Goal: Information Seeking & Learning: Find specific fact

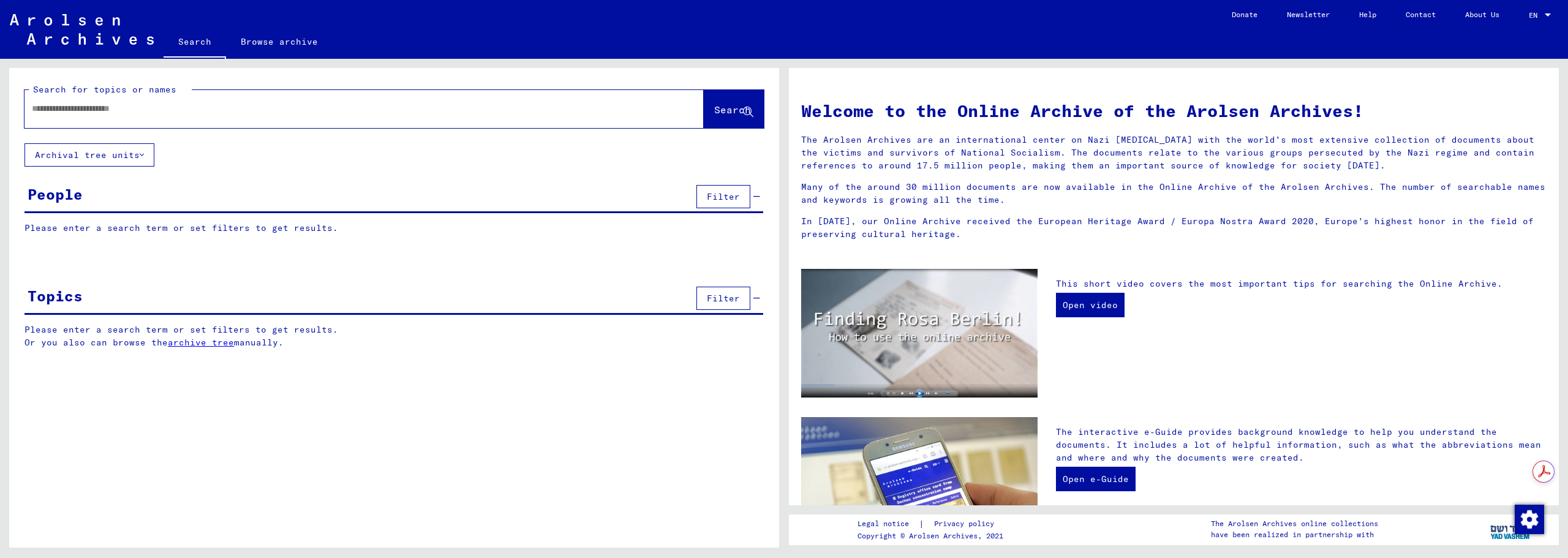
click at [305, 111] on input "text" at bounding box center [350, 109] width 635 height 12
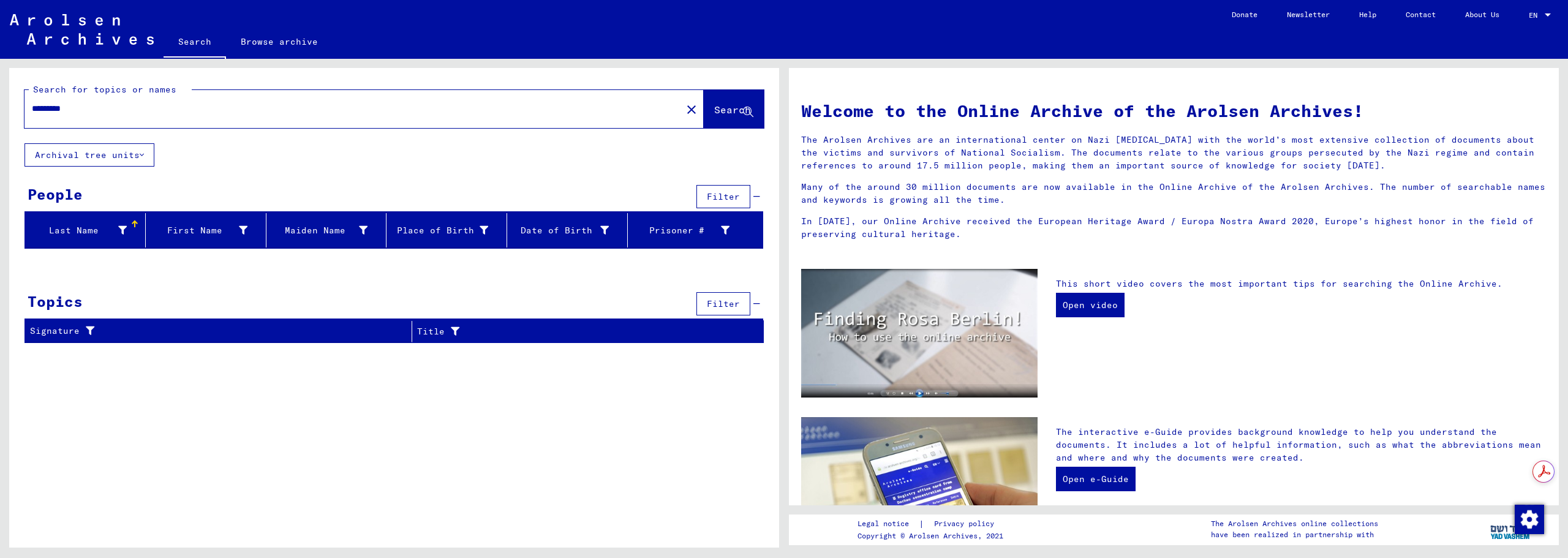
drag, startPoint x: 94, startPoint y: 111, endPoint x: -4, endPoint y: 101, distance: 98.5
click at [0, 101] on html "Search Browse archive Donate Newsletter Help Contact About Us Search Browse arc…" at bounding box center [784, 279] width 1568 height 558
type input "*******"
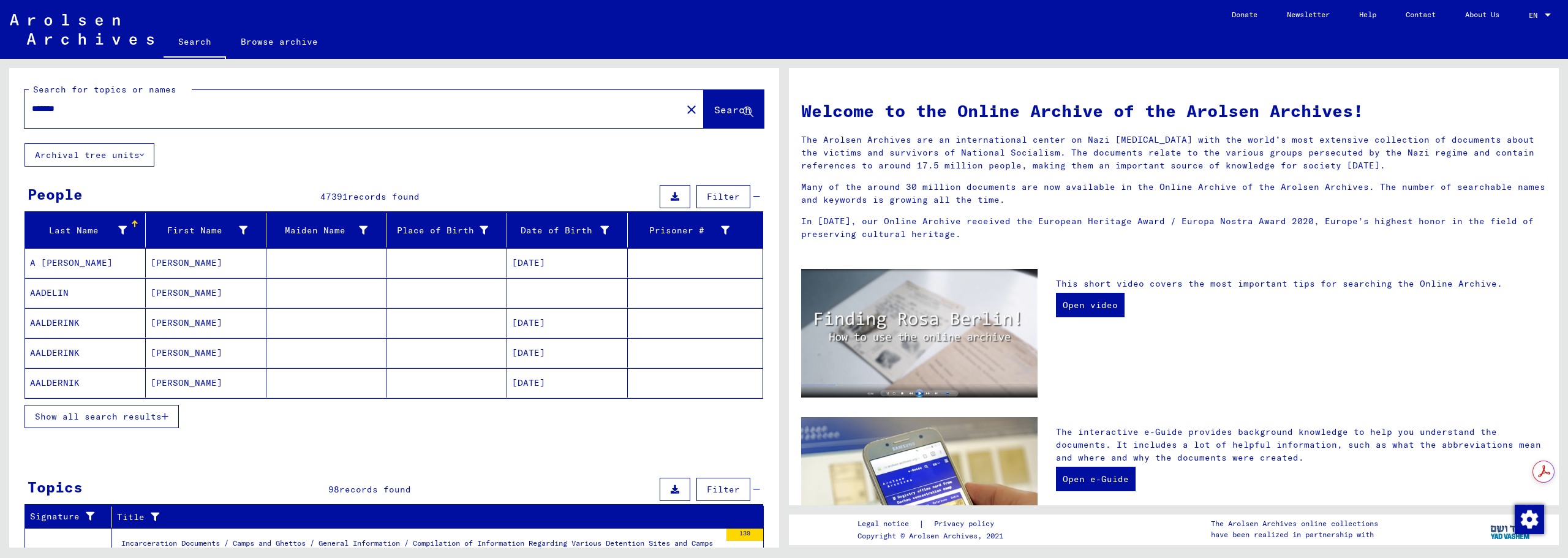
click at [144, 412] on span "Show all search results" at bounding box center [98, 416] width 127 height 11
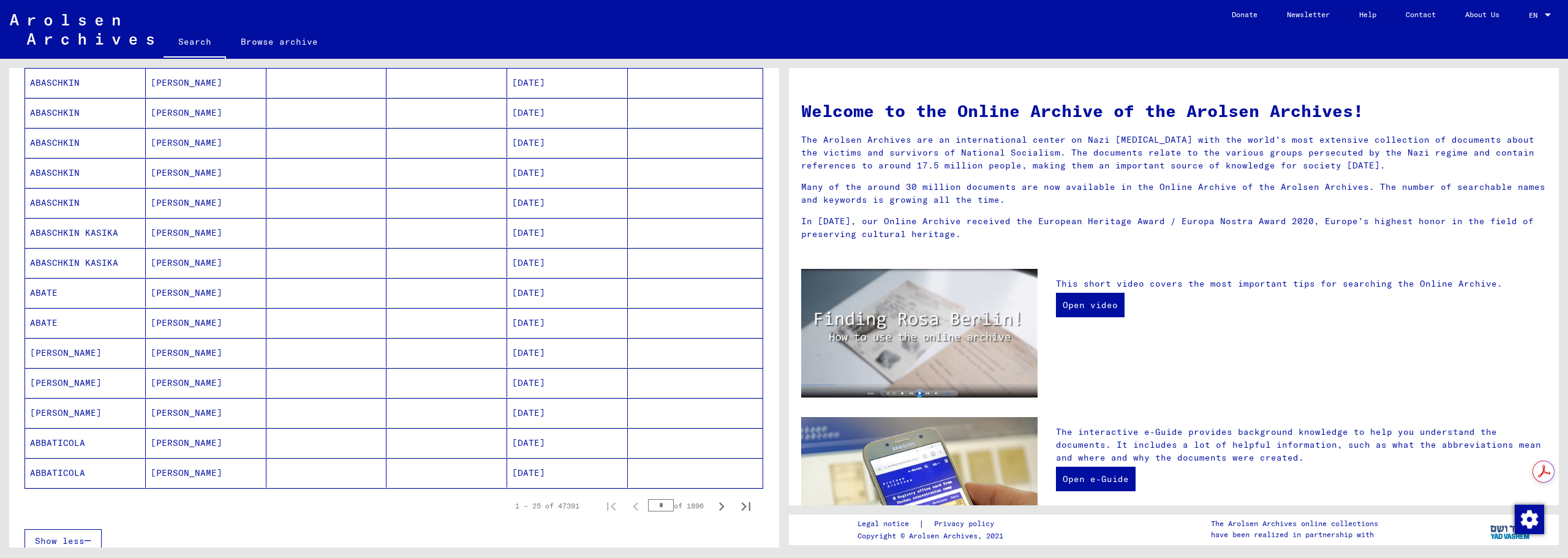
scroll to position [715, 0]
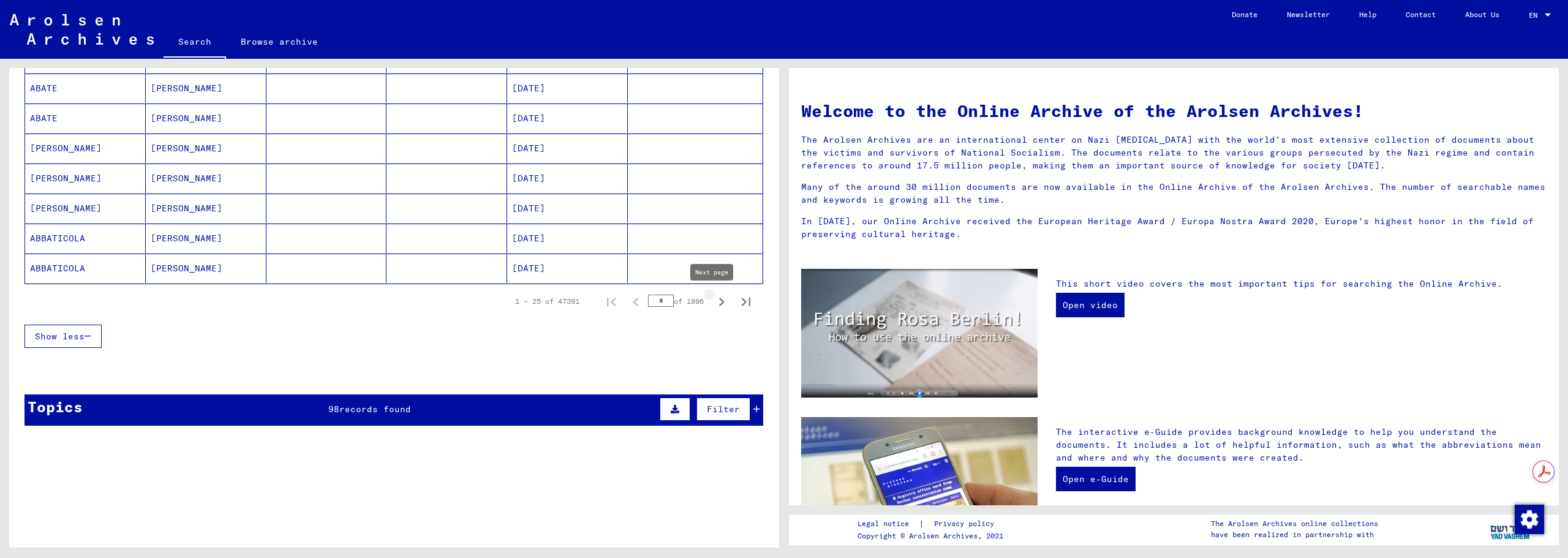
click at [719, 300] on icon "Next page" at bounding box center [722, 302] width 5 height 9
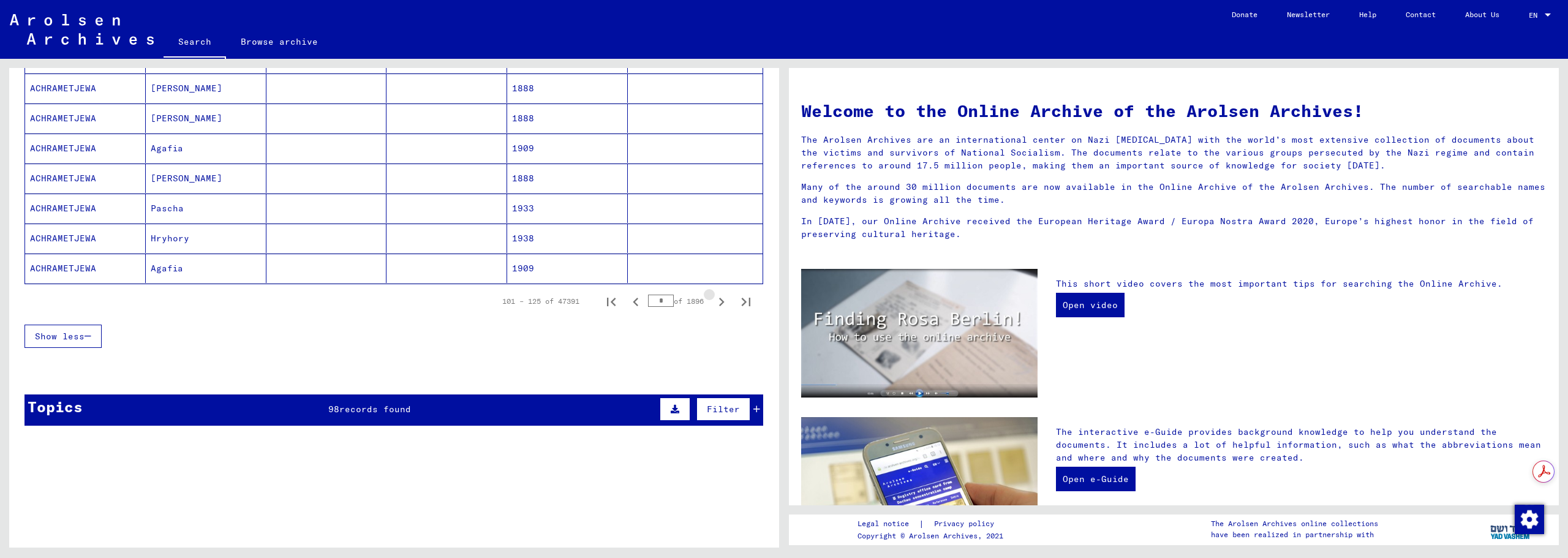
click at [719, 300] on icon "Next page" at bounding box center [722, 302] width 5 height 9
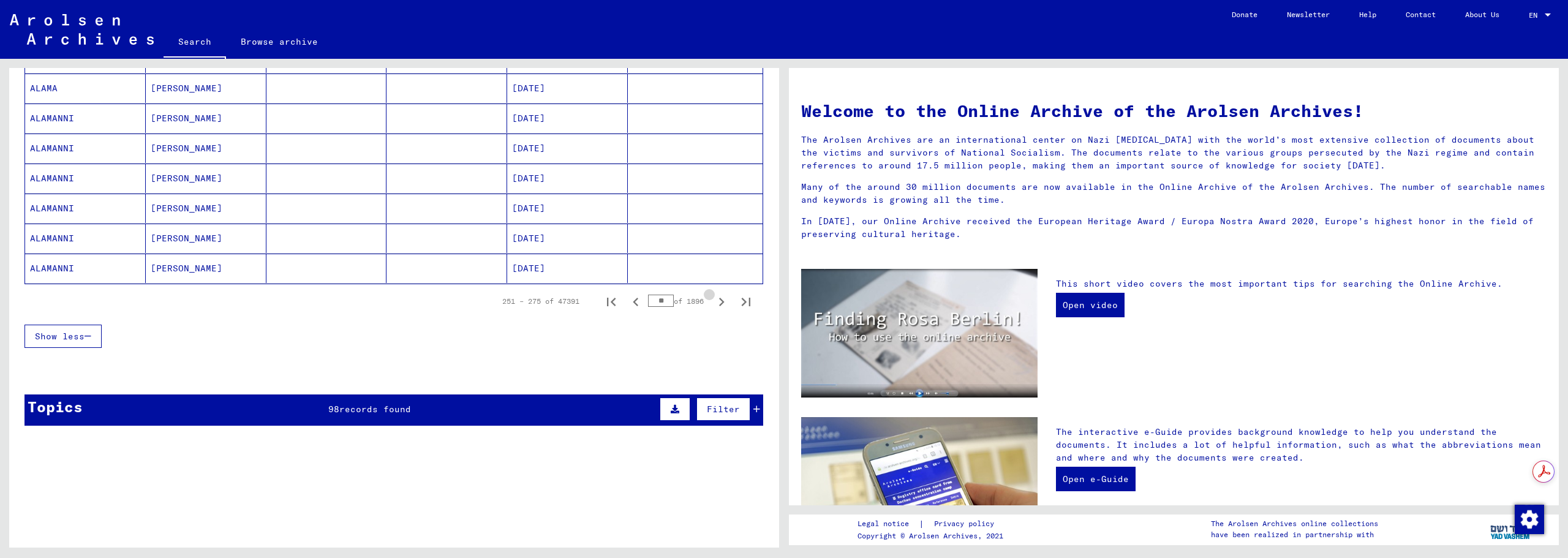
click at [719, 300] on icon "Next page" at bounding box center [722, 302] width 5 height 9
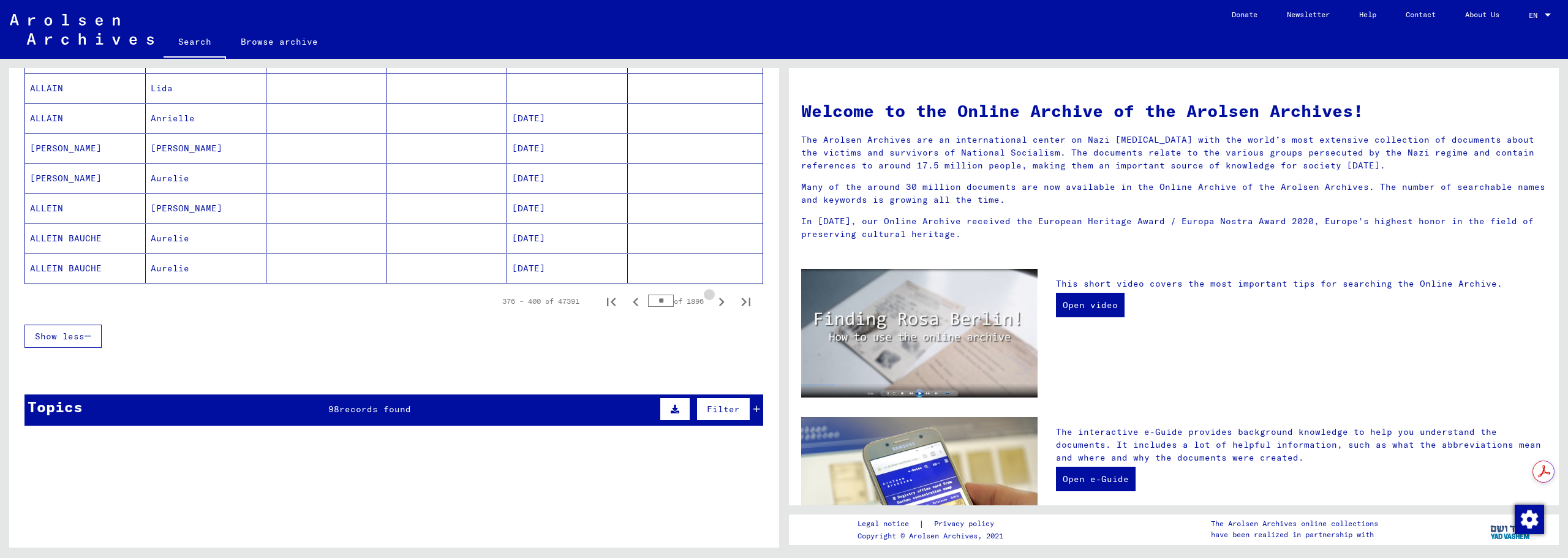
click at [719, 300] on icon "Next page" at bounding box center [722, 302] width 5 height 9
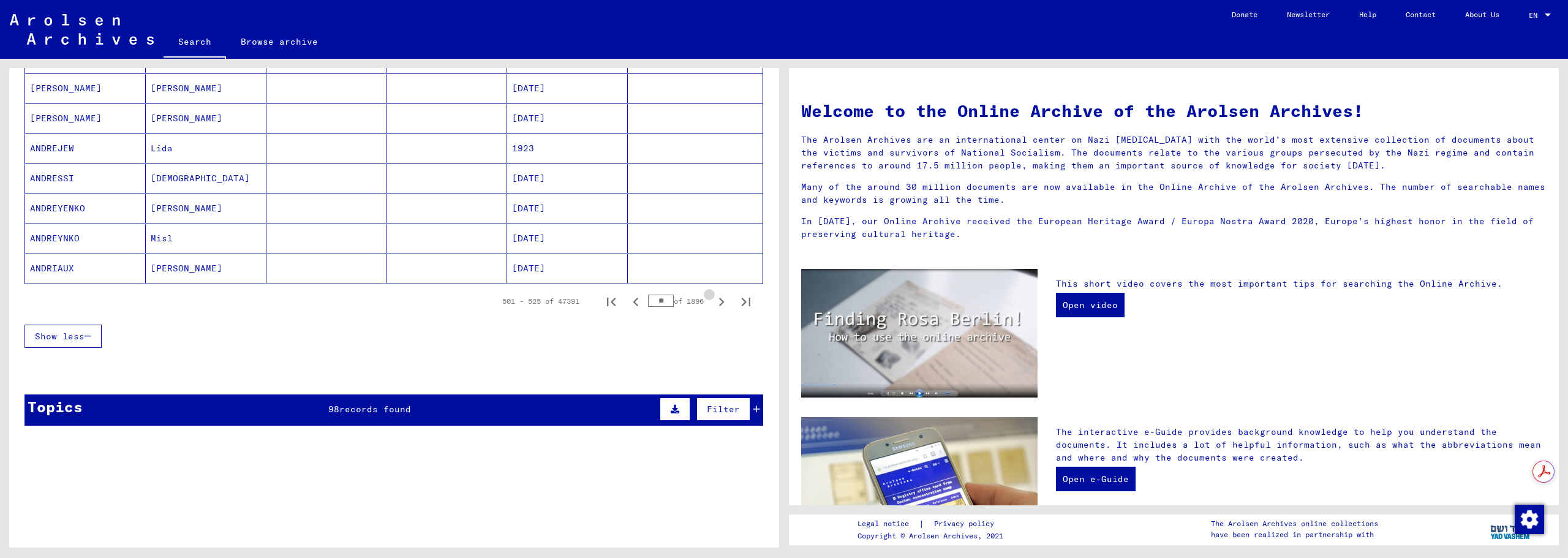
click at [719, 300] on icon "Next page" at bounding box center [722, 302] width 5 height 9
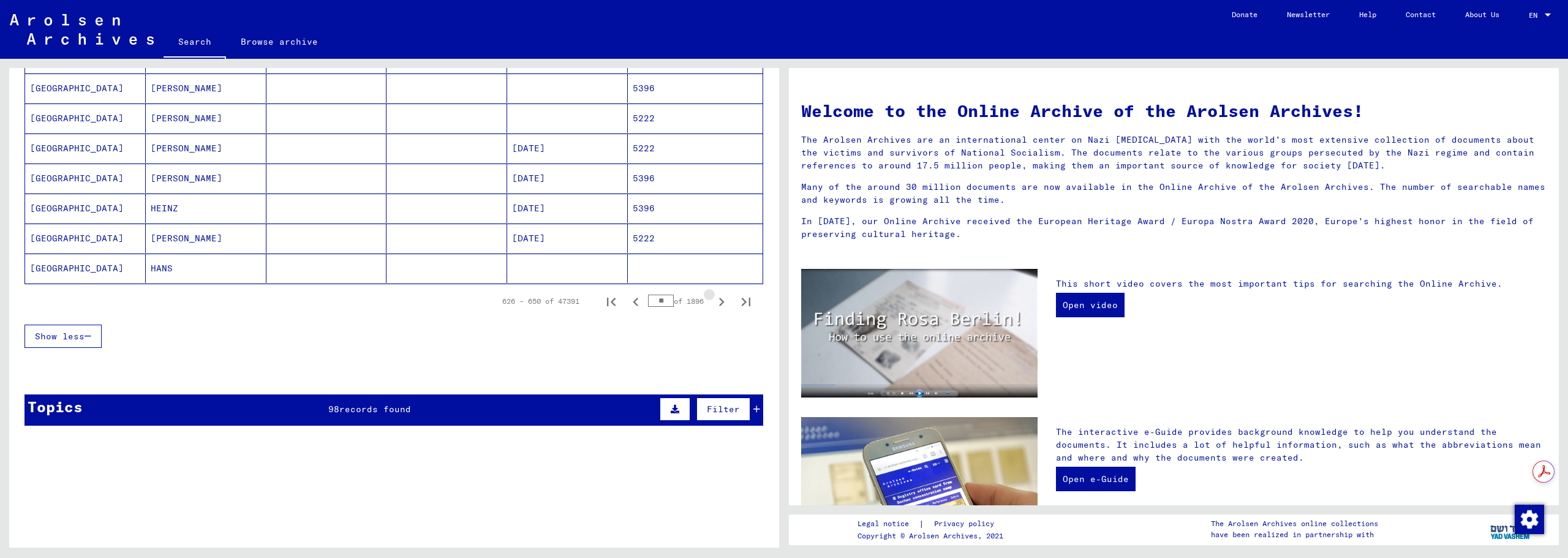
click at [719, 300] on icon "Next page" at bounding box center [722, 302] width 5 height 9
type input "**"
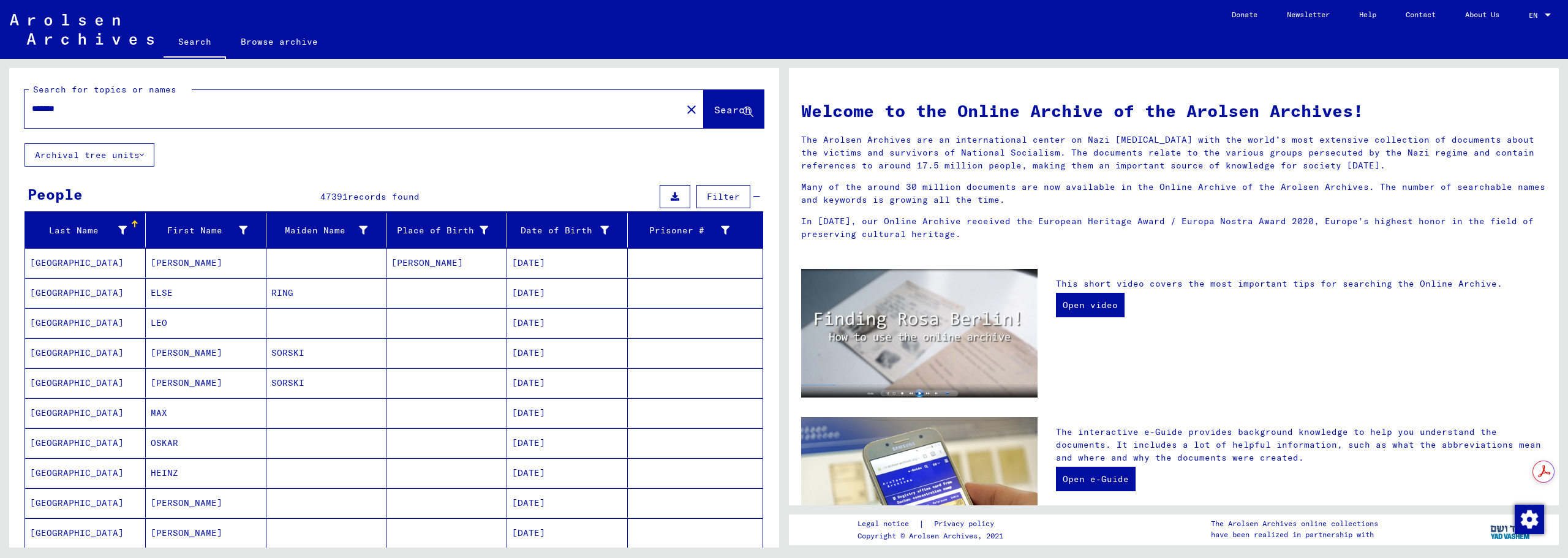
click at [122, 226] on icon at bounding box center [122, 230] width 9 height 9
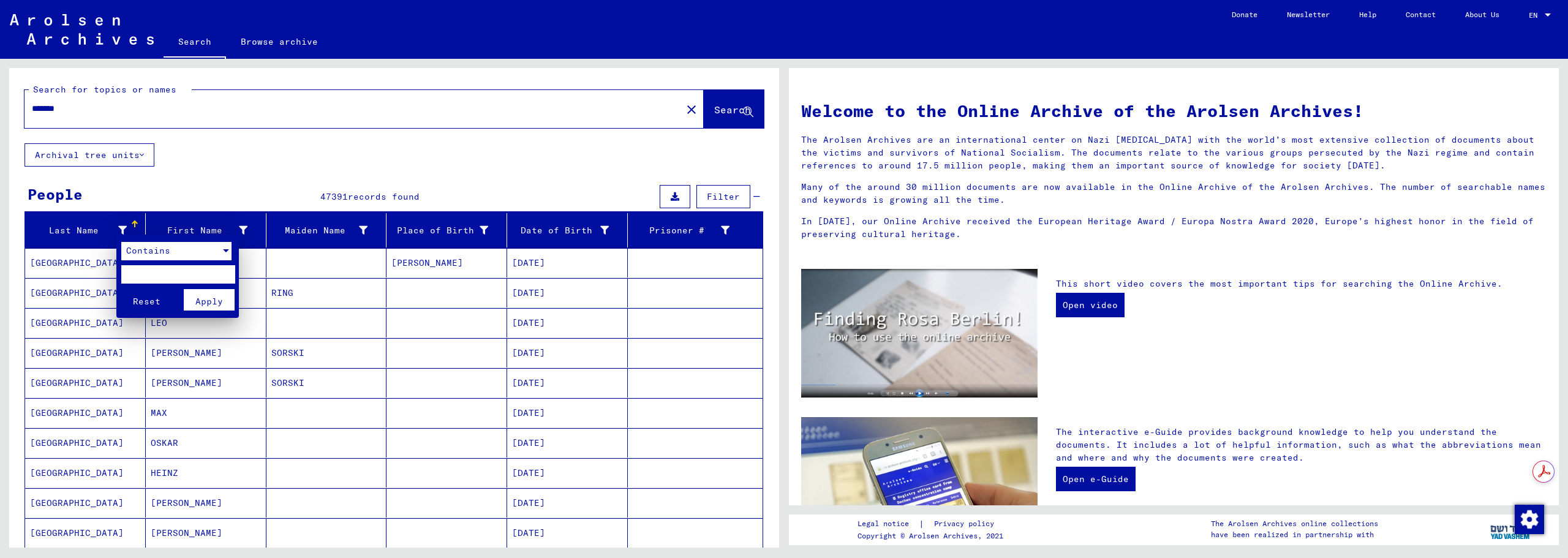
click at [144, 250] on span "Contains" at bounding box center [147, 250] width 44 height 11
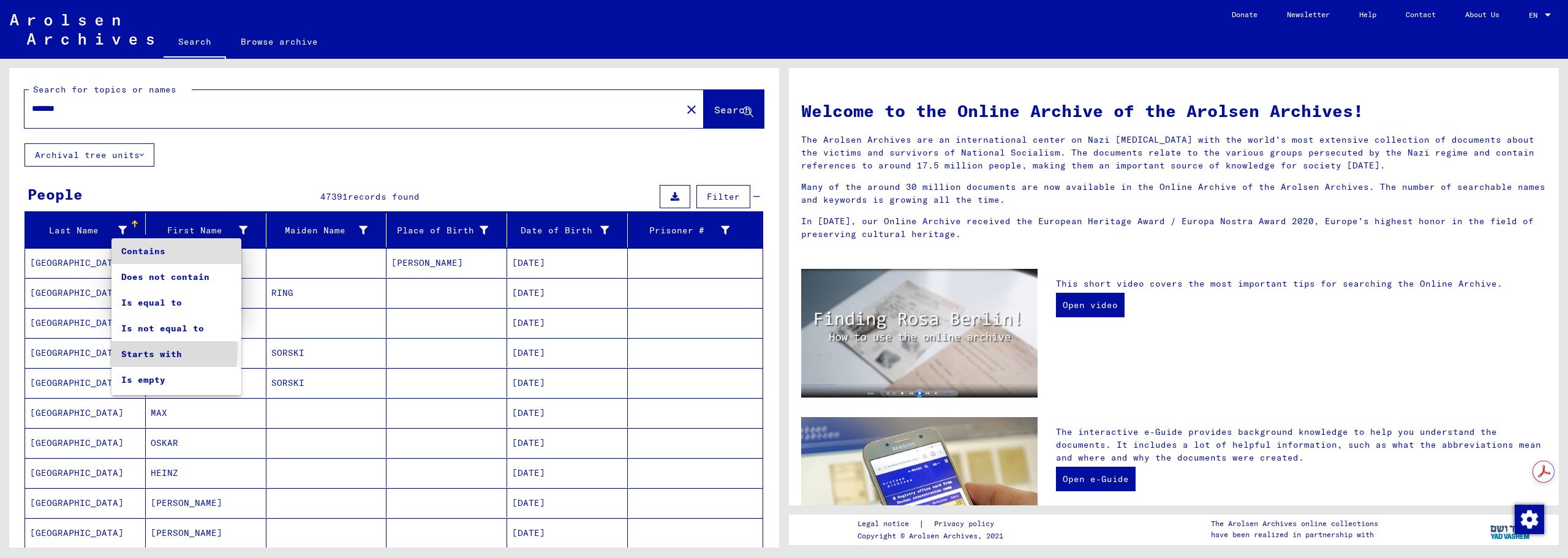
click at [143, 350] on span "Starts with" at bounding box center [177, 354] width 111 height 26
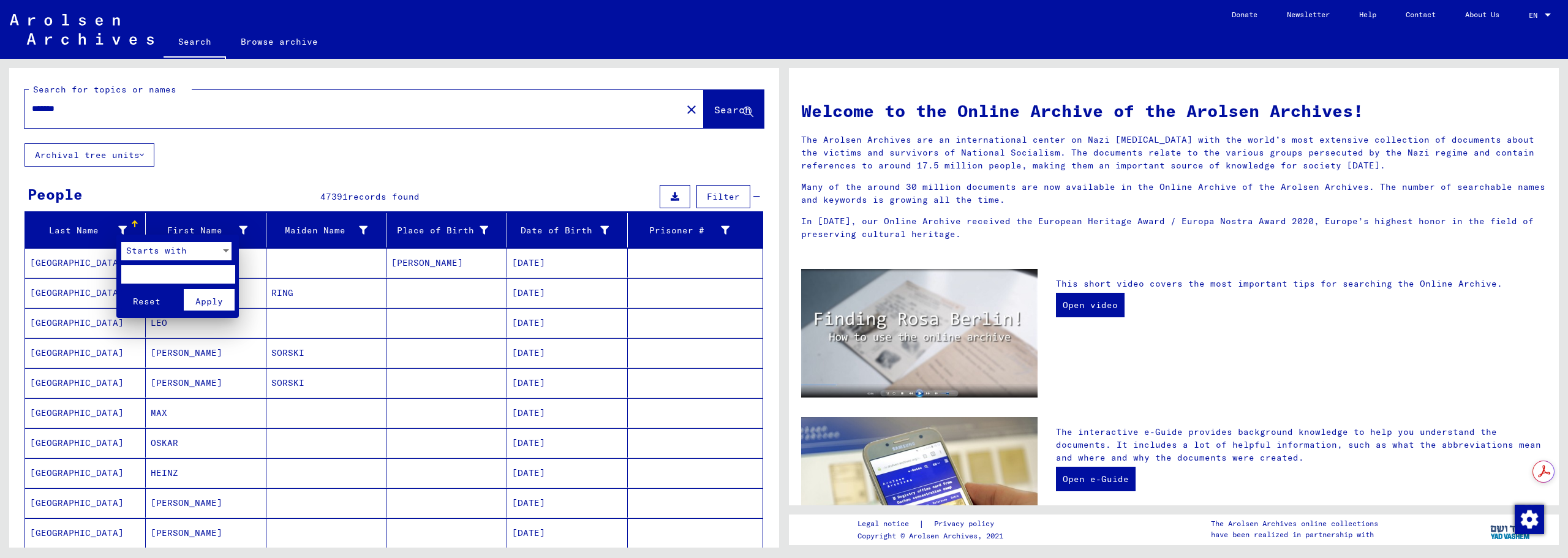
click at [147, 273] on input "text" at bounding box center [178, 274] width 113 height 19
type input "*"
click at [198, 303] on span "Apply" at bounding box center [209, 301] width 28 height 11
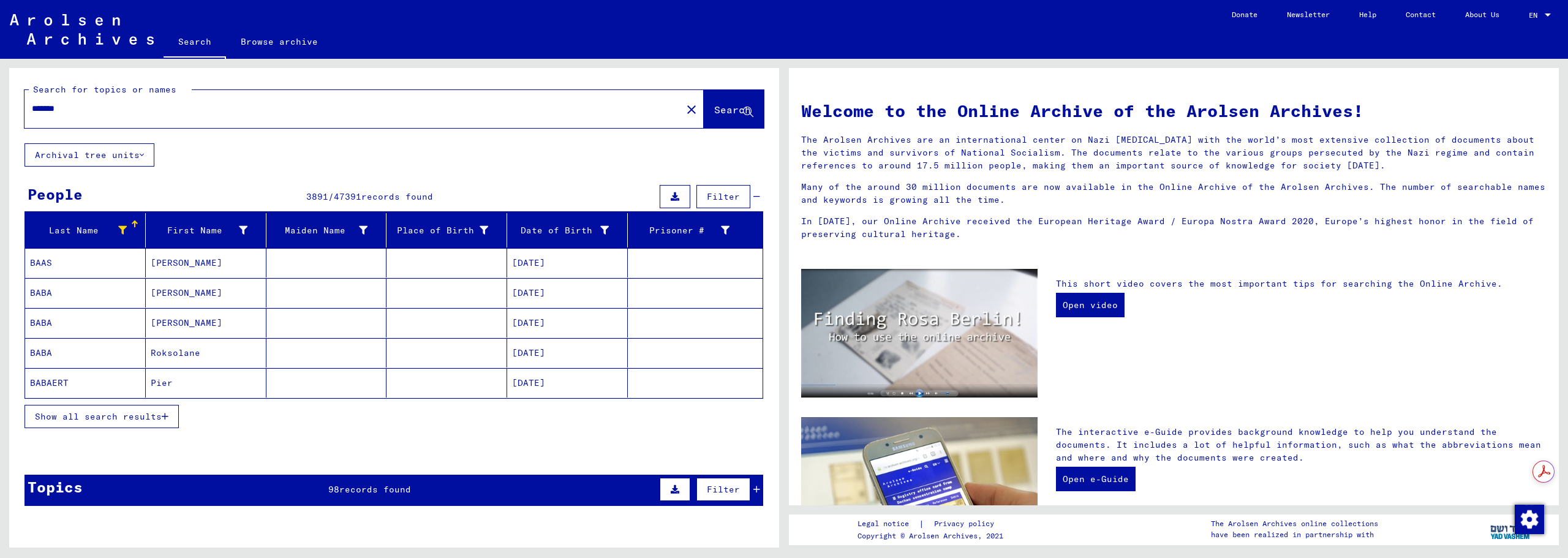
click at [148, 416] on span "Show all search results" at bounding box center [98, 416] width 127 height 11
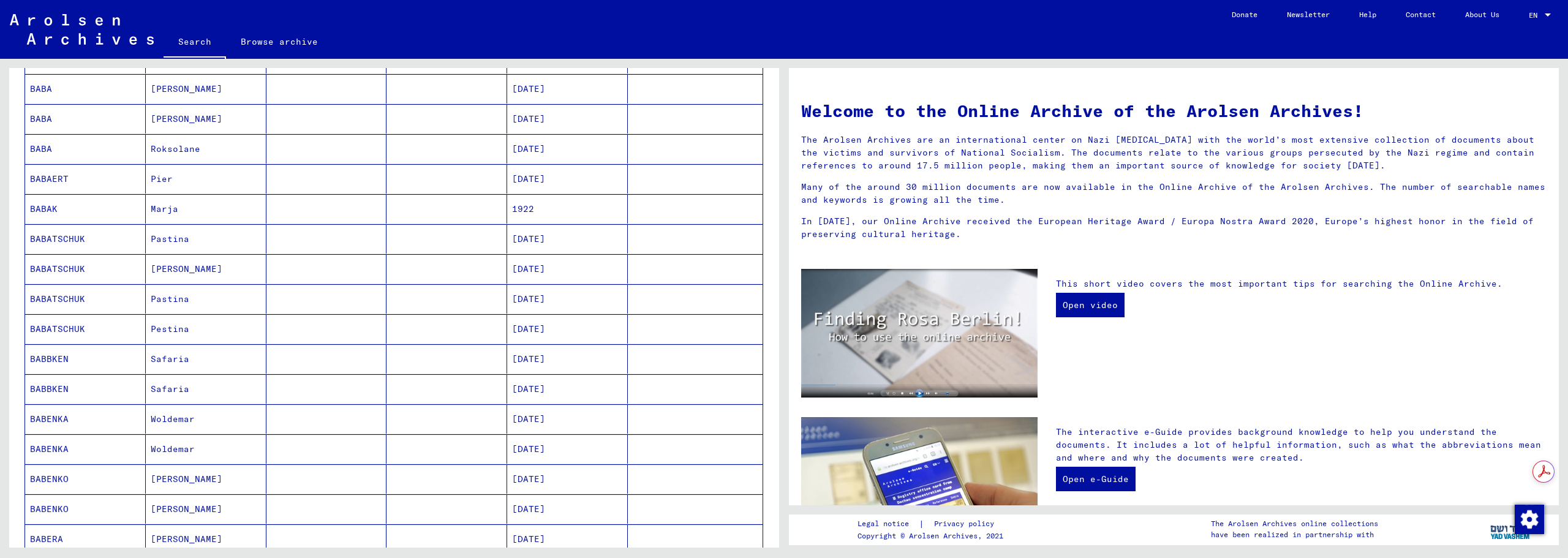
scroll to position [612, 0]
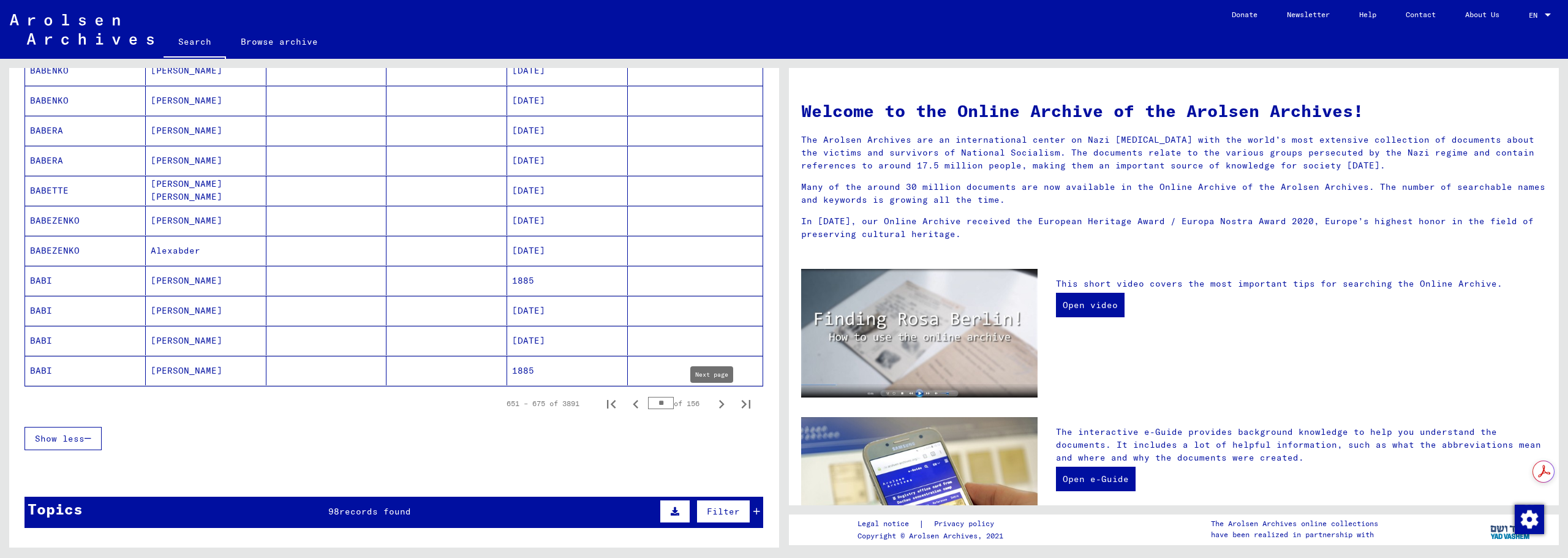
click at [719, 404] on icon "Next page" at bounding box center [722, 404] width 5 height 9
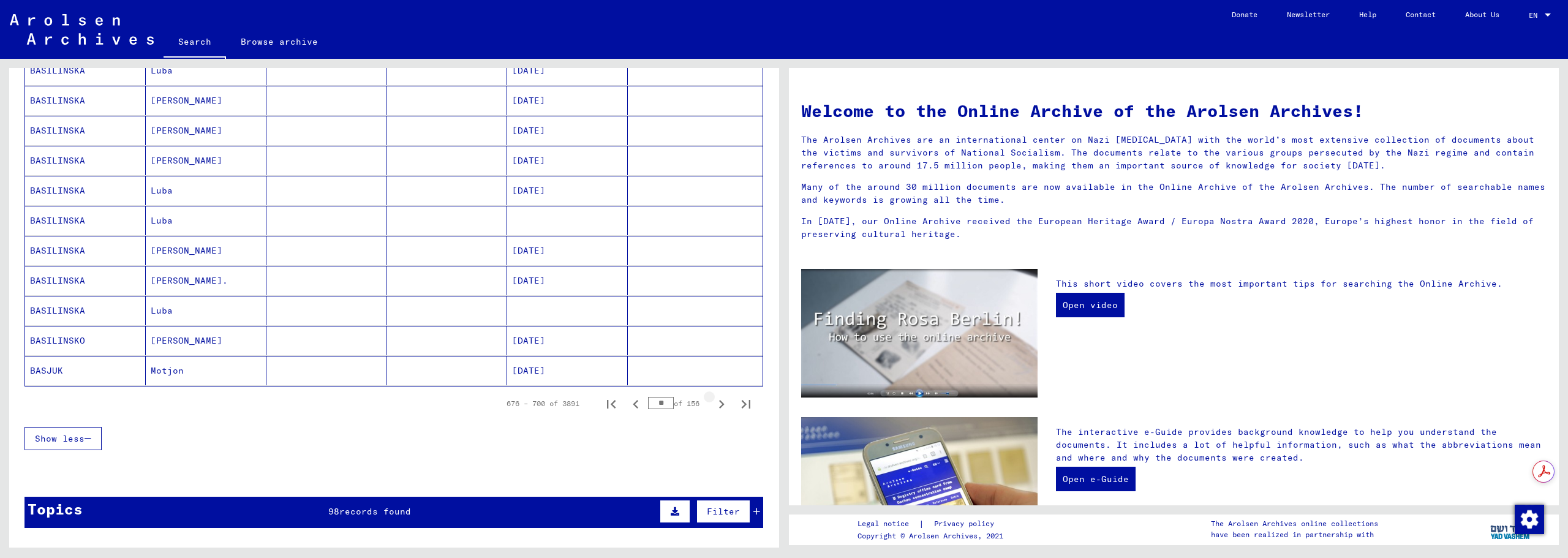
click at [719, 404] on icon "Next page" at bounding box center [722, 404] width 5 height 9
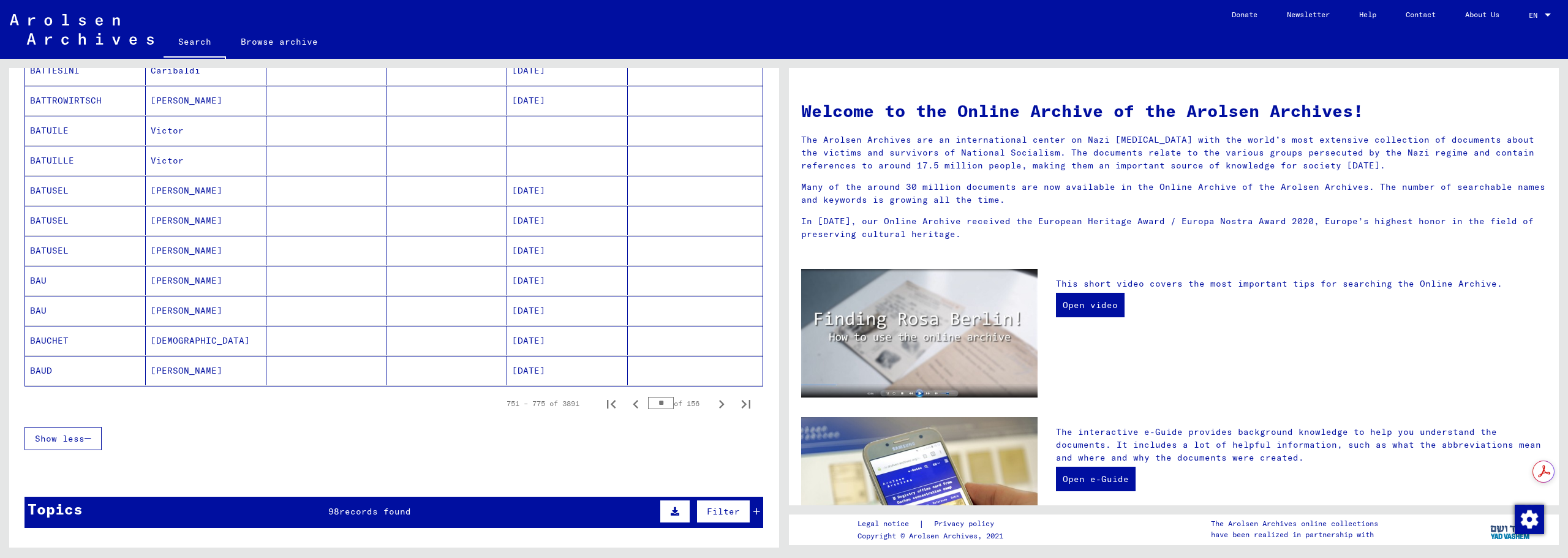
click at [719, 404] on icon "Next page" at bounding box center [722, 404] width 5 height 9
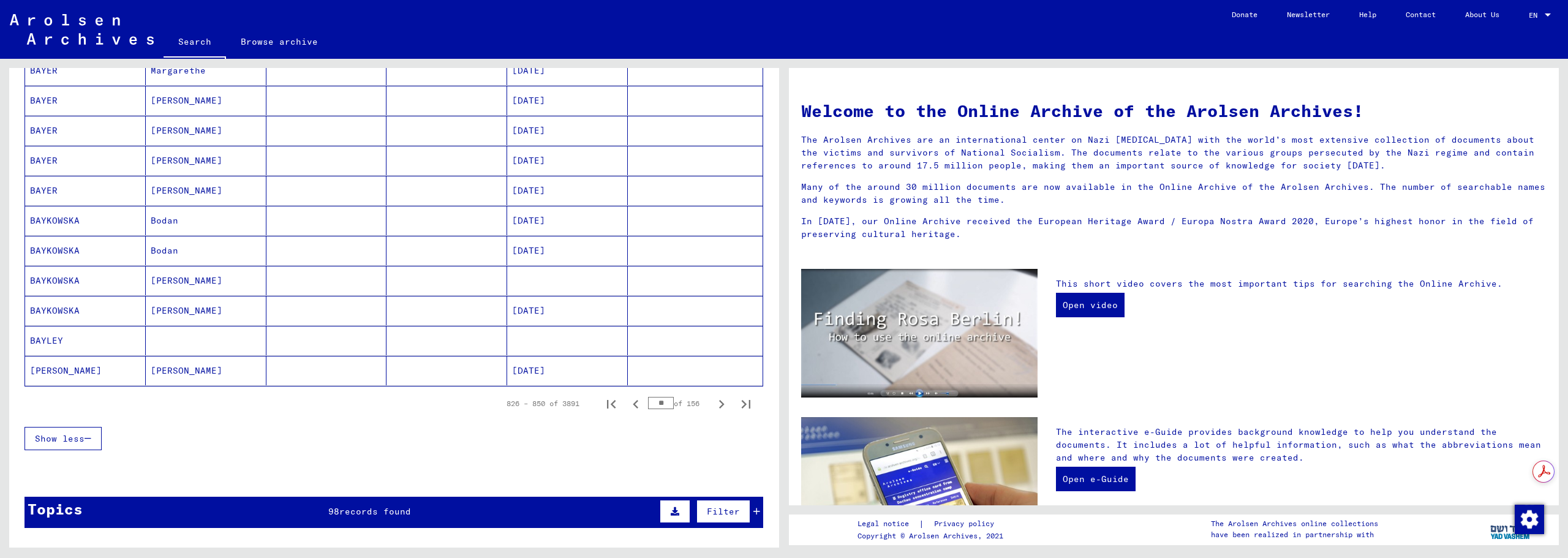
click at [719, 404] on icon "Next page" at bounding box center [722, 404] width 5 height 9
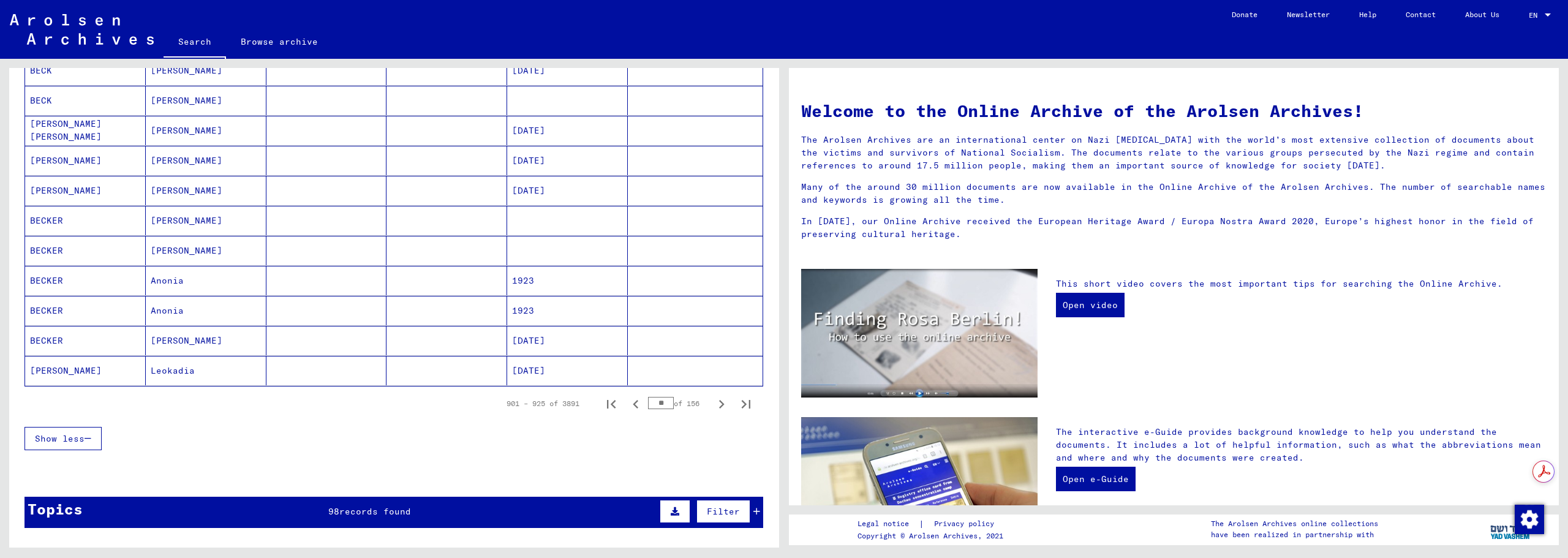
click at [719, 404] on icon "Next page" at bounding box center [722, 404] width 5 height 9
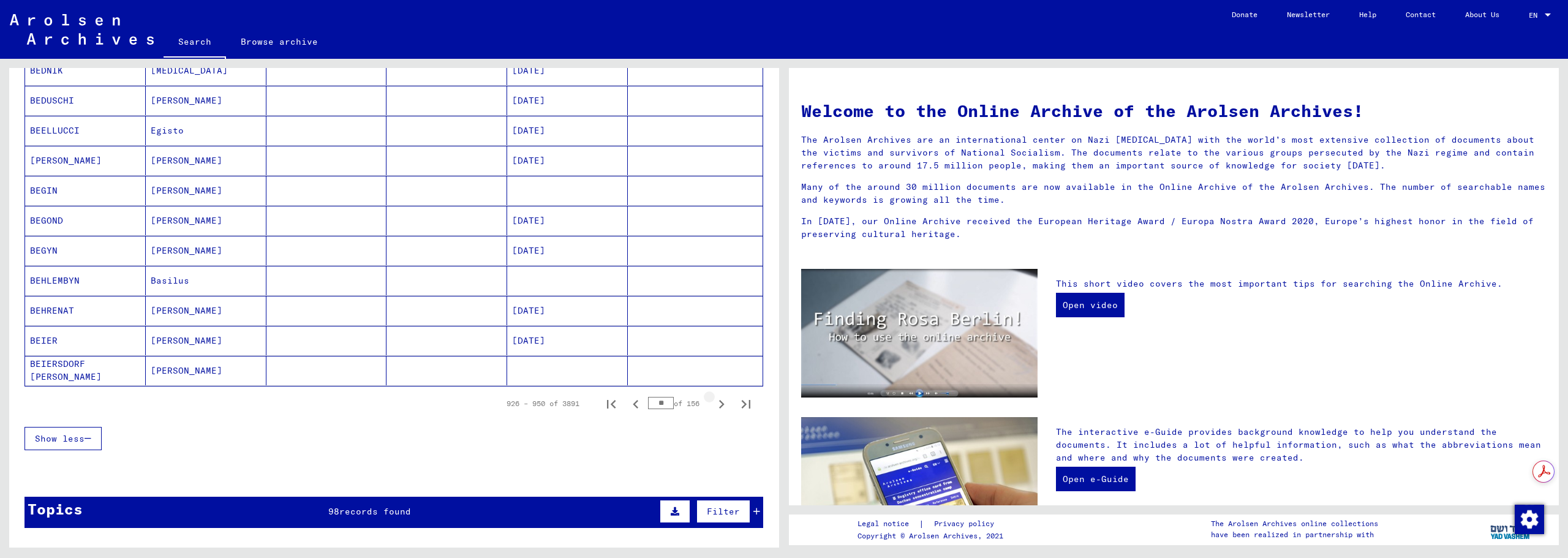
click at [719, 404] on icon "Next page" at bounding box center [722, 404] width 5 height 9
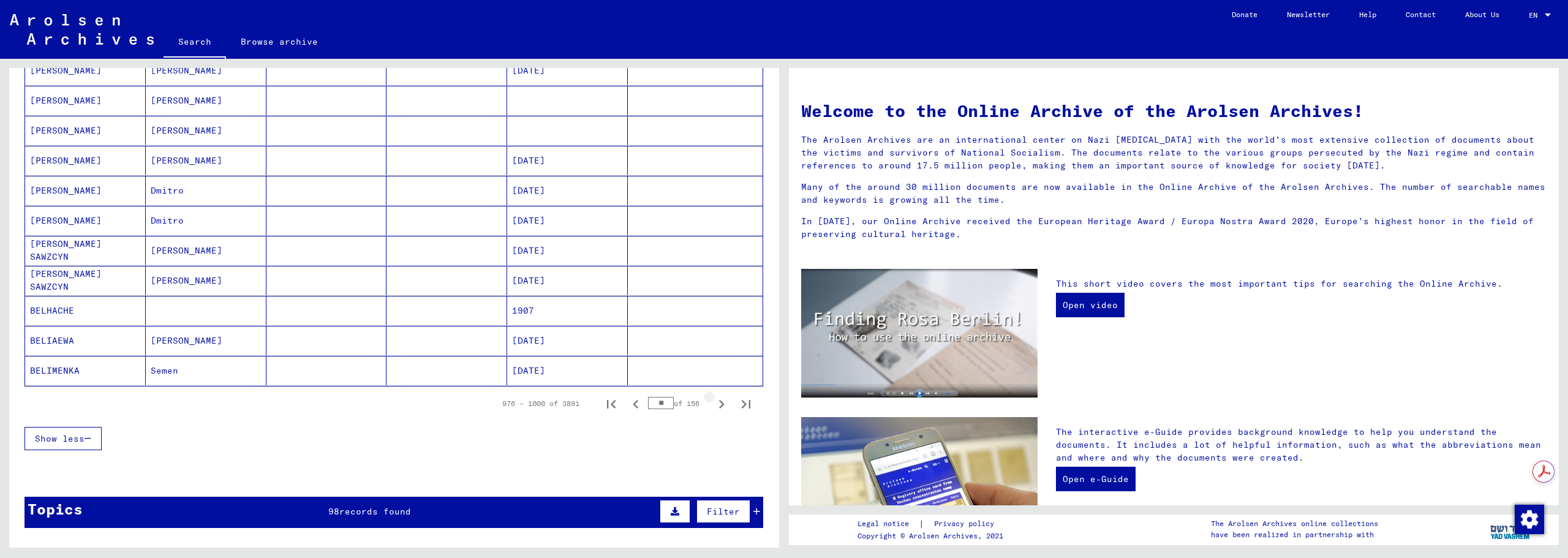
click at [719, 404] on icon "Next page" at bounding box center [722, 404] width 5 height 9
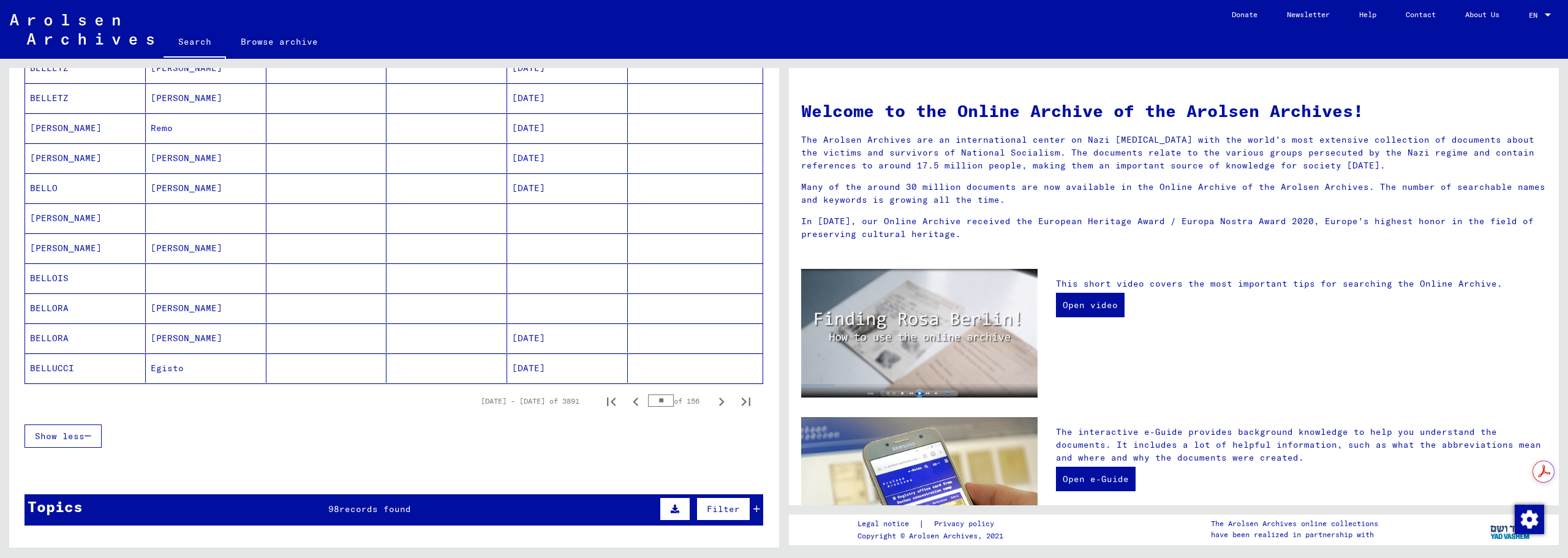
scroll to position [612, 0]
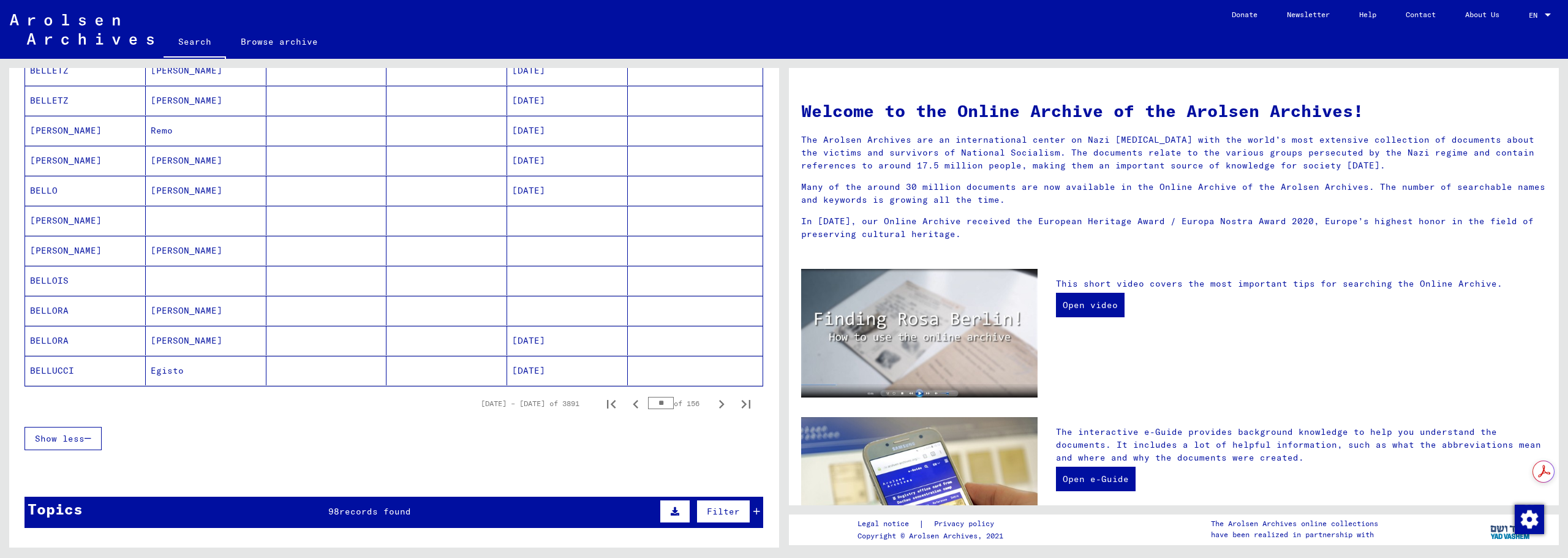
click at [719, 404] on icon "Next page" at bounding box center [722, 404] width 5 height 9
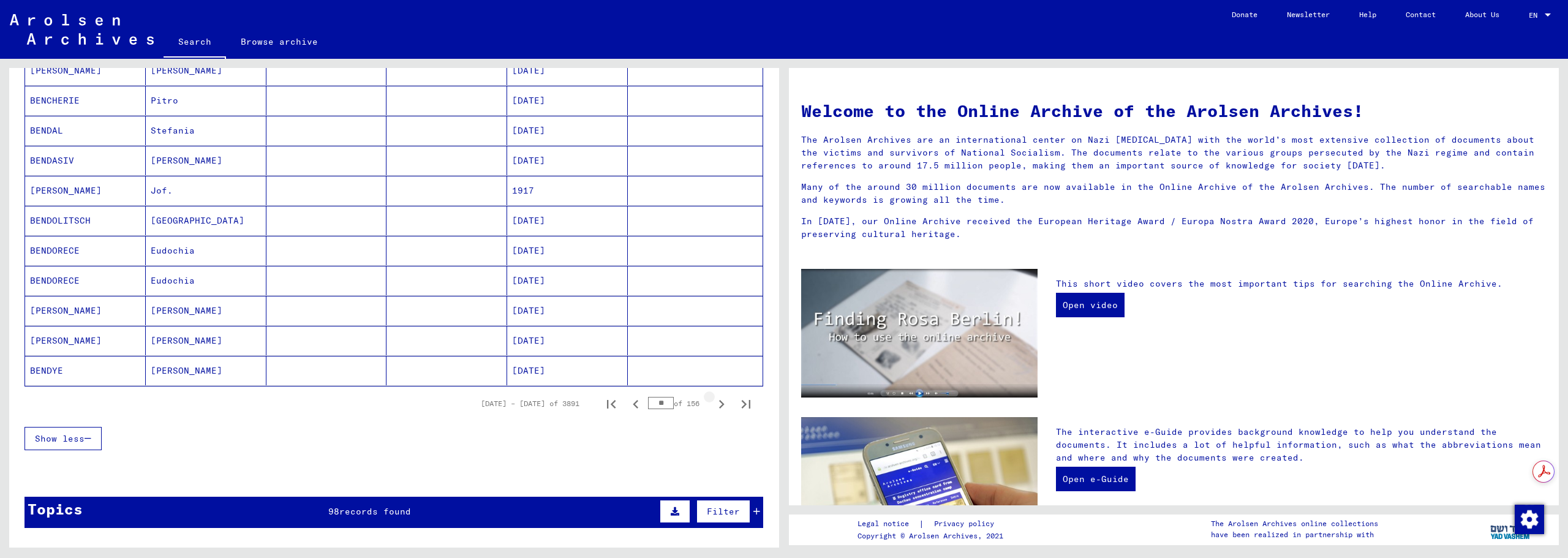
click at [719, 404] on icon "Next page" at bounding box center [722, 404] width 5 height 9
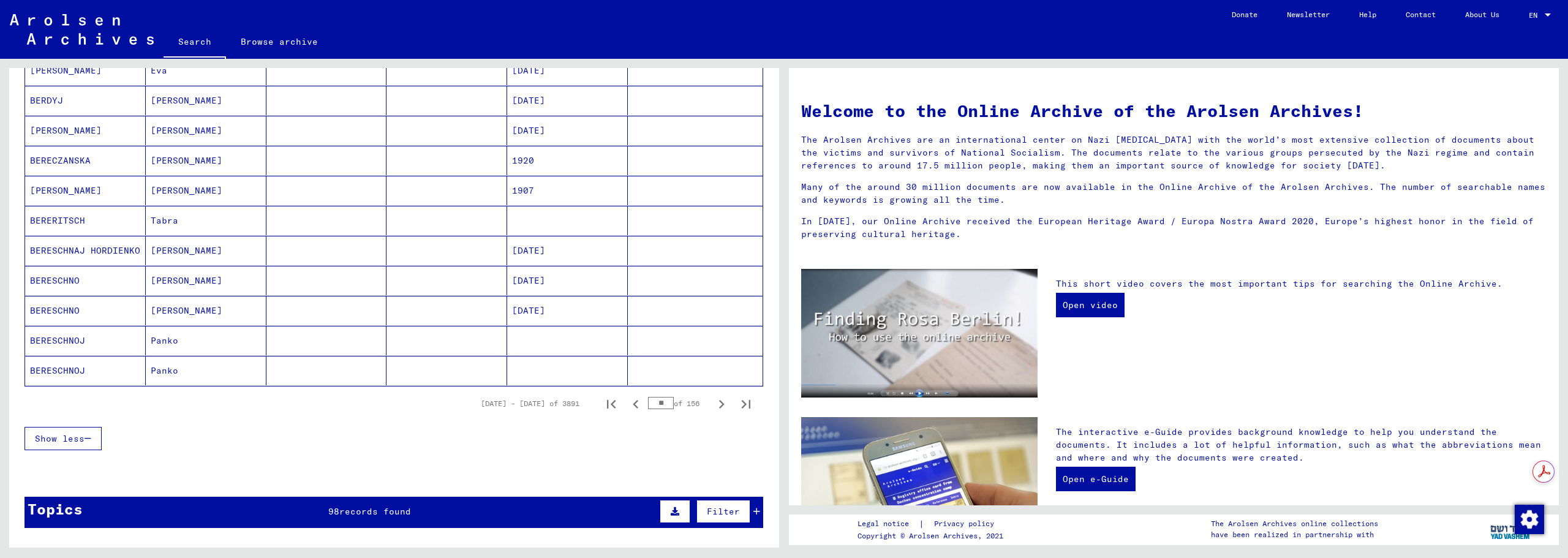
click at [719, 404] on icon "Next page" at bounding box center [722, 404] width 5 height 9
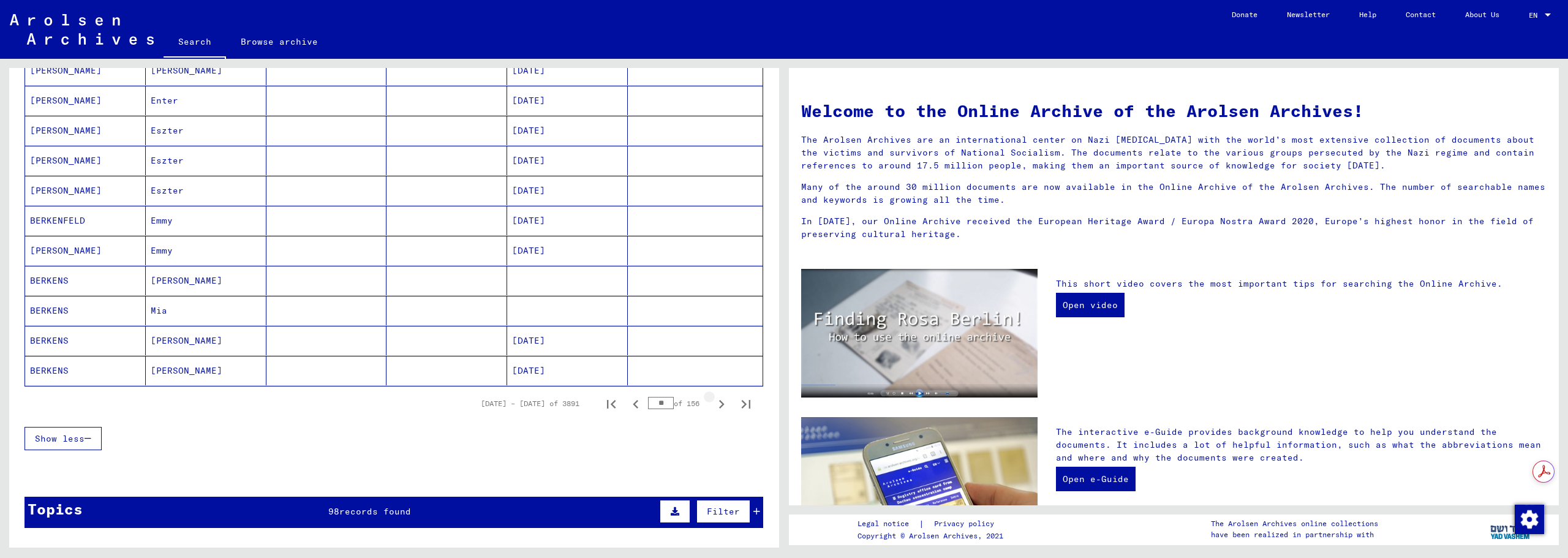
click at [719, 404] on icon "Next page" at bounding box center [722, 404] width 5 height 9
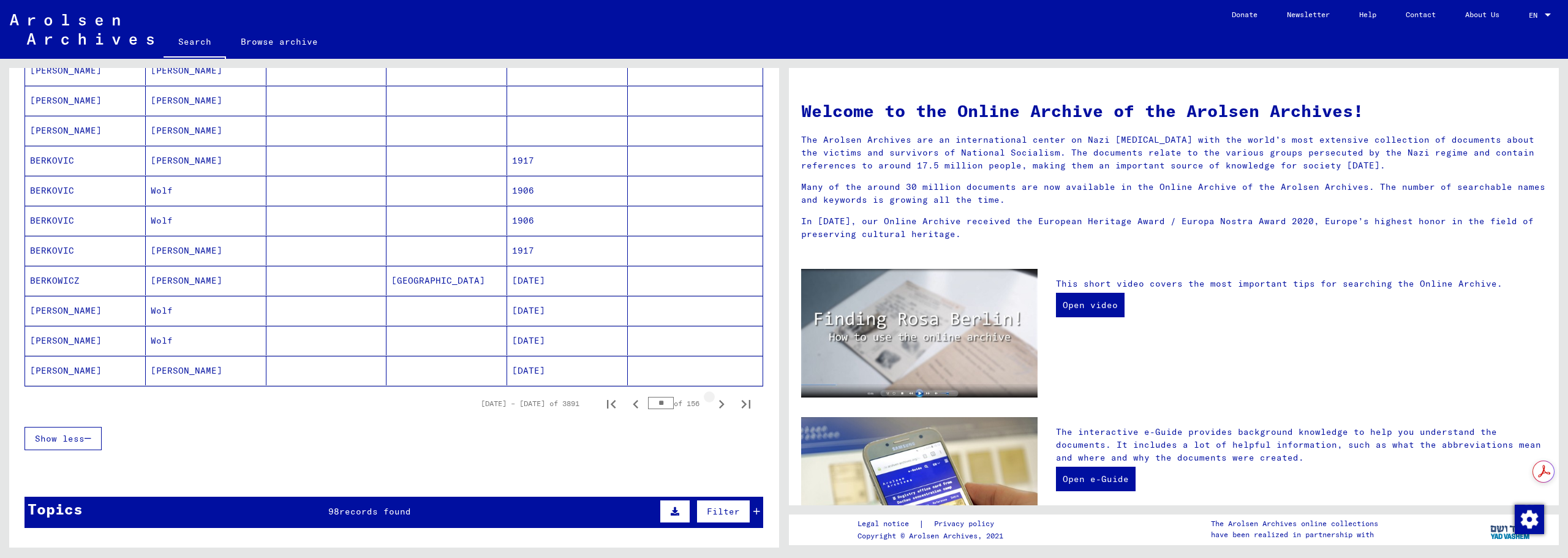
click at [719, 404] on icon "Next page" at bounding box center [722, 404] width 5 height 9
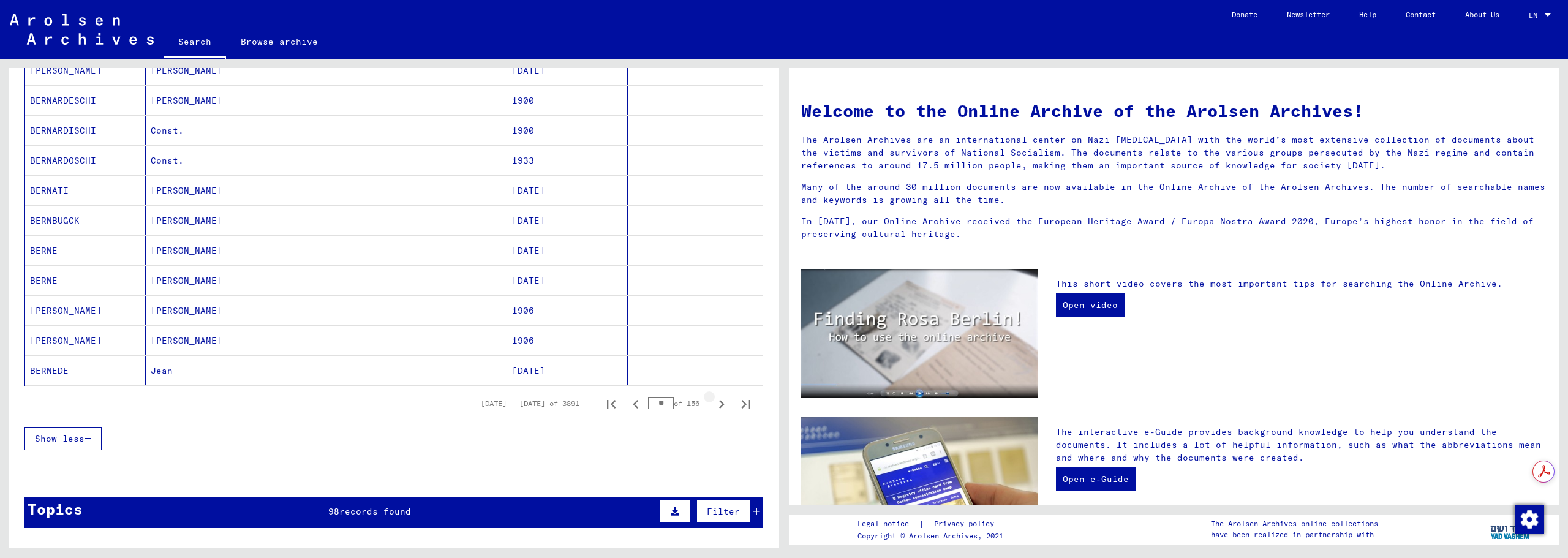
click at [719, 404] on icon "Next page" at bounding box center [722, 404] width 5 height 9
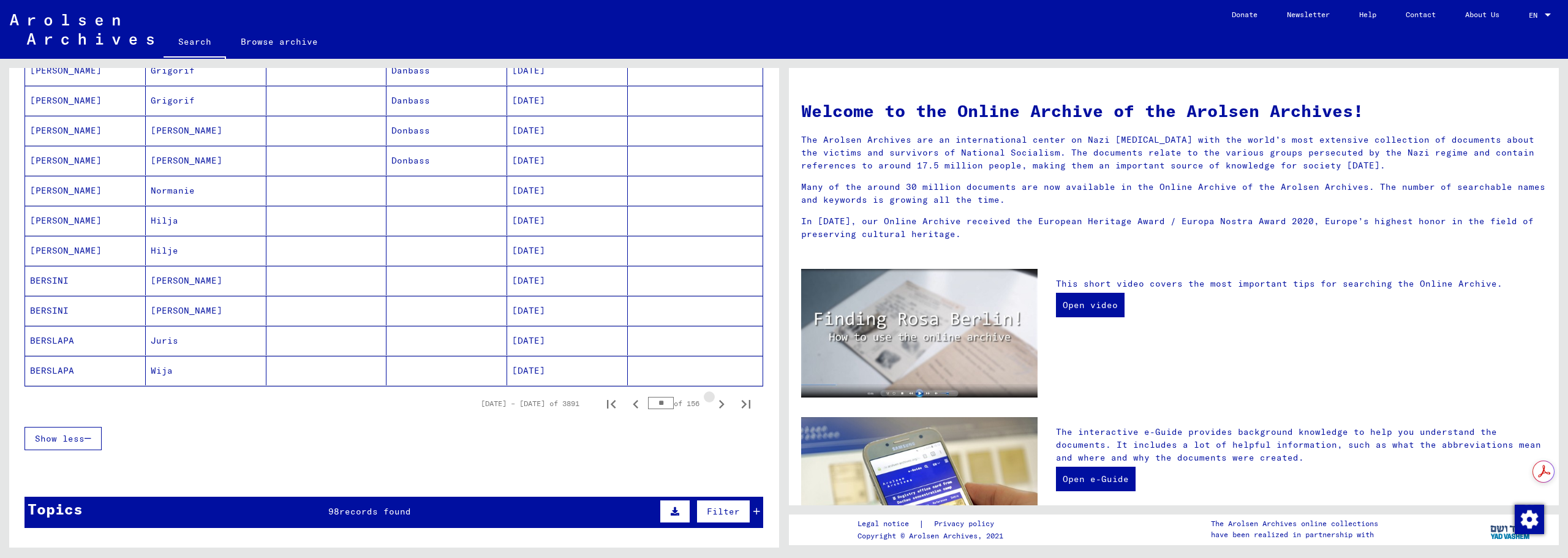
click at [719, 404] on icon "Next page" at bounding box center [722, 404] width 5 height 9
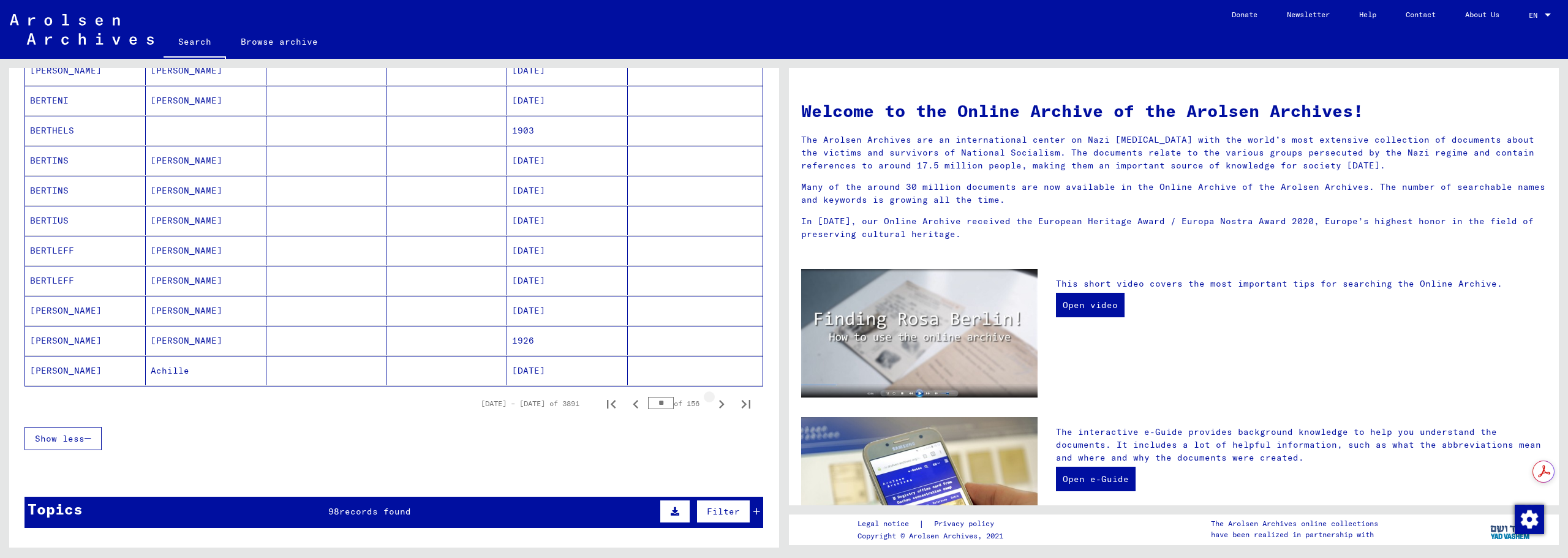
click at [719, 404] on icon "Next page" at bounding box center [722, 404] width 5 height 9
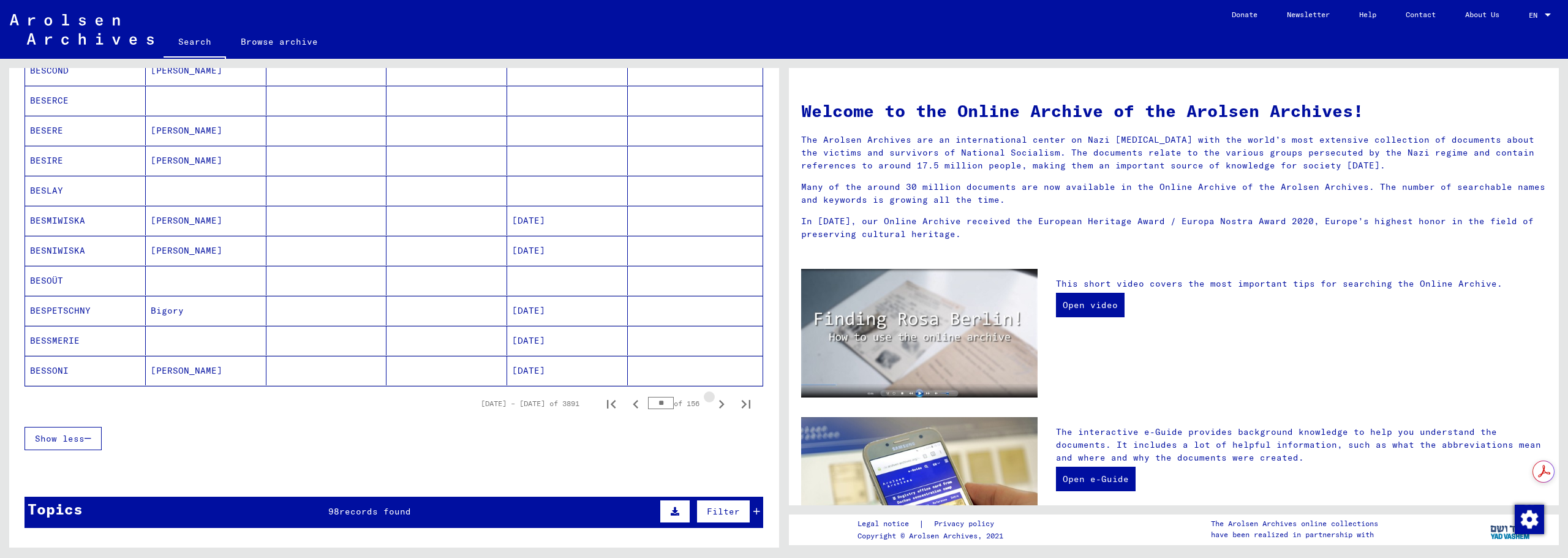
click at [719, 404] on icon "Next page" at bounding box center [722, 404] width 5 height 9
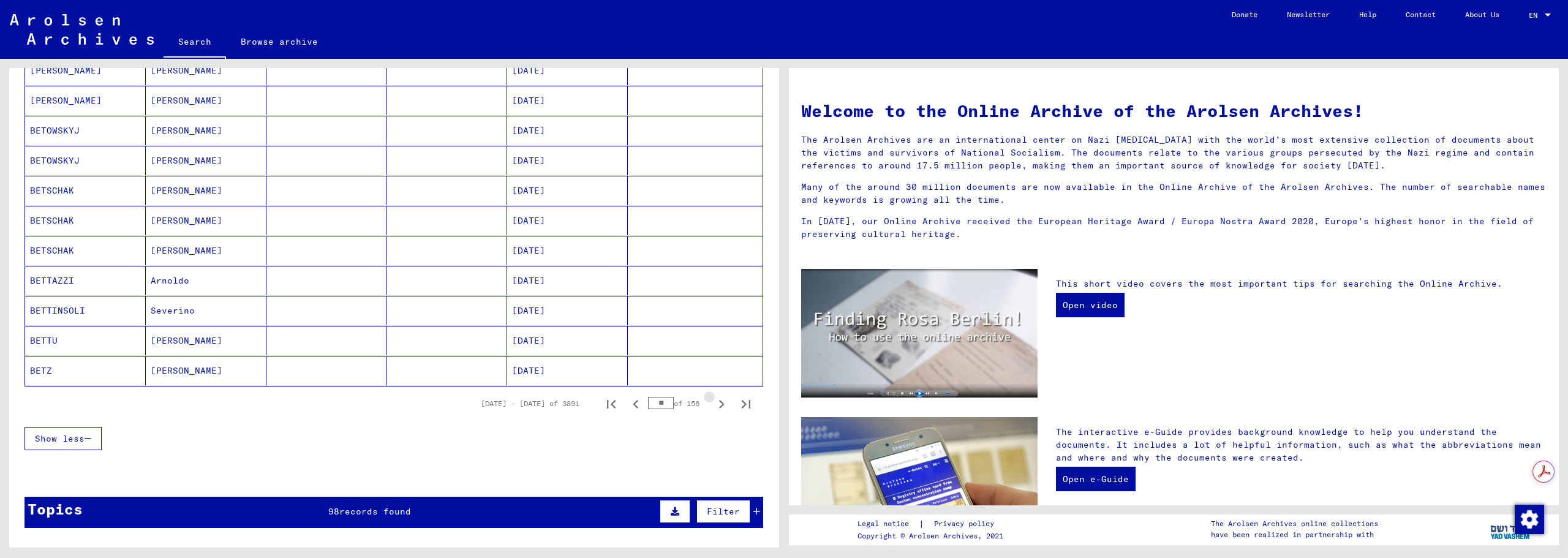
click at [719, 404] on icon "Next page" at bounding box center [722, 404] width 5 height 9
click at [627, 405] on icon "Previous page" at bounding box center [635, 404] width 17 height 17
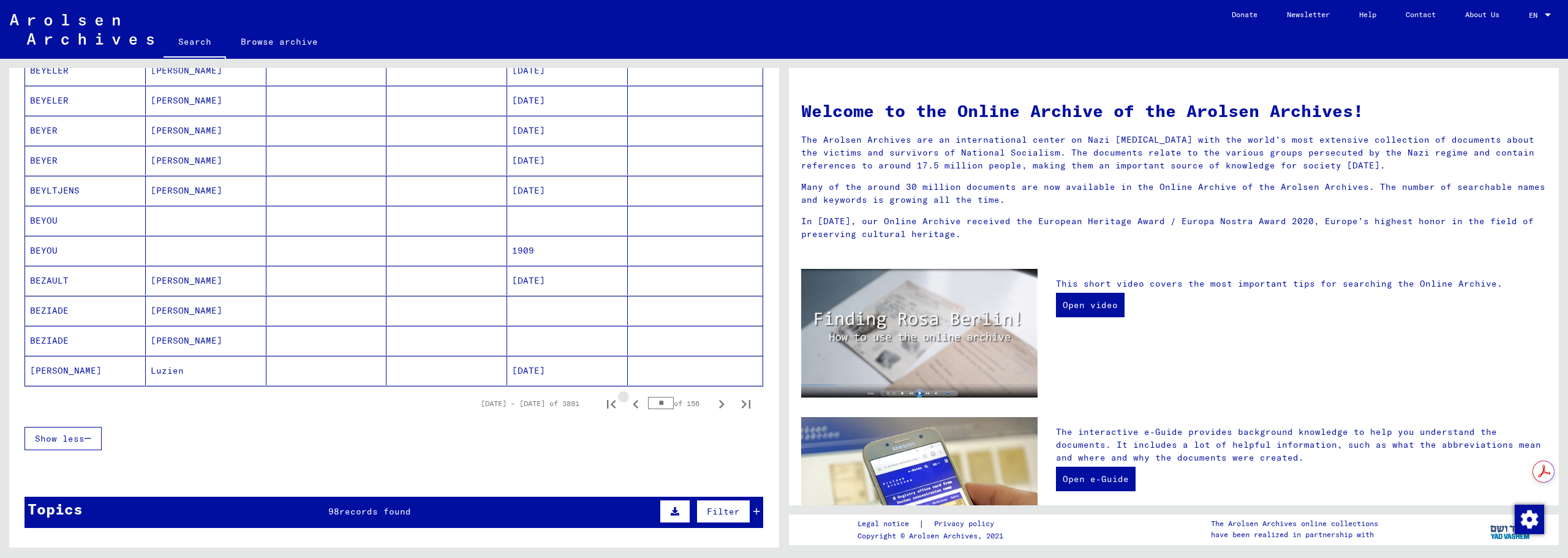
click at [627, 405] on icon "Previous page" at bounding box center [635, 404] width 17 height 17
type input "**"
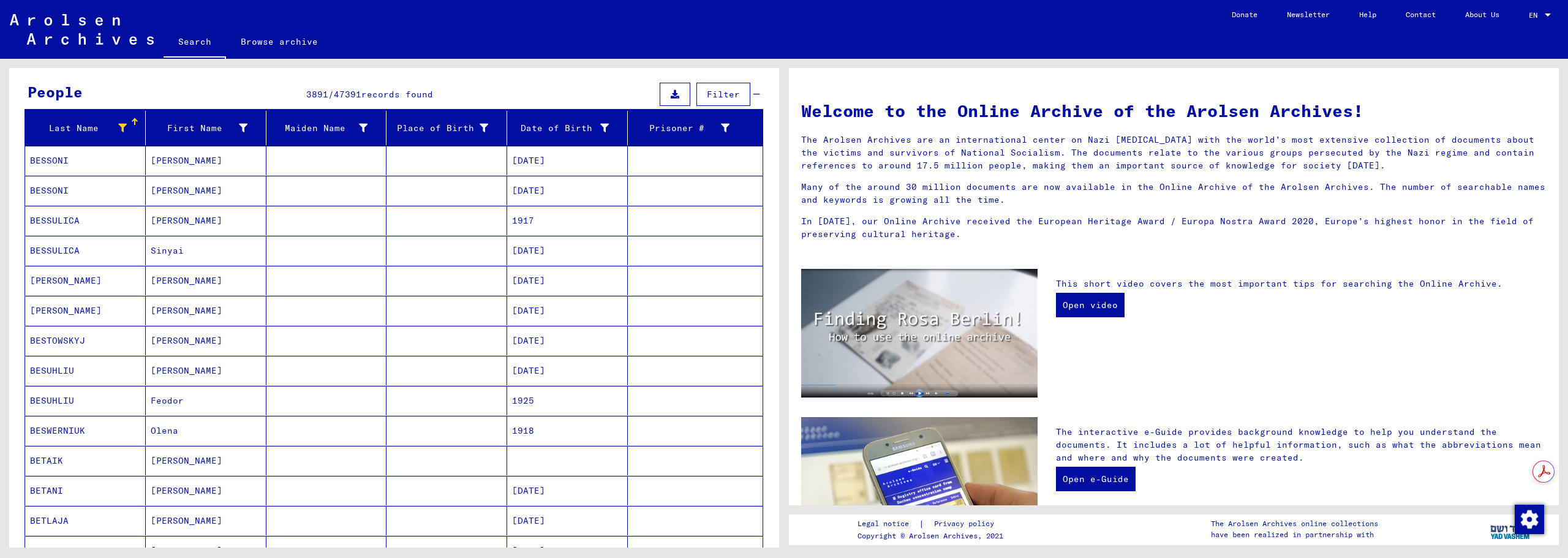
scroll to position [0, 0]
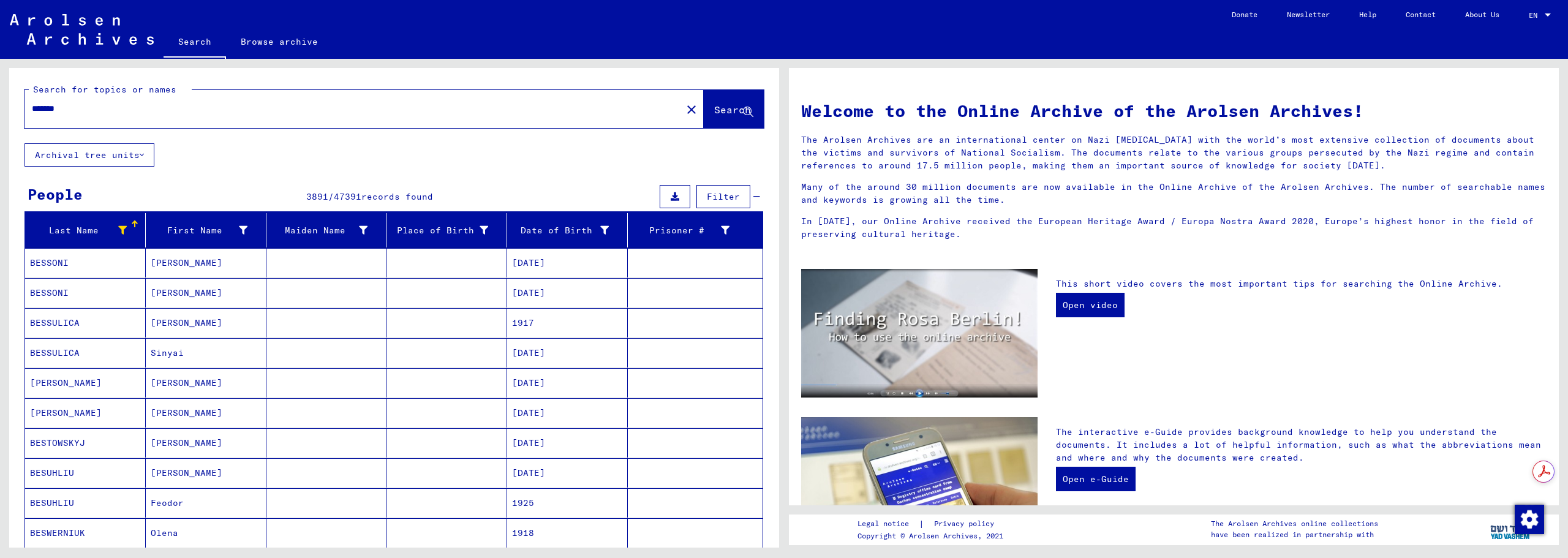
click at [707, 192] on span "Filter" at bounding box center [723, 196] width 33 height 11
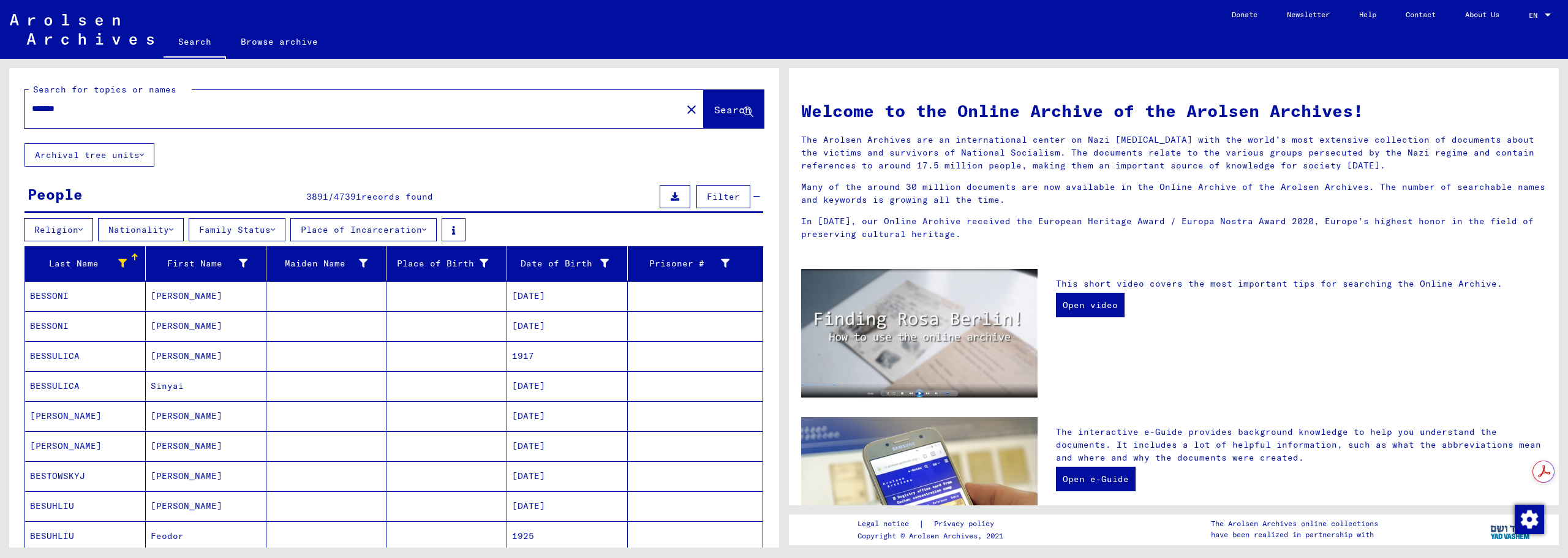
click at [161, 229] on button "Nationality" at bounding box center [141, 229] width 86 height 23
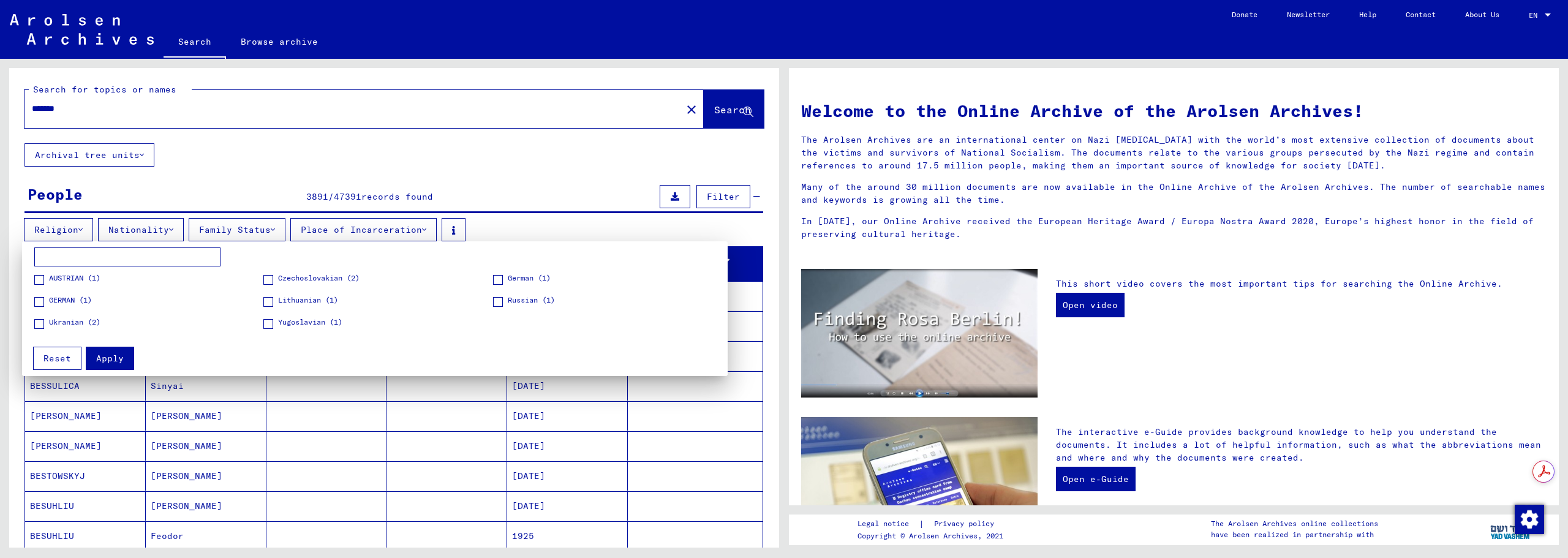
click at [110, 261] on input at bounding box center [127, 257] width 187 height 20
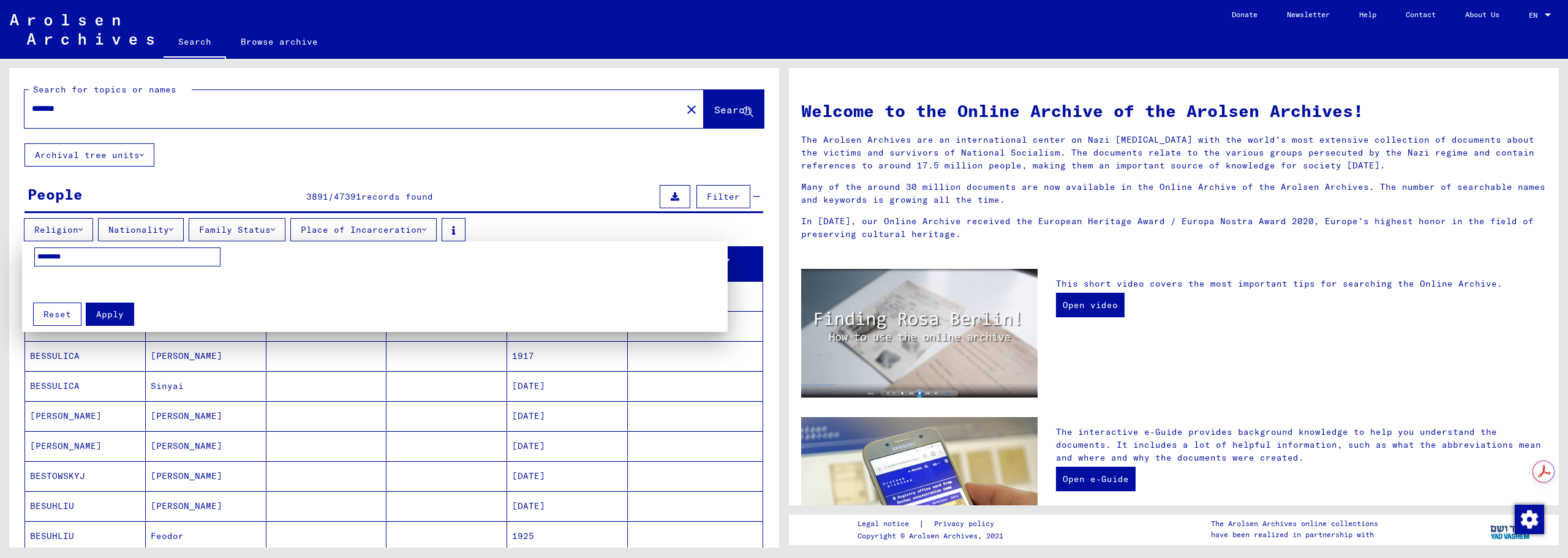
type input "********"
click at [109, 312] on span "Apply" at bounding box center [110, 314] width 28 height 11
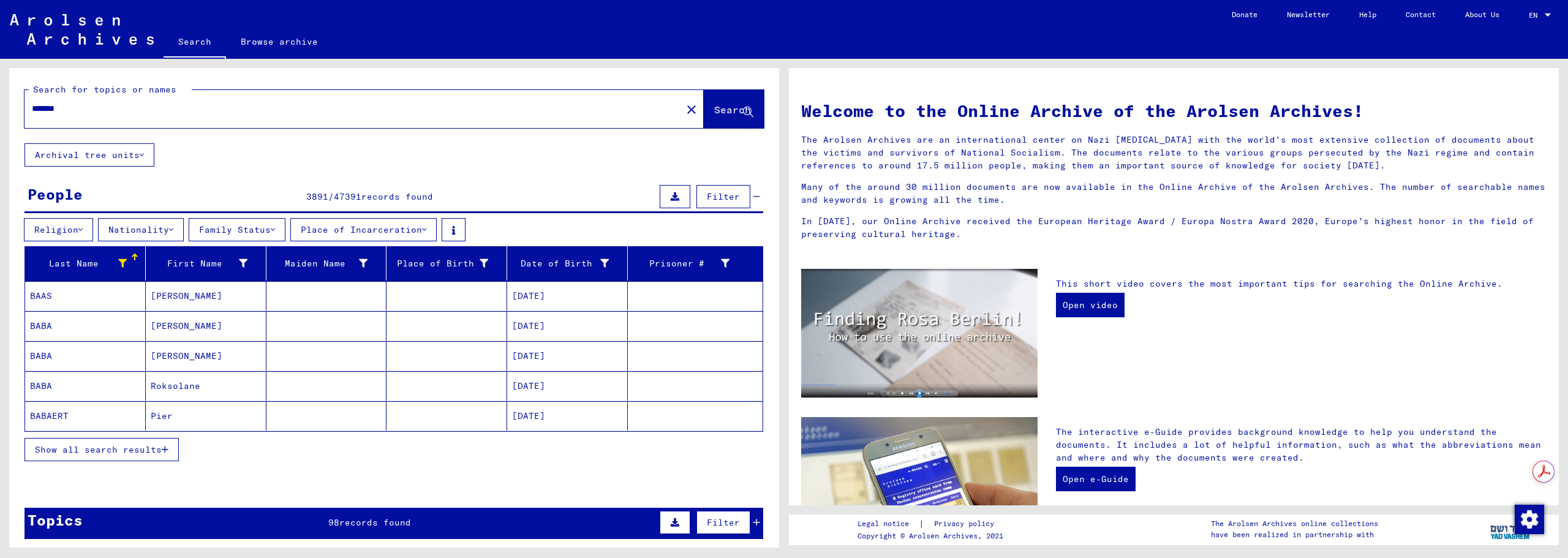
click at [153, 453] on span "Show all search results" at bounding box center [98, 449] width 127 height 11
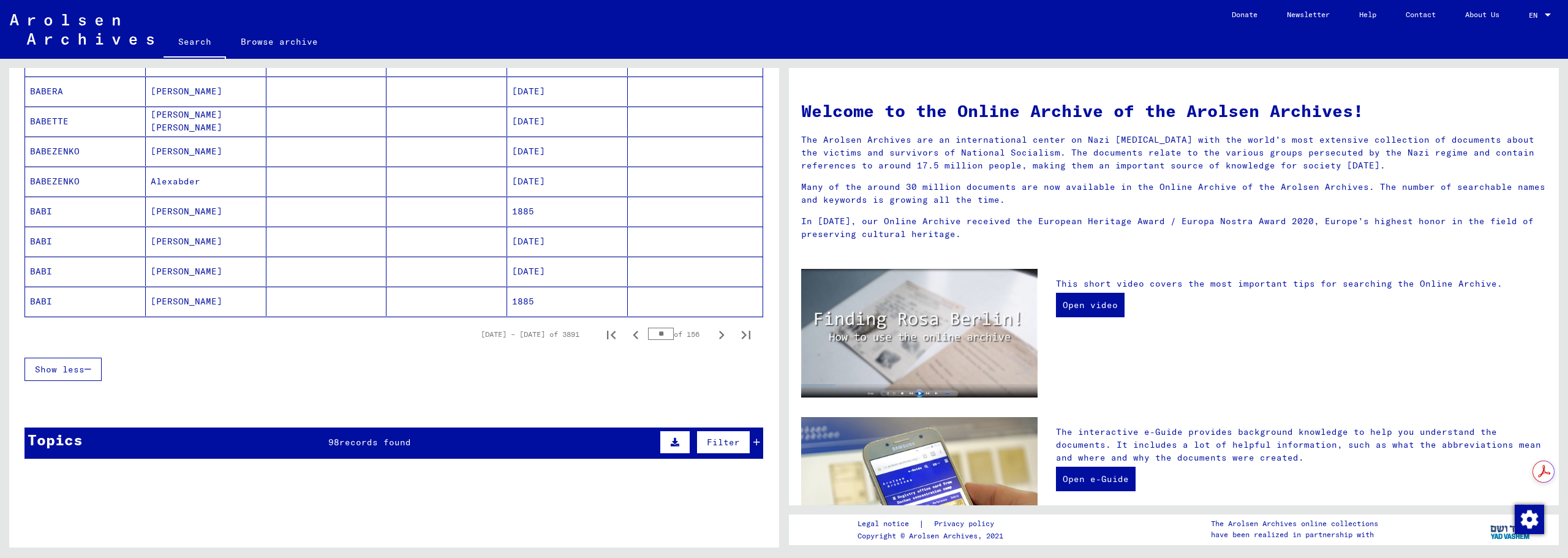
scroll to position [817, 0]
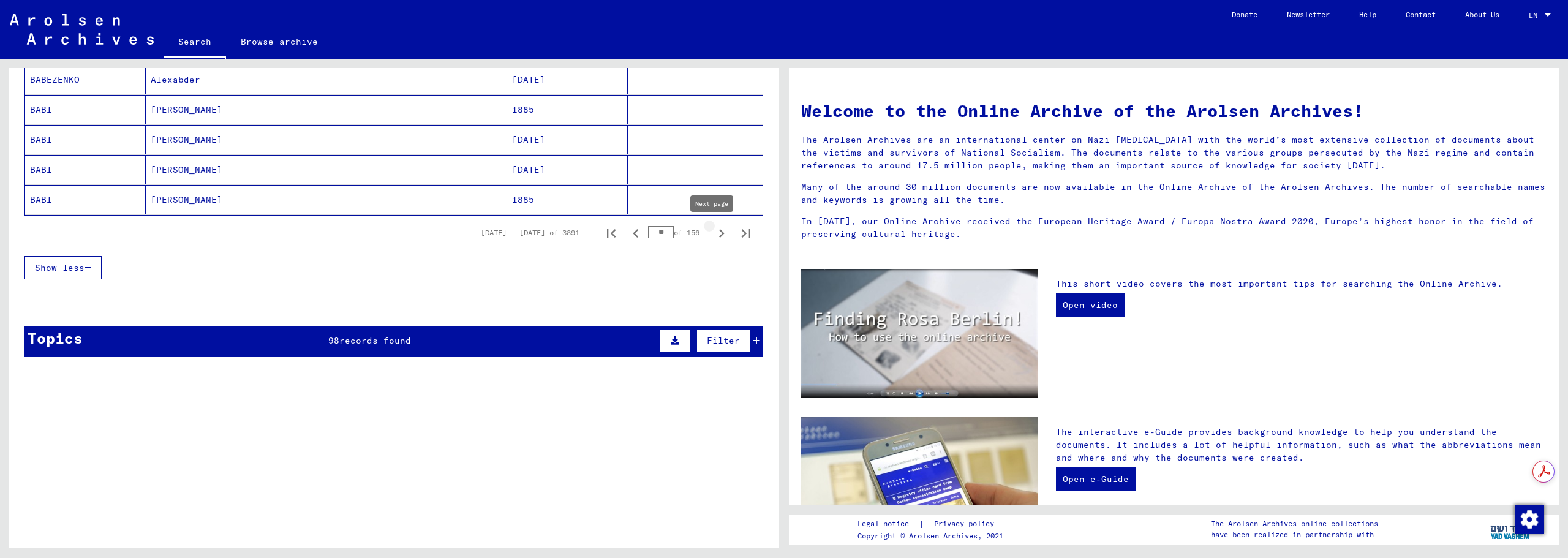
click at [719, 231] on icon "Next page" at bounding box center [722, 234] width 5 height 9
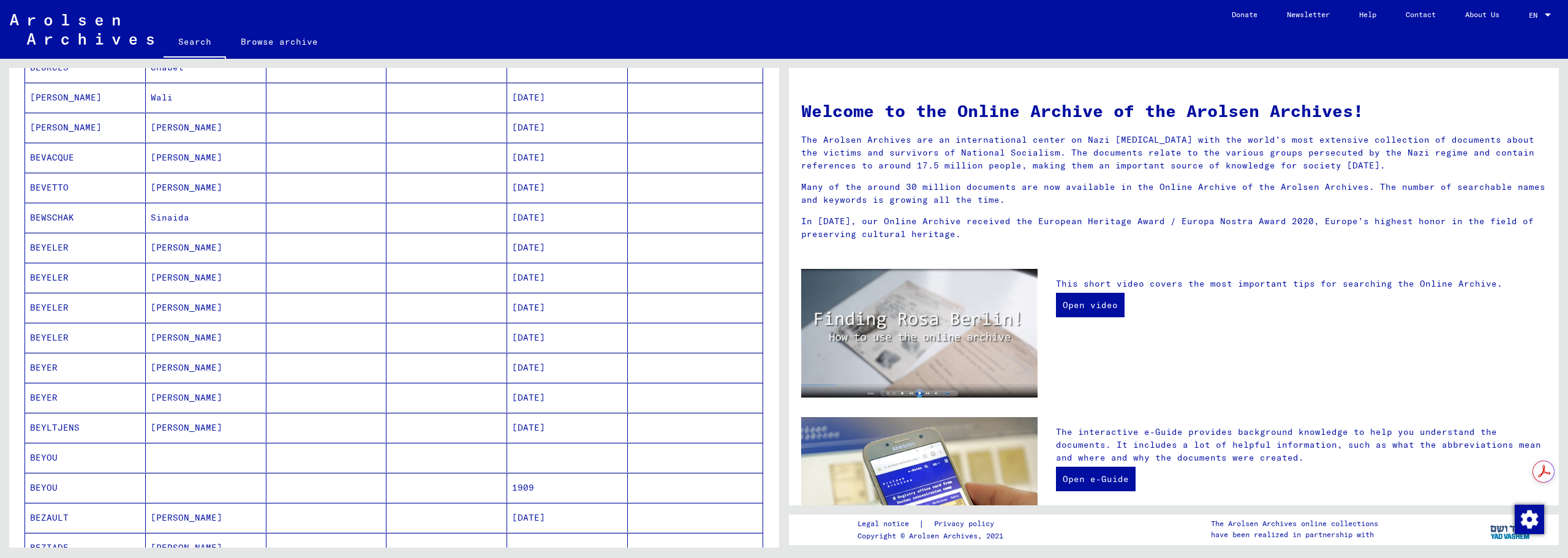
scroll to position [103, 0]
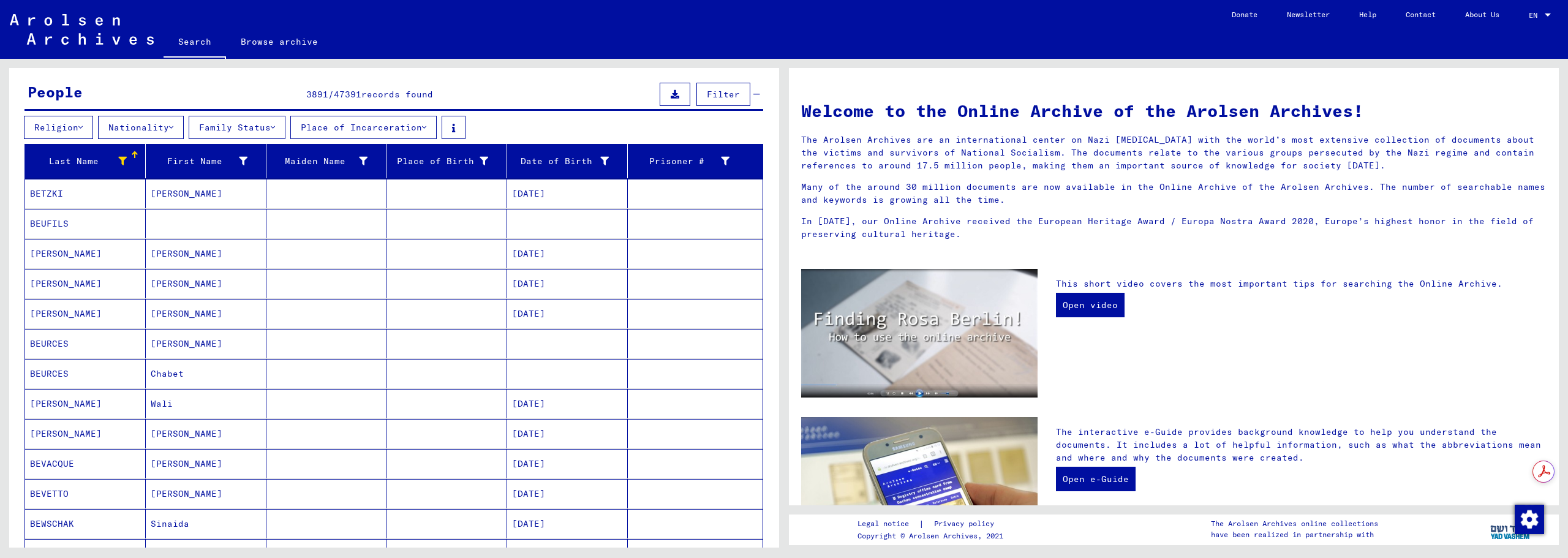
click at [261, 196] on mat-cell "[PERSON_NAME]" at bounding box center [205, 193] width 120 height 29
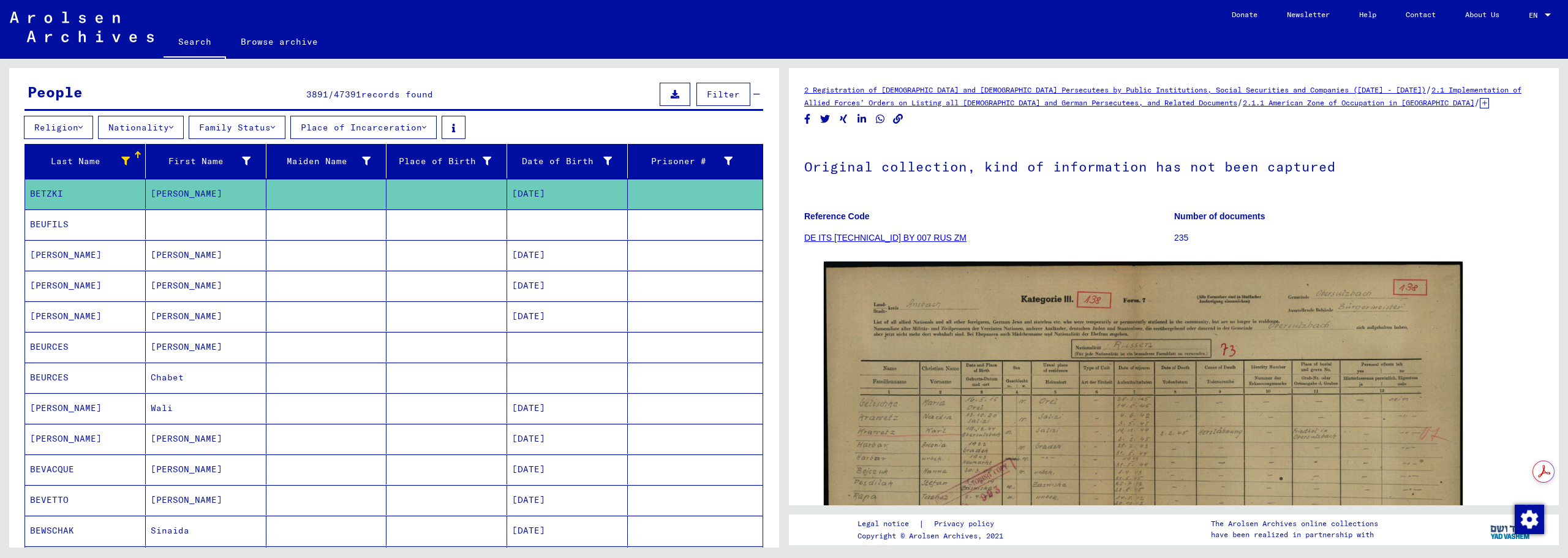
click at [530, 257] on mat-cell "[DATE]" at bounding box center [567, 255] width 120 height 30
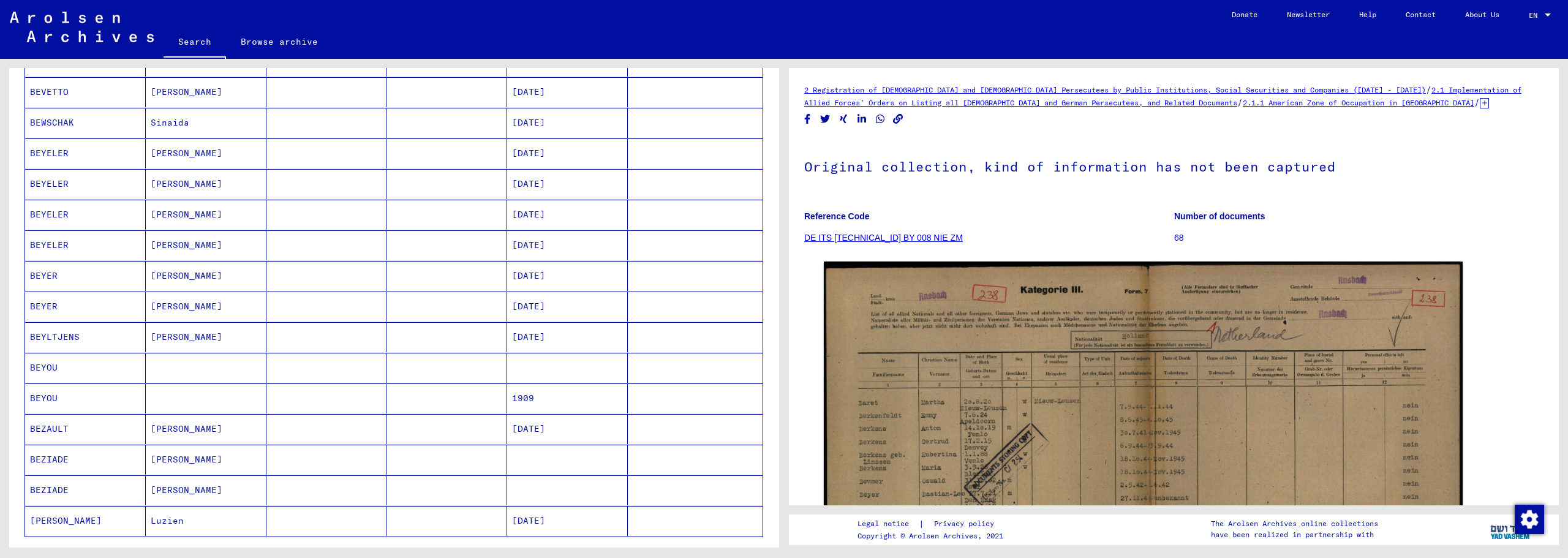
scroll to position [817, 0]
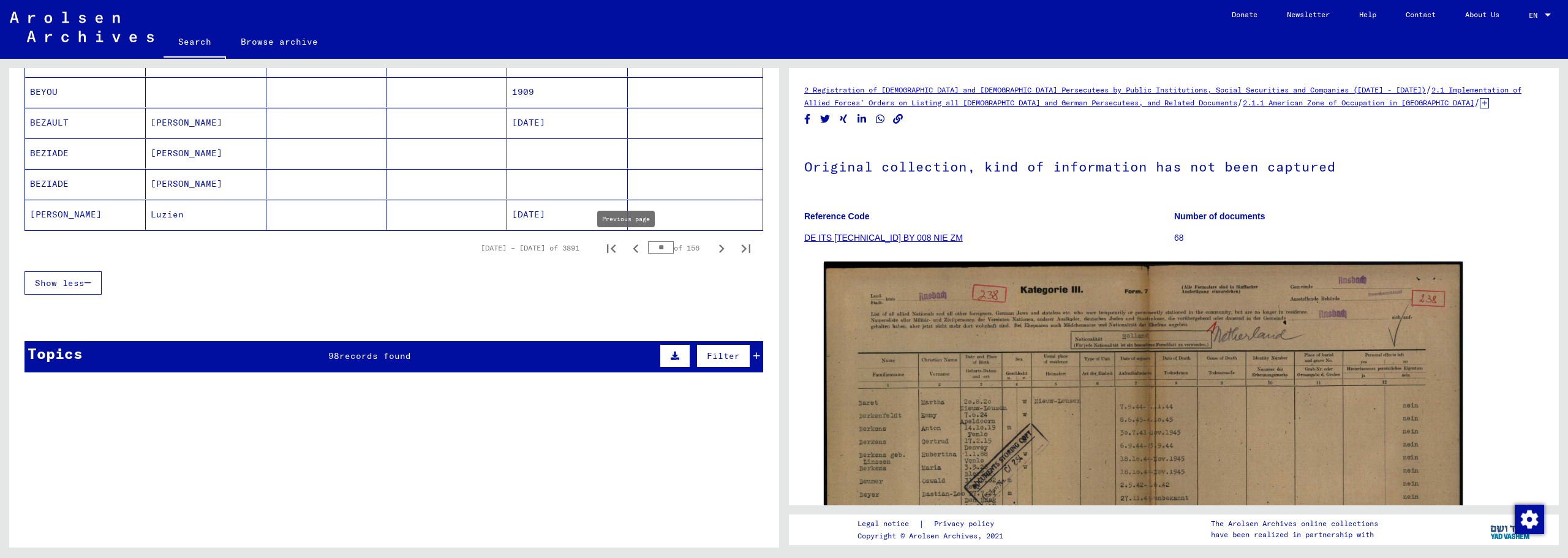
click at [631, 251] on icon "Previous page" at bounding box center [635, 248] width 17 height 17
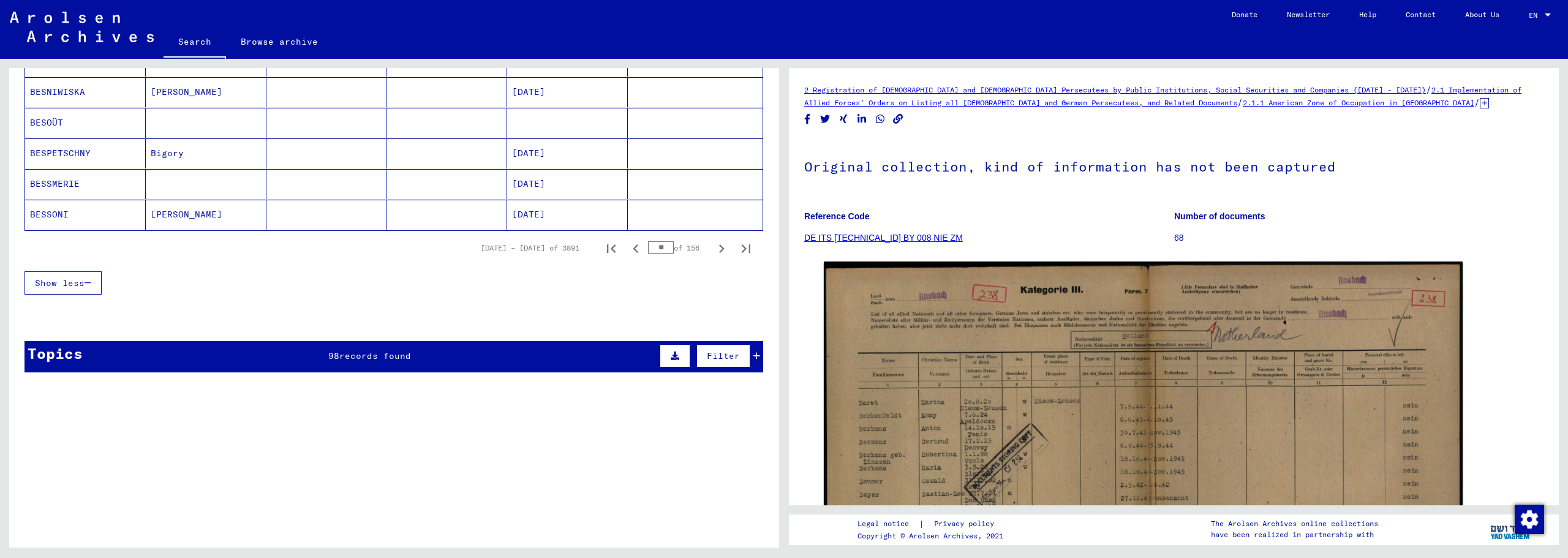
click at [631, 251] on icon "Previous page" at bounding box center [635, 248] width 17 height 17
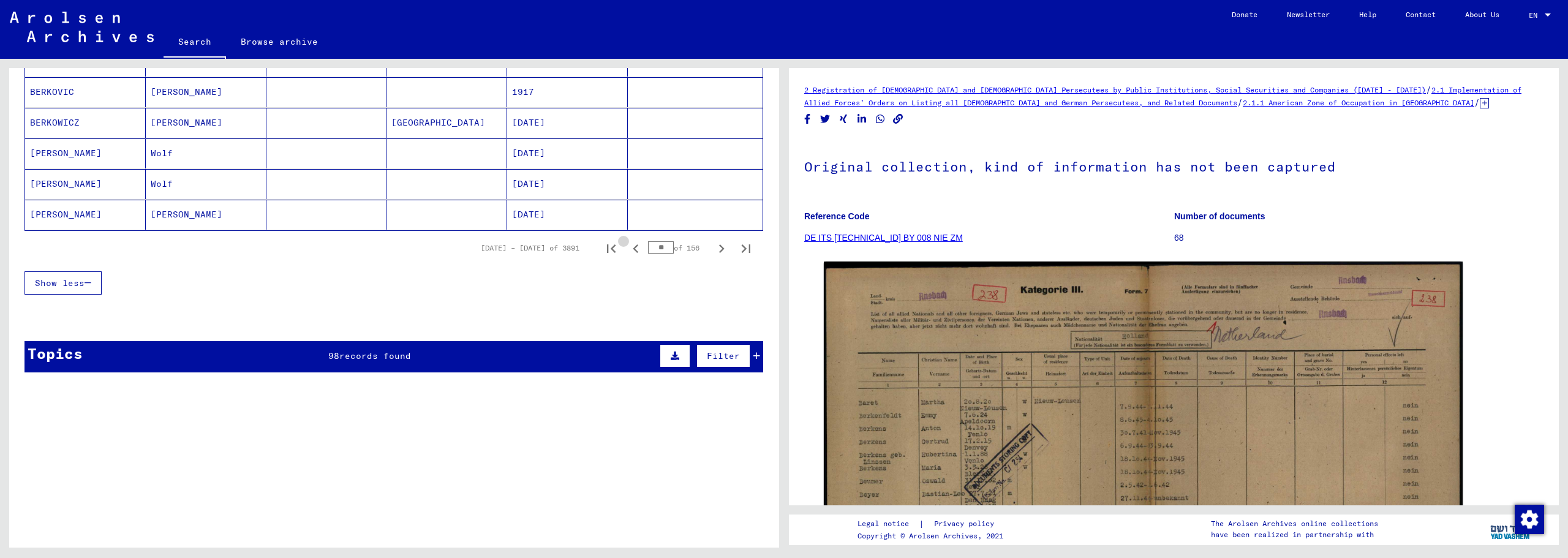
click at [631, 251] on icon "Previous page" at bounding box center [635, 248] width 17 height 17
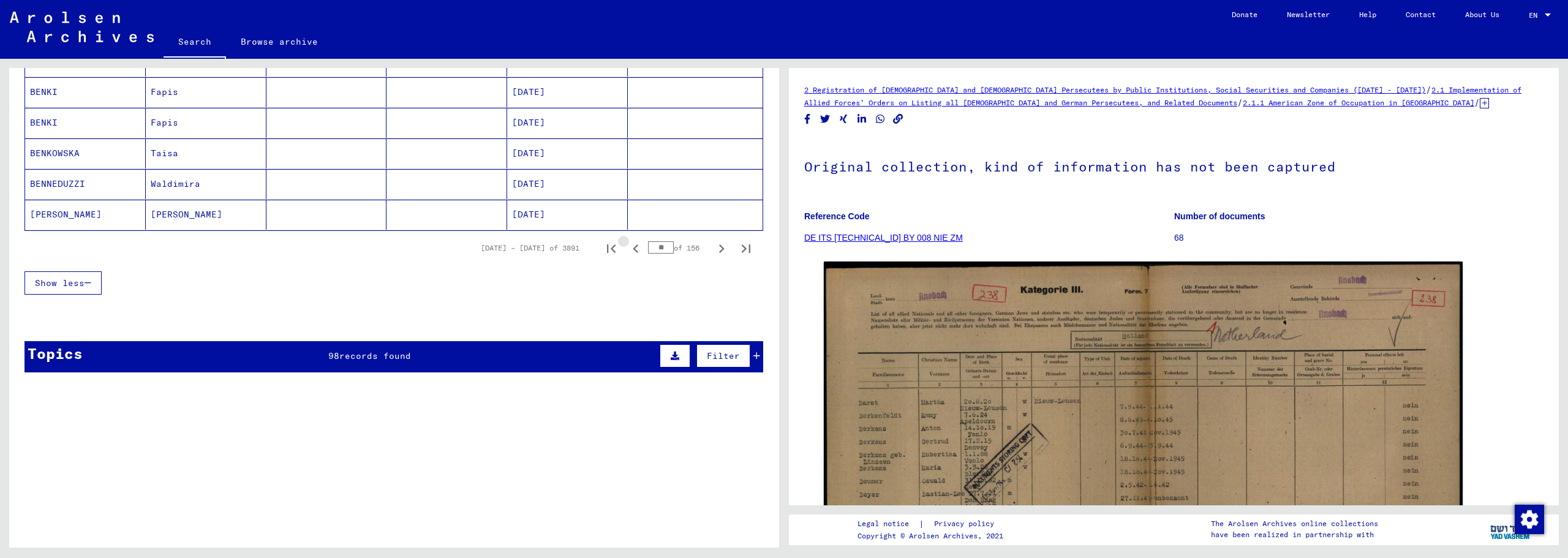
click at [631, 251] on icon "Previous page" at bounding box center [635, 248] width 17 height 17
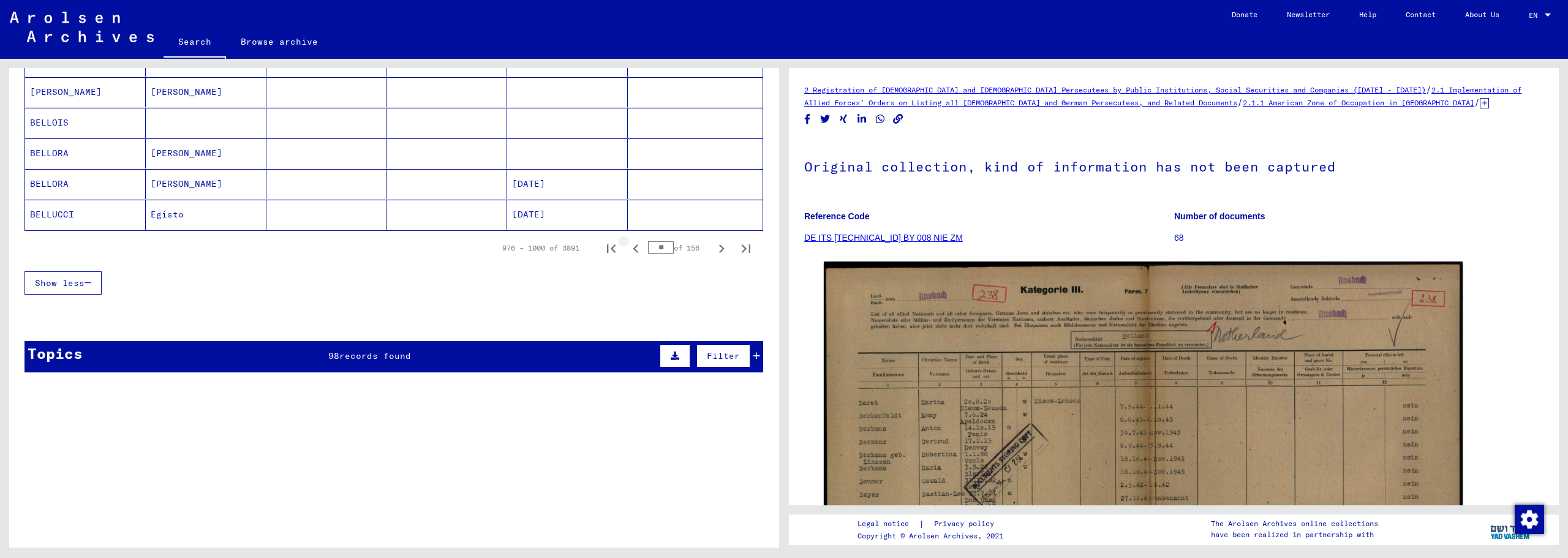
click at [633, 250] on icon "Previous page" at bounding box center [635, 249] width 5 height 9
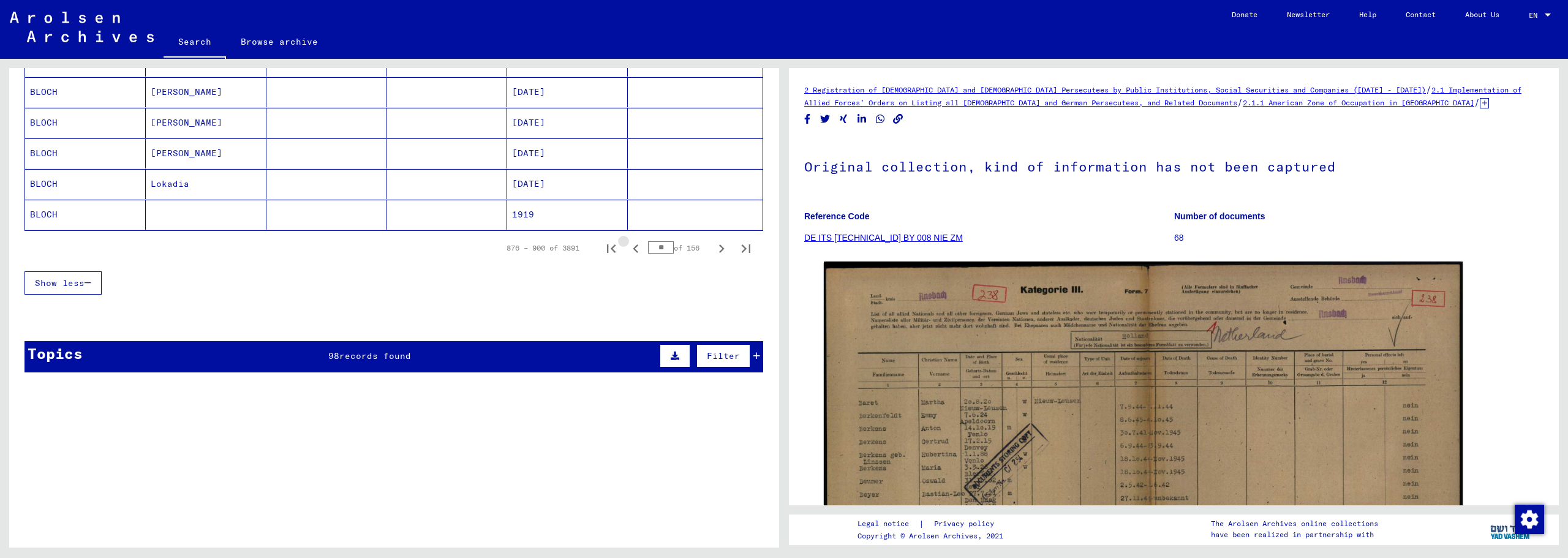
click at [633, 250] on icon "Previous page" at bounding box center [635, 249] width 5 height 9
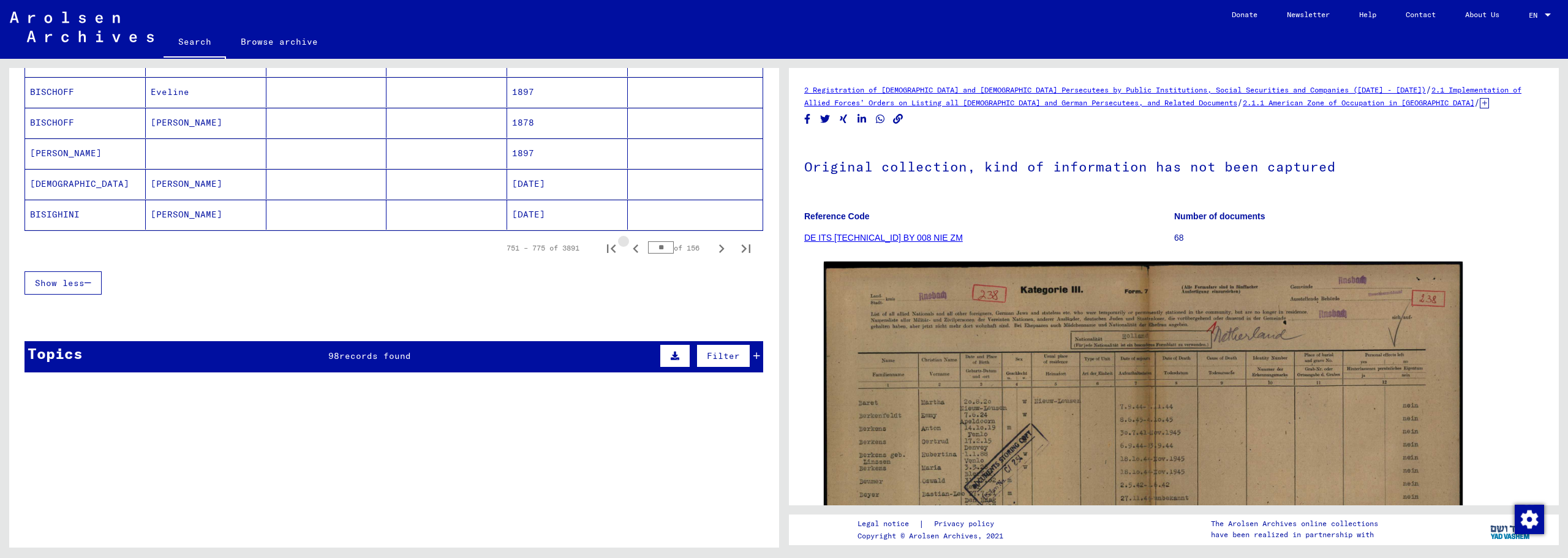
click at [633, 250] on icon "Previous page" at bounding box center [635, 249] width 5 height 9
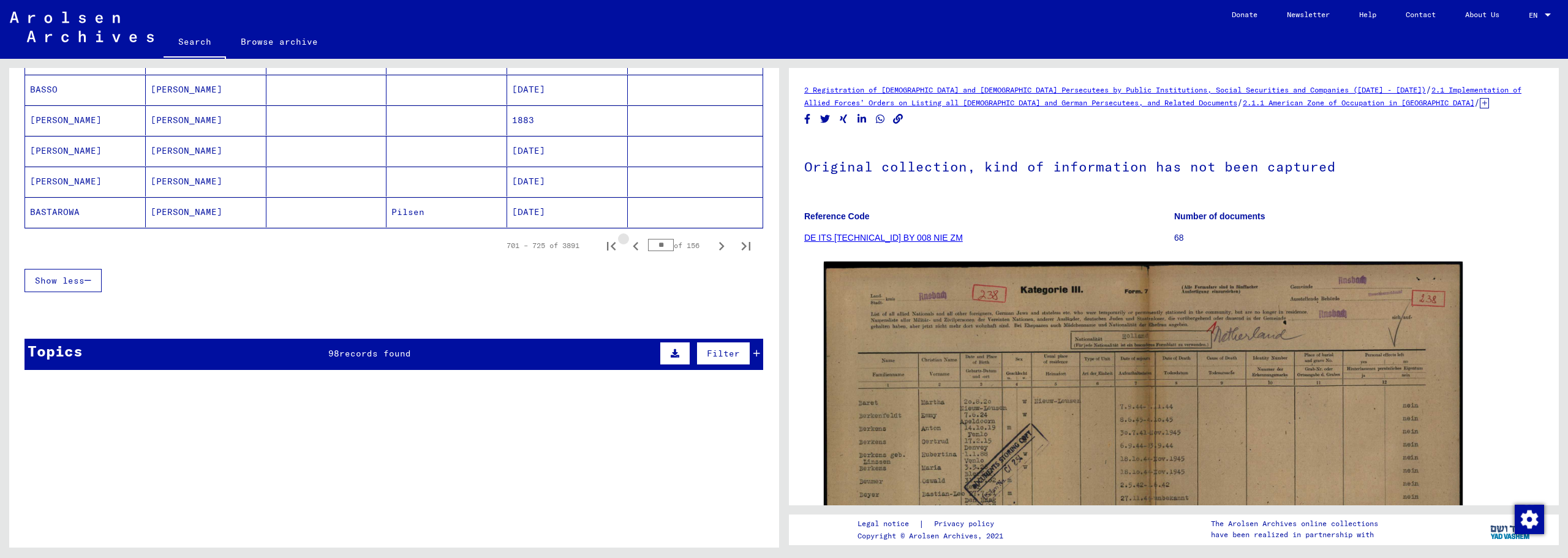
click at [633, 250] on icon "Previous page" at bounding box center [635, 246] width 5 height 9
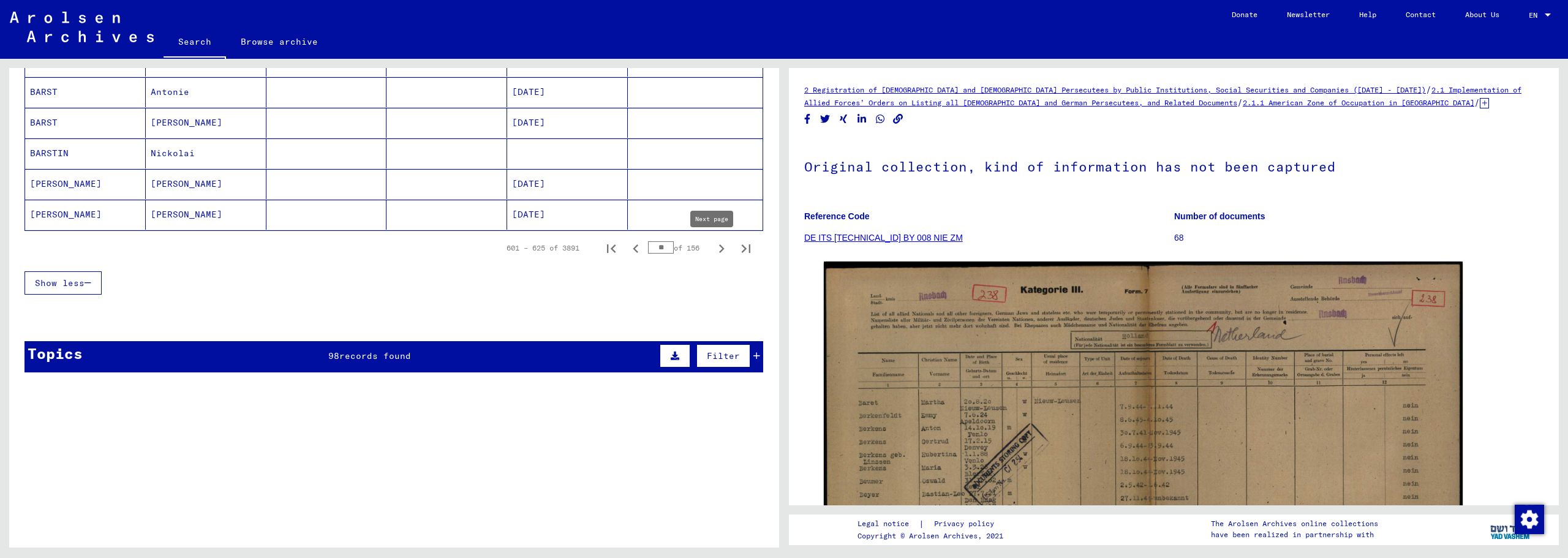
click at [713, 248] on icon "Next page" at bounding box center [721, 248] width 17 height 17
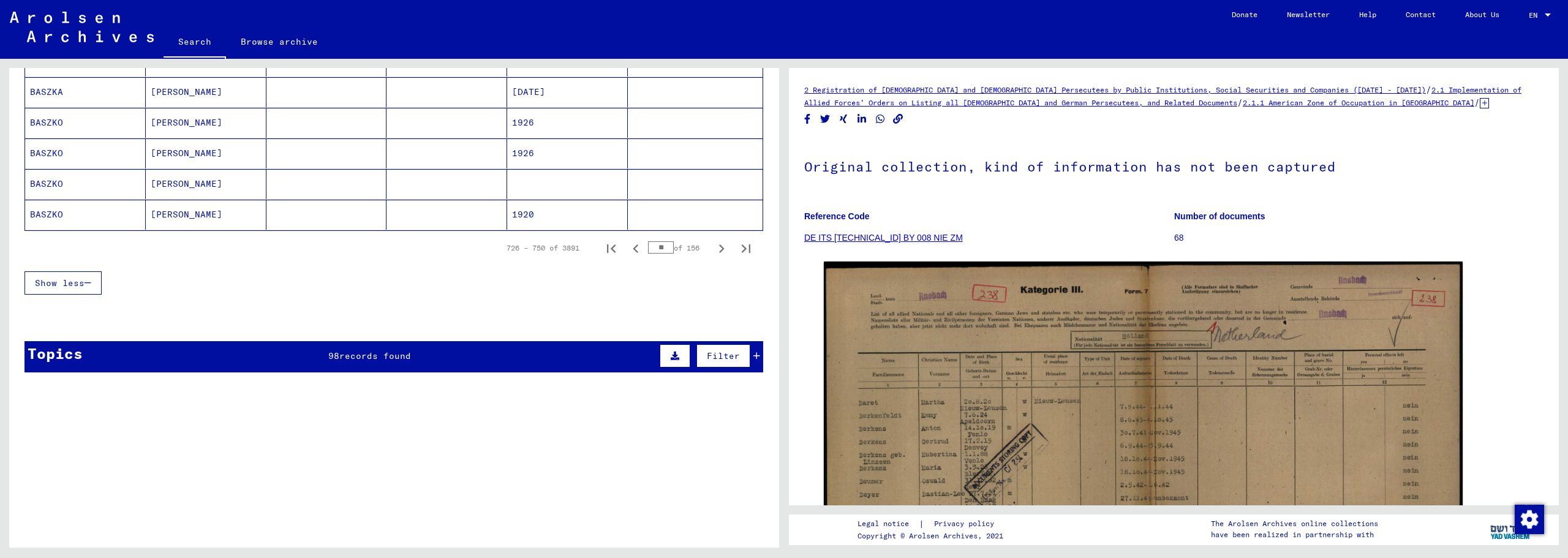
click at [713, 248] on icon "Next page" at bounding box center [721, 248] width 17 height 17
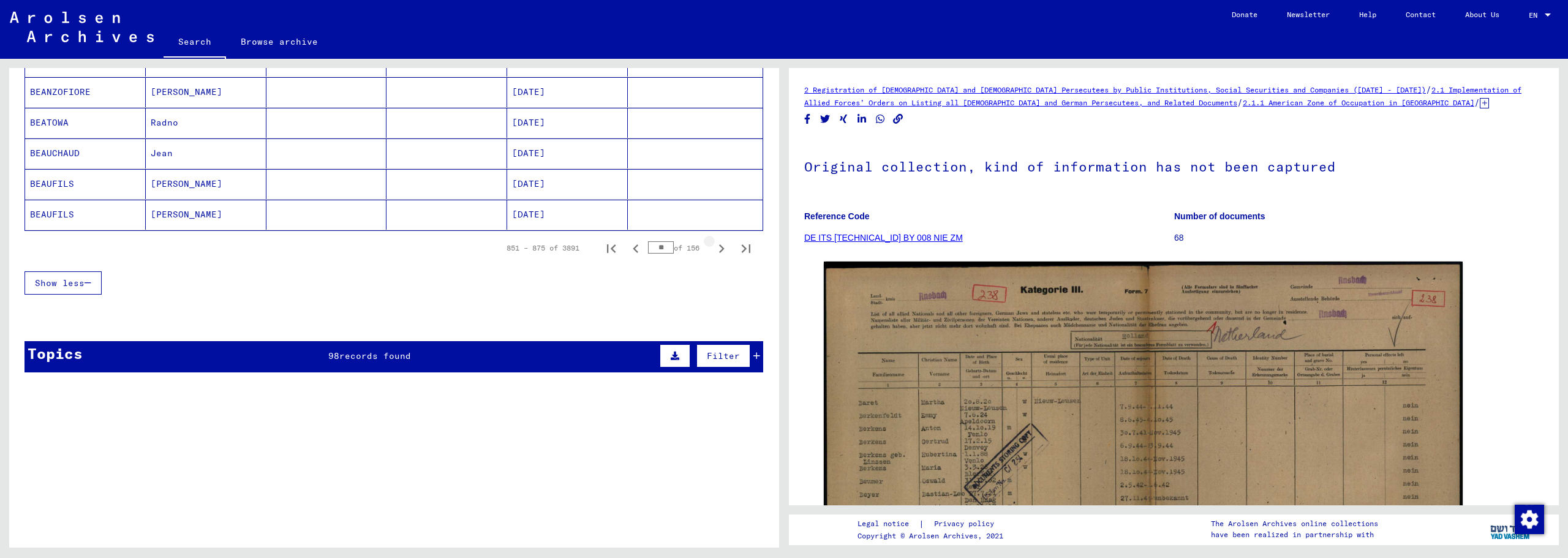
click at [713, 248] on icon "Next page" at bounding box center [721, 248] width 17 height 17
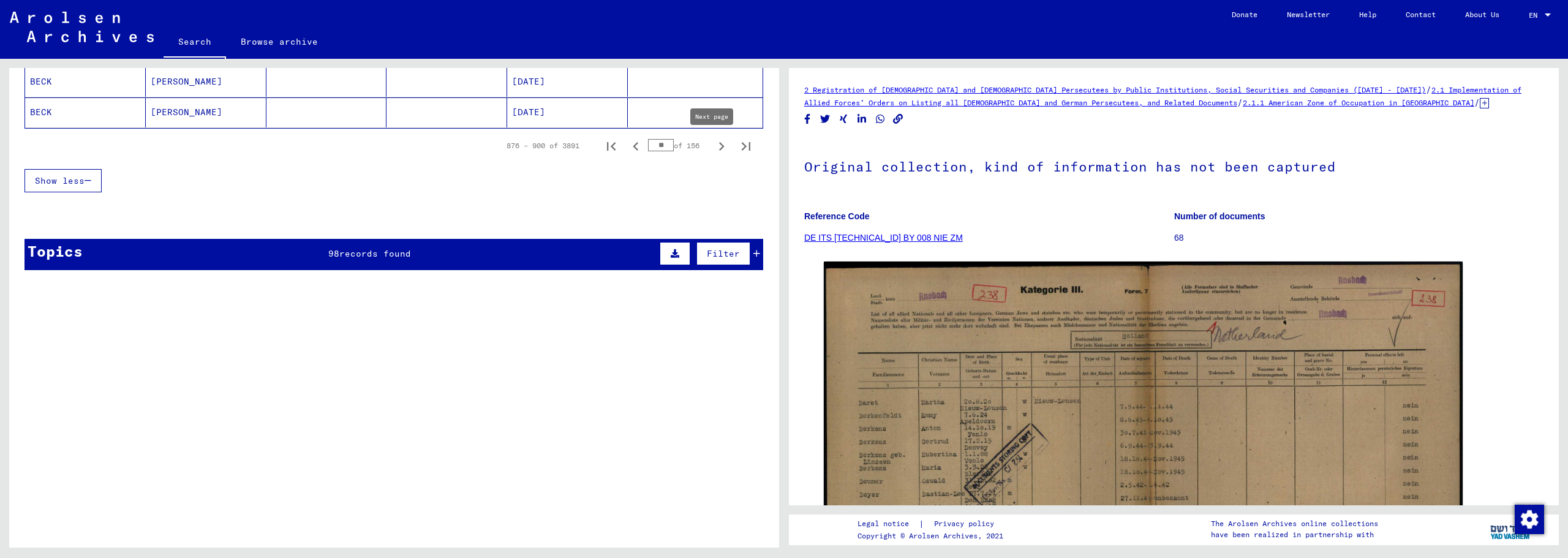
click at [713, 145] on icon "Next page" at bounding box center [721, 146] width 17 height 17
type input "**"
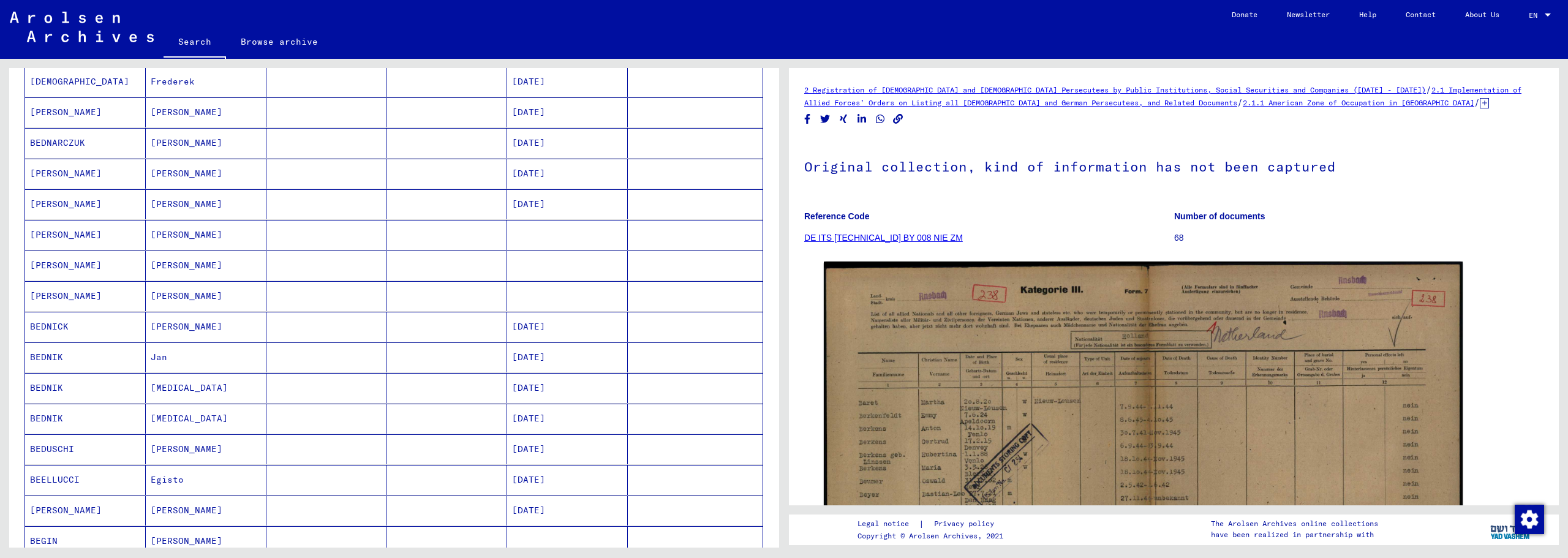
scroll to position [204, 0]
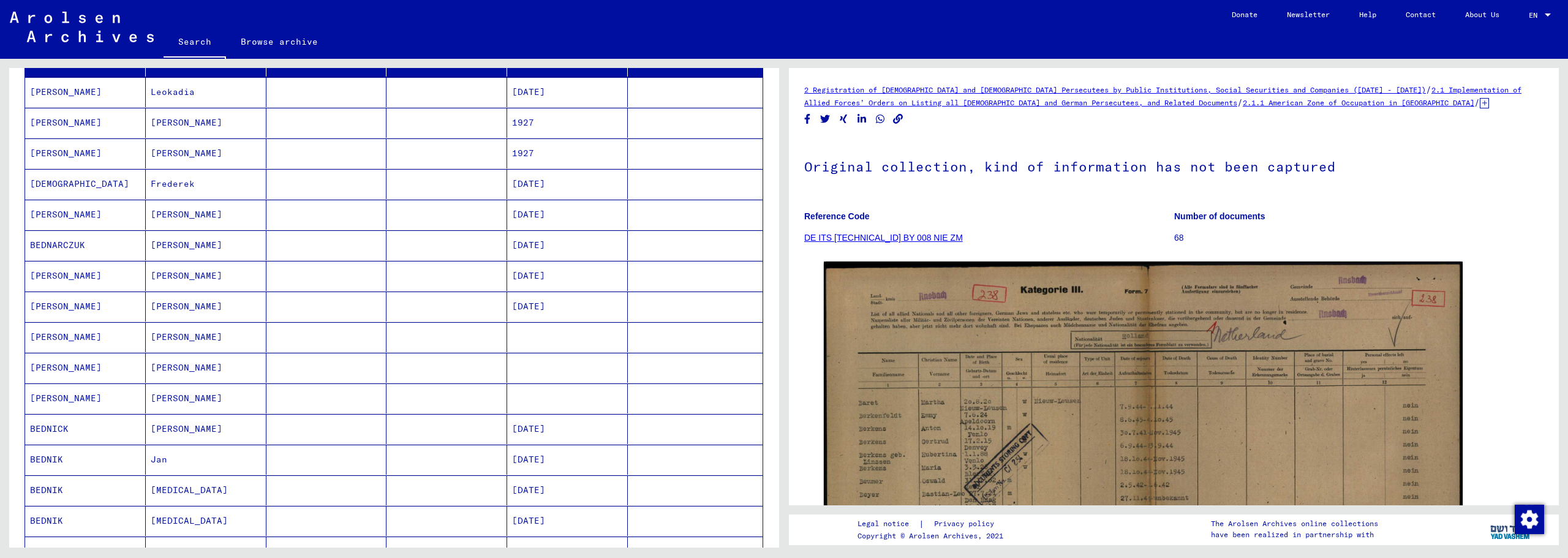
click at [110, 92] on mat-cell "[PERSON_NAME]" at bounding box center [85, 92] width 120 height 30
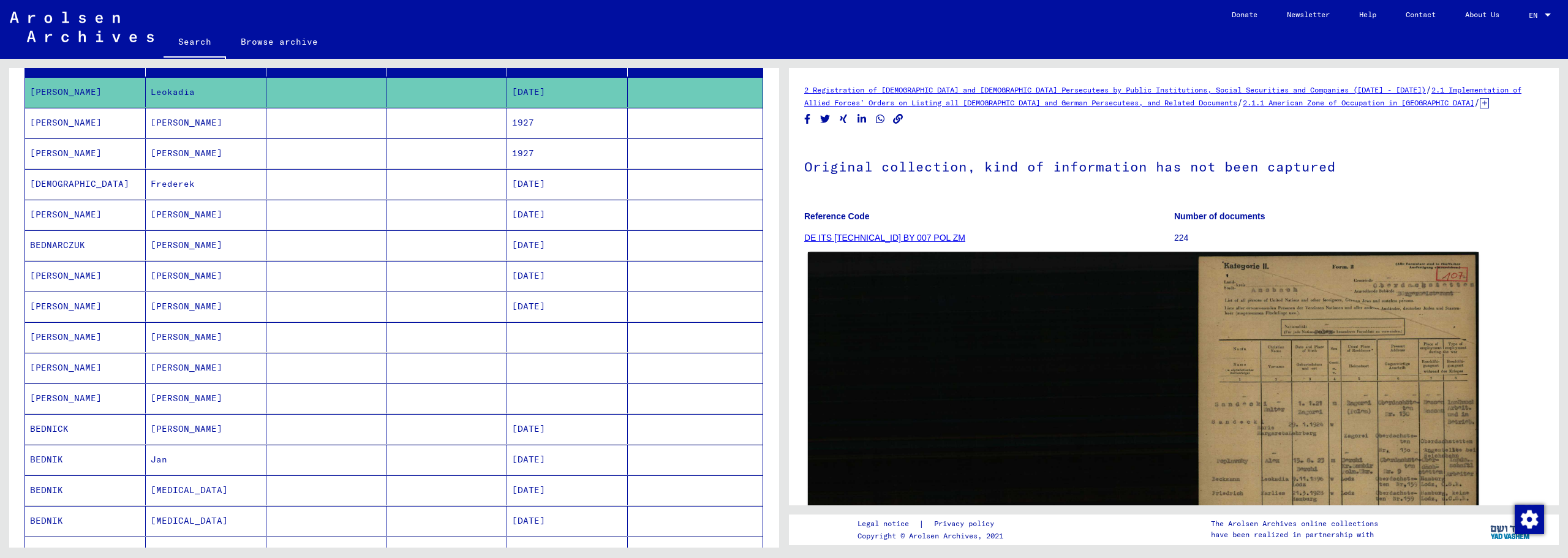
click at [1244, 307] on img at bounding box center [1142, 449] width 670 height 396
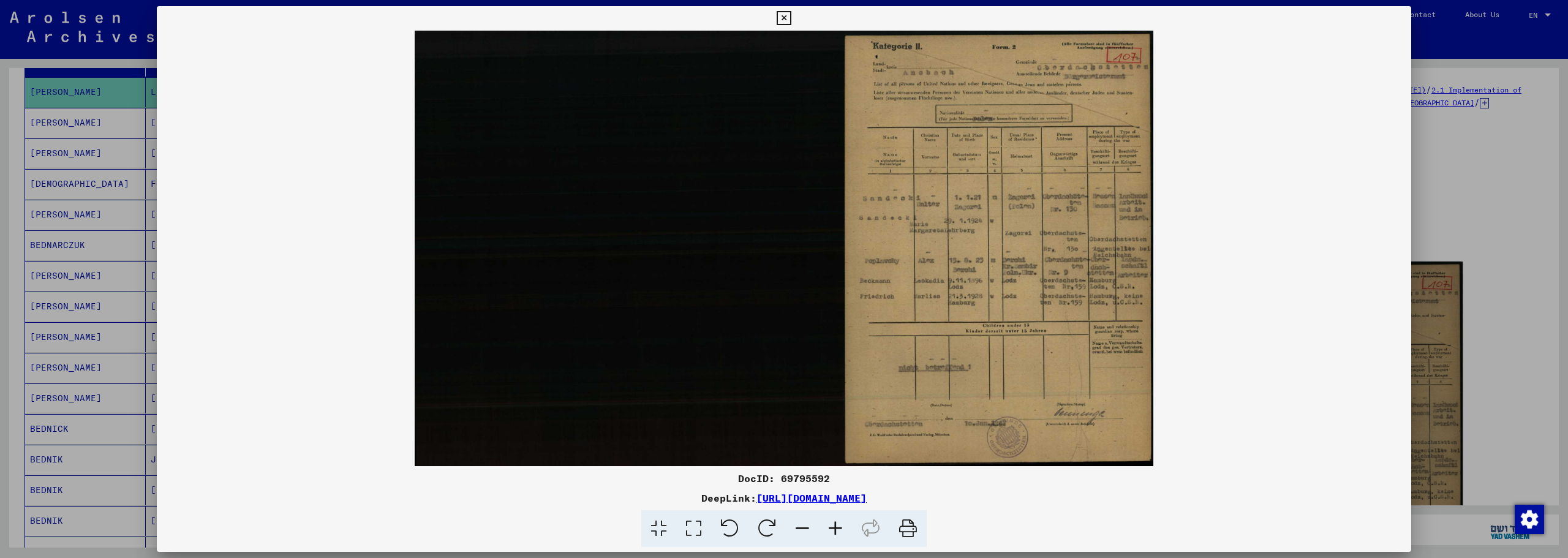
click at [836, 530] on icon at bounding box center [834, 529] width 33 height 37
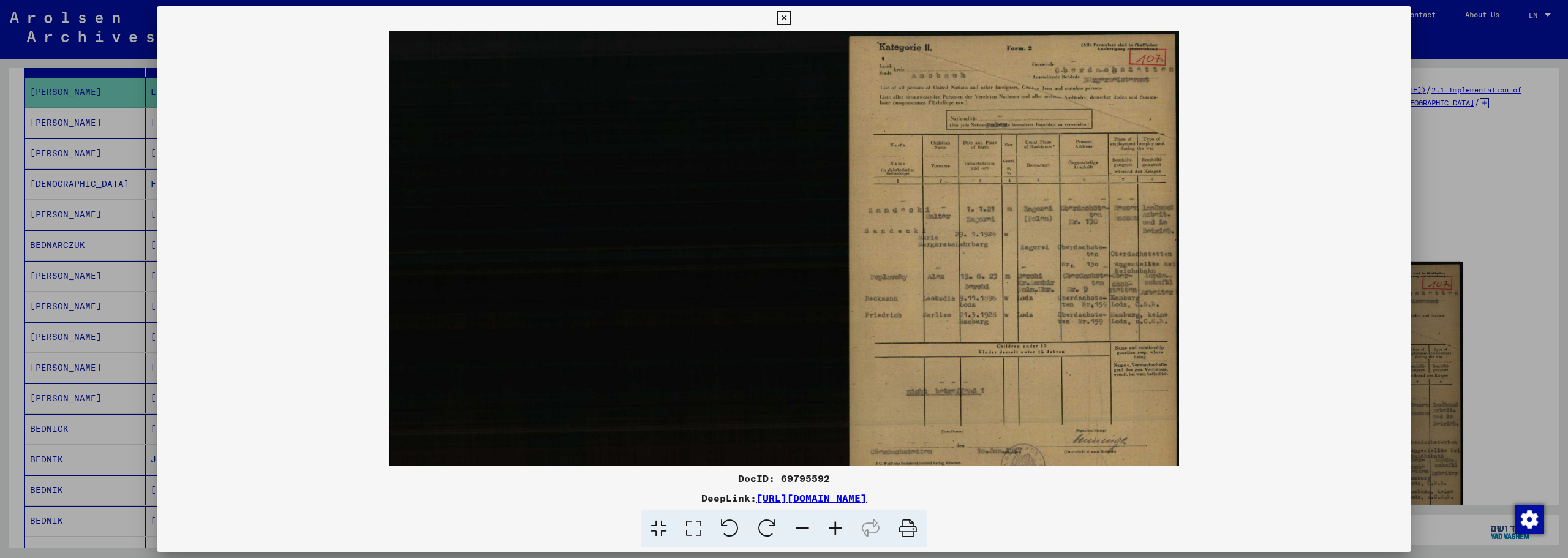
click at [836, 530] on icon at bounding box center [834, 529] width 33 height 37
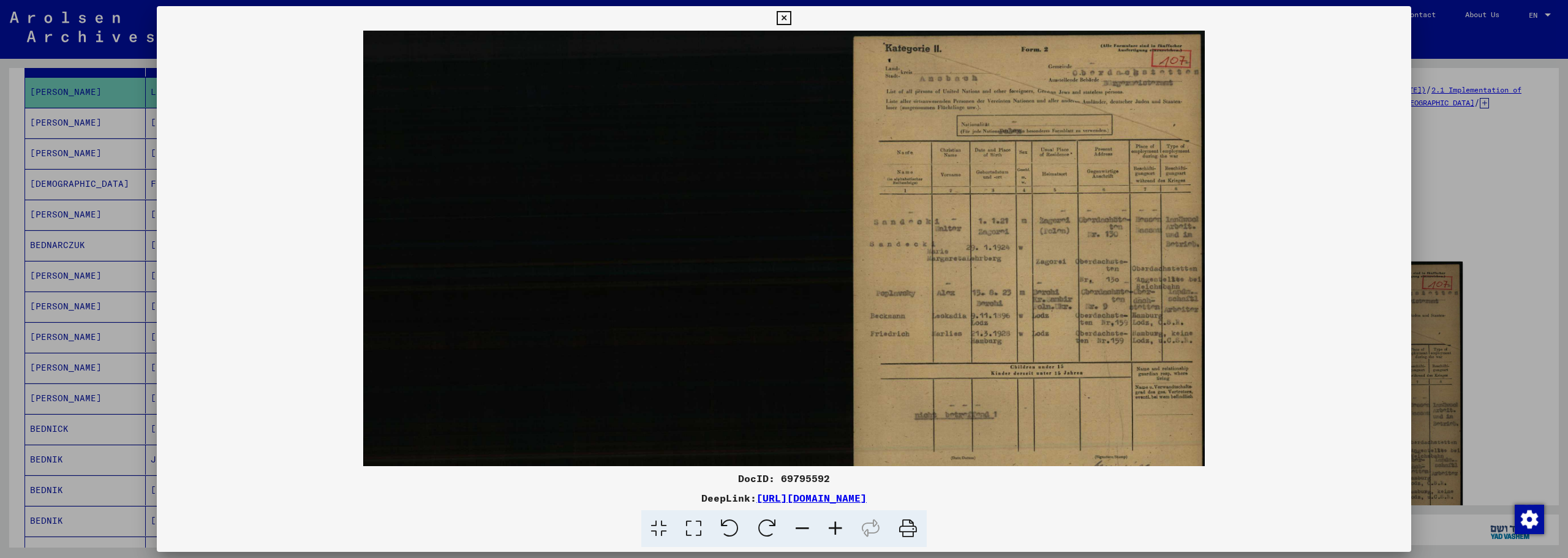
click at [836, 530] on icon at bounding box center [834, 529] width 33 height 37
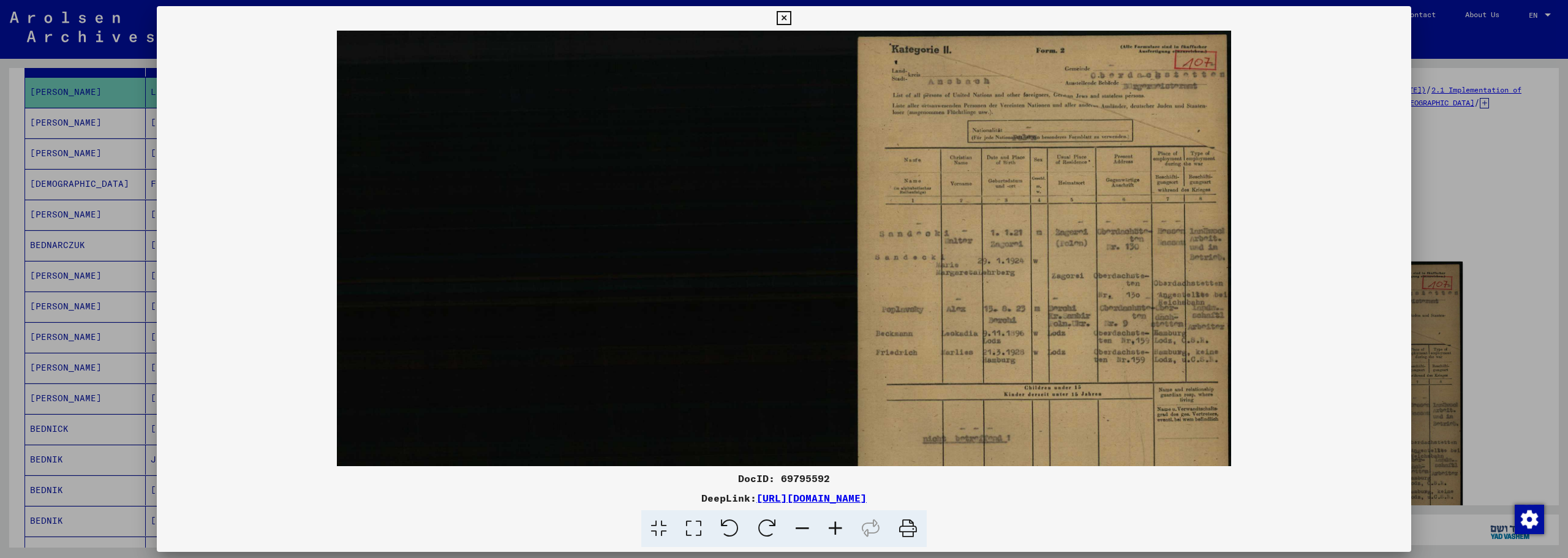
click at [836, 530] on icon at bounding box center [834, 529] width 33 height 37
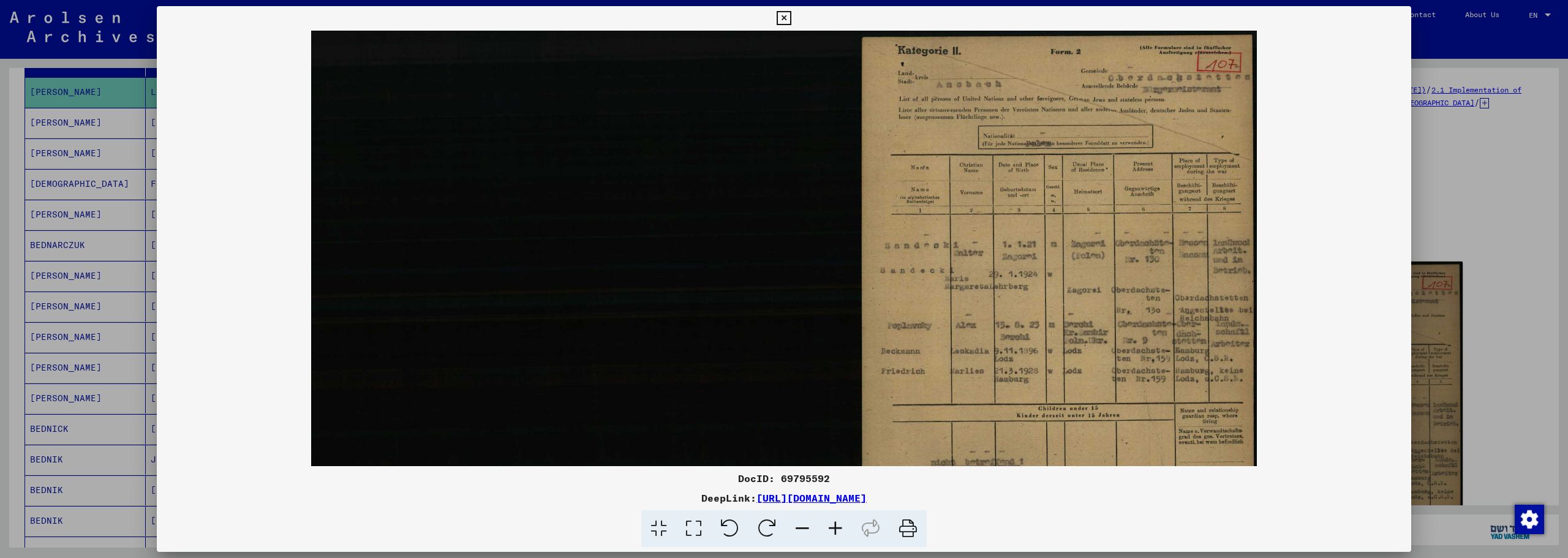
click at [836, 530] on icon at bounding box center [834, 529] width 33 height 37
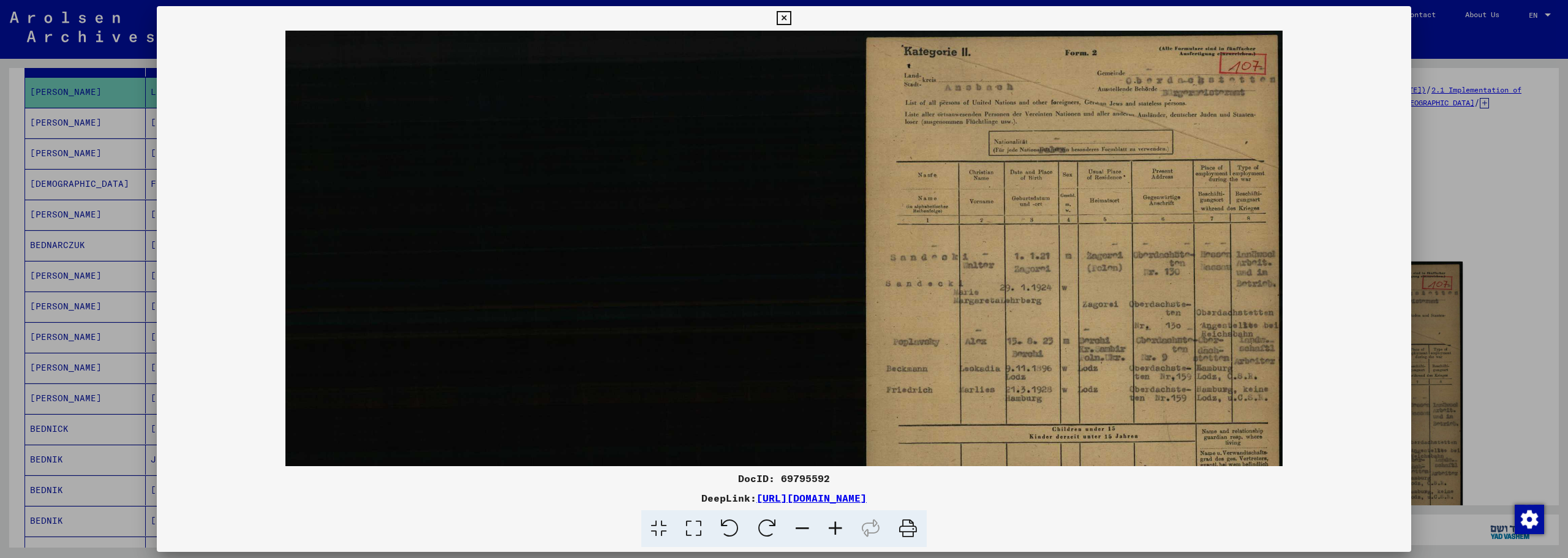
click at [836, 530] on icon at bounding box center [834, 529] width 33 height 37
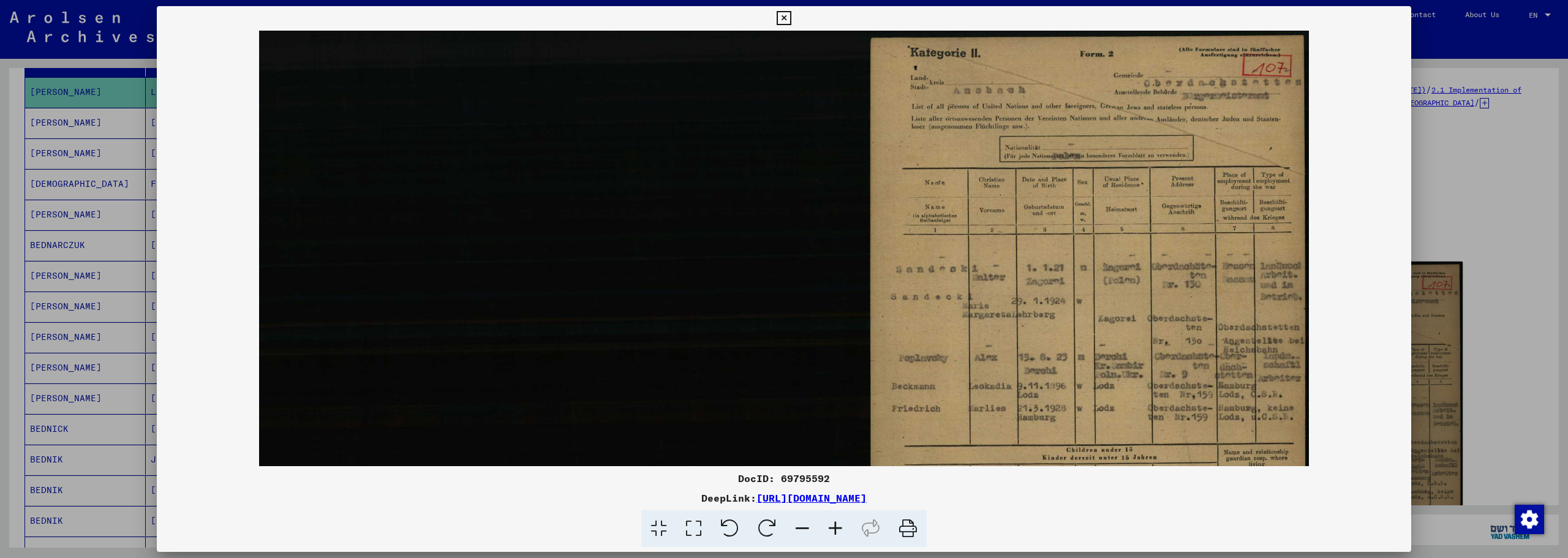
click at [836, 530] on icon at bounding box center [834, 529] width 33 height 37
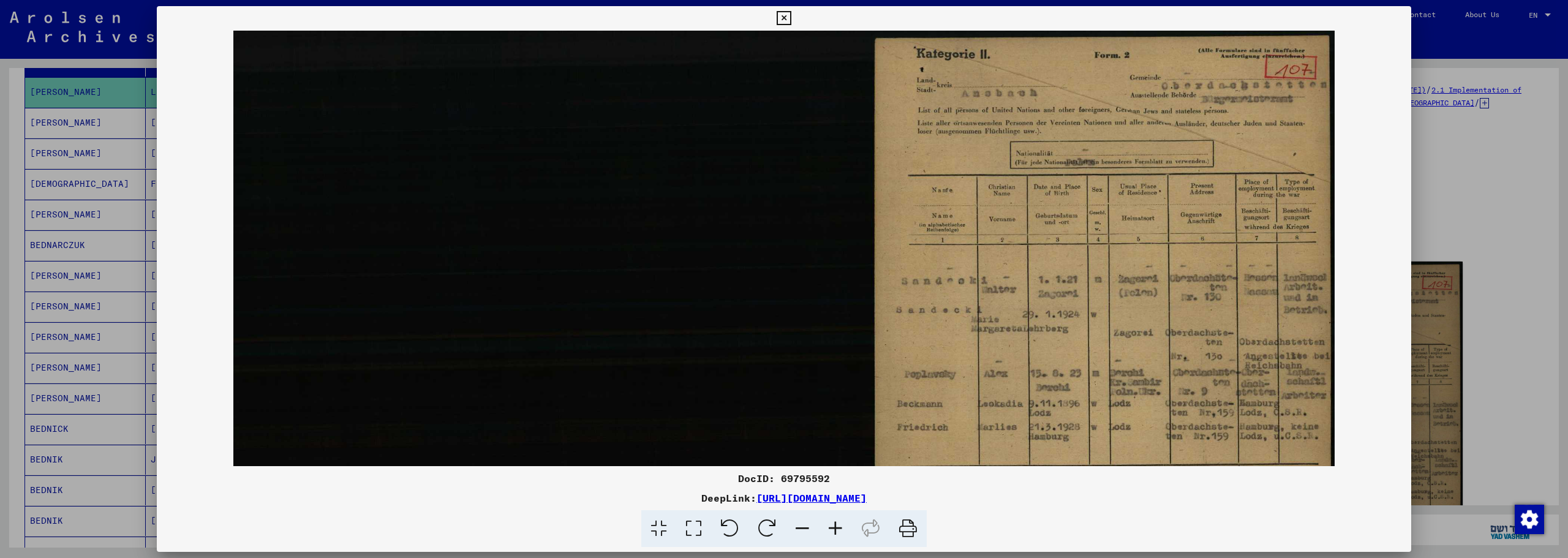
click at [836, 530] on icon at bounding box center [834, 529] width 33 height 37
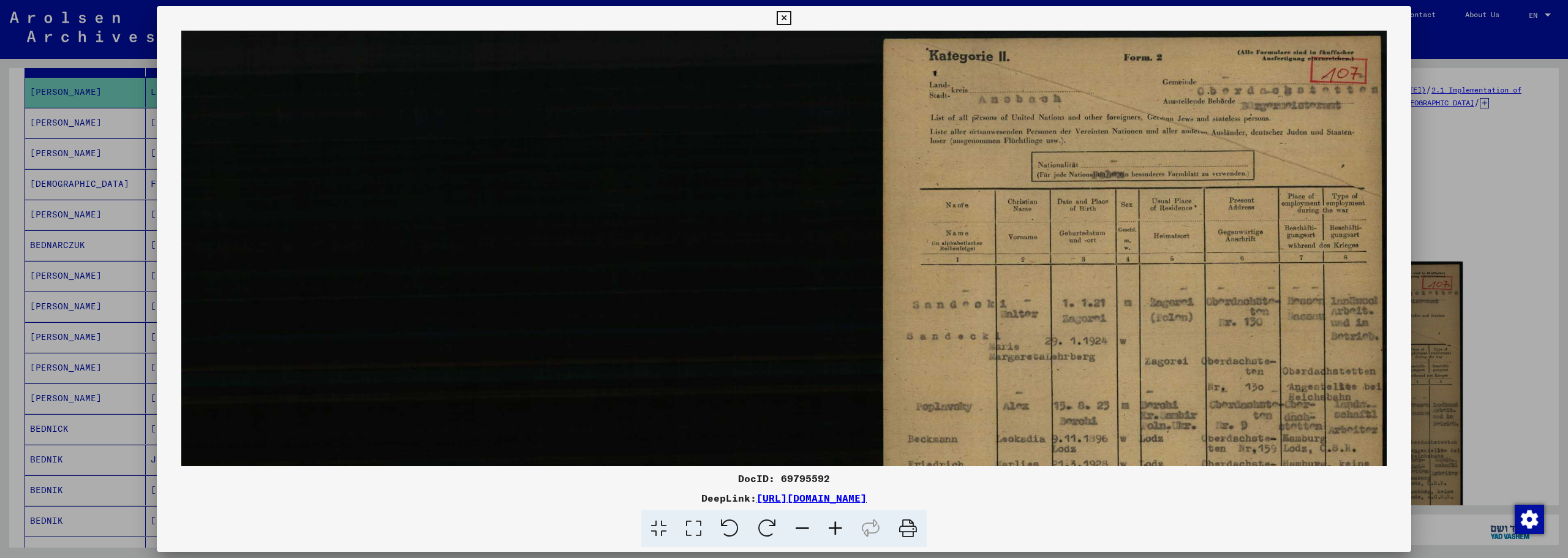
click at [836, 530] on icon at bounding box center [834, 529] width 33 height 37
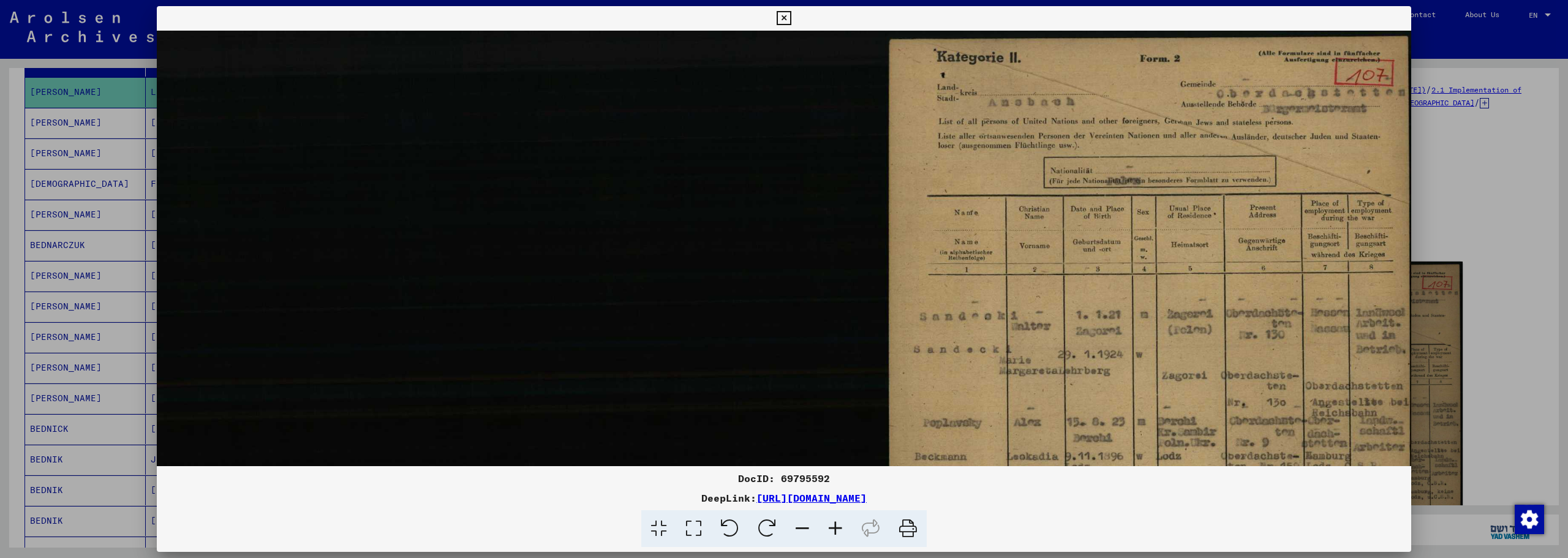
click at [837, 529] on icon at bounding box center [834, 529] width 33 height 37
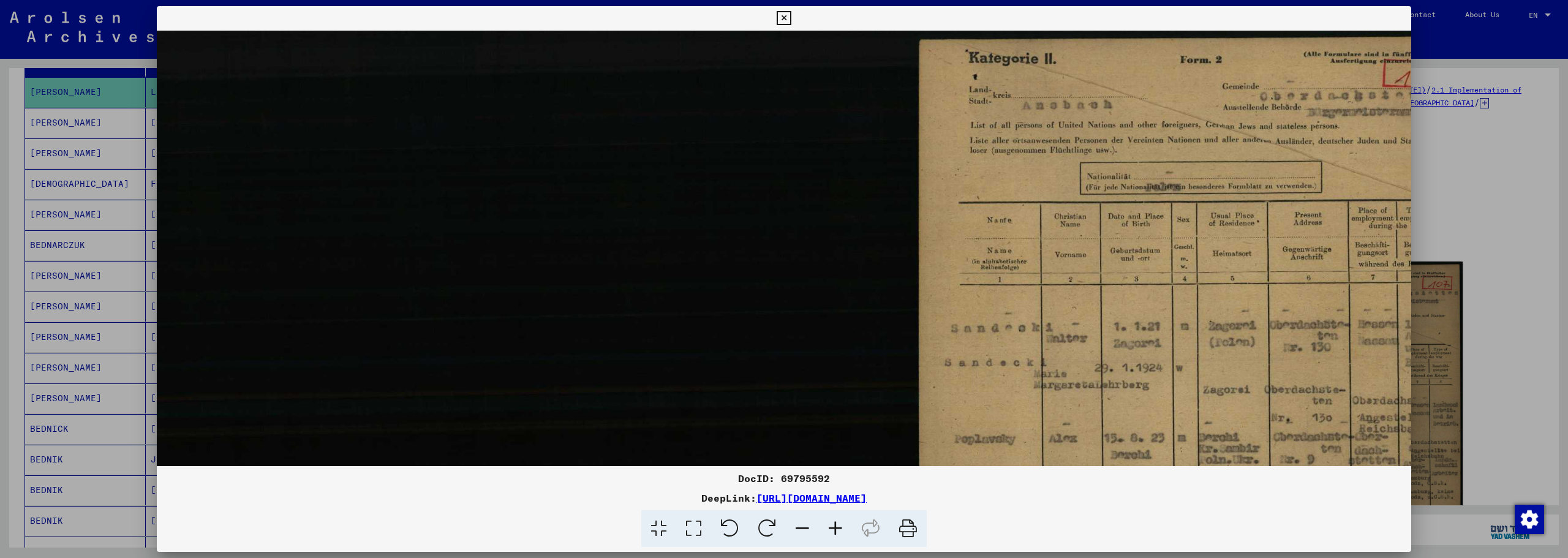
click at [837, 529] on icon at bounding box center [834, 529] width 33 height 37
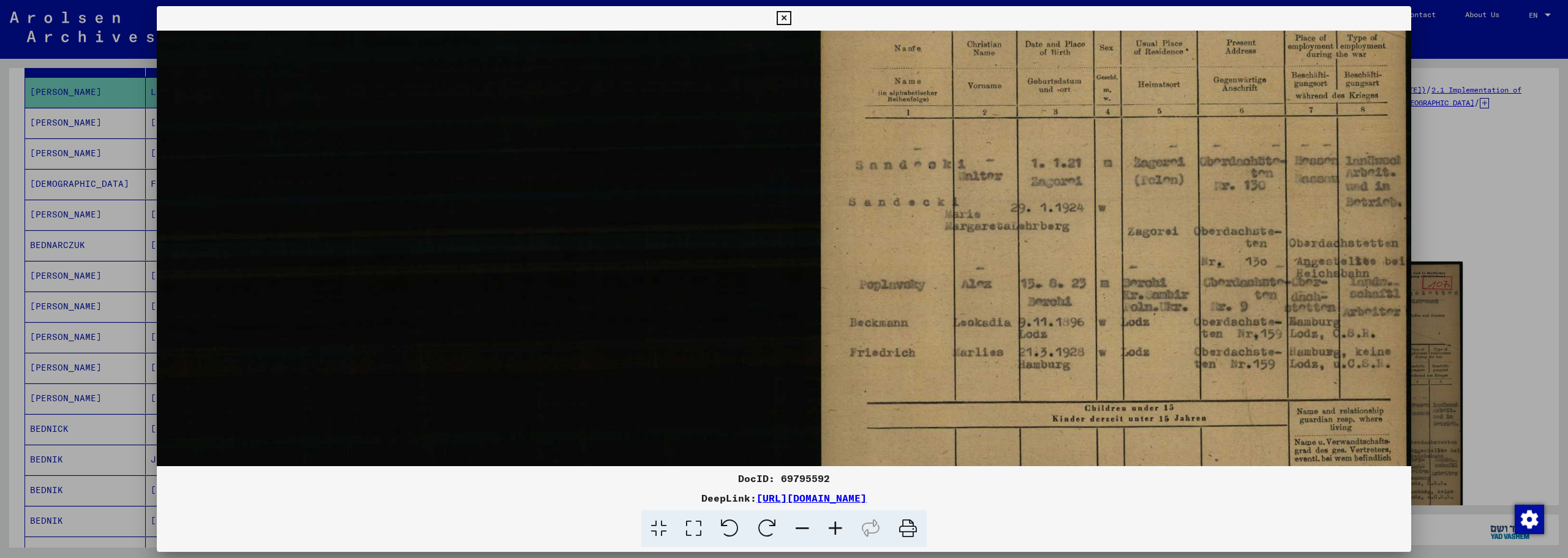
scroll to position [192, 159]
drag, startPoint x: 1195, startPoint y: 313, endPoint x: 701, endPoint y: 121, distance: 530.0
click at [701, 121] on img at bounding box center [704, 255] width 1413 height 834
click at [785, 21] on icon at bounding box center [784, 18] width 14 height 14
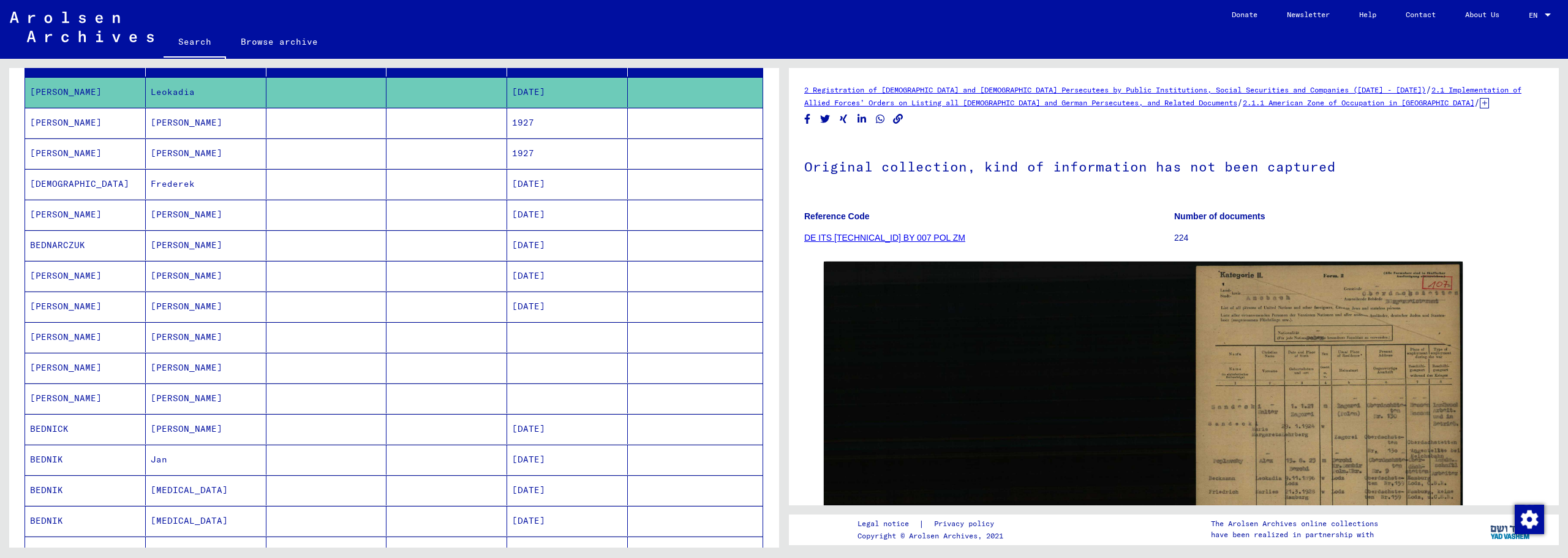
scroll to position [0, 0]
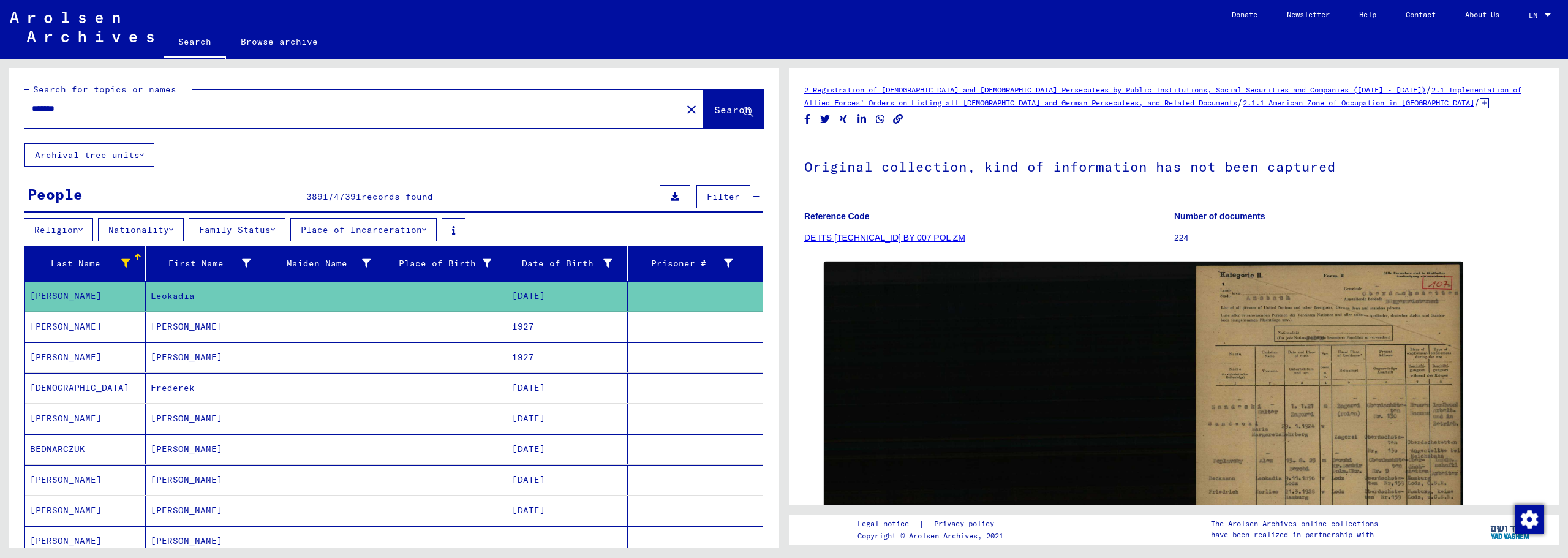
drag, startPoint x: 103, startPoint y: 111, endPoint x: -24, endPoint y: 93, distance: 128.3
click at [0, 93] on html "Search Browse archive Donate Newsletter Help Contact About Us Search Browse arc…" at bounding box center [784, 279] width 1568 height 558
type input "*****"
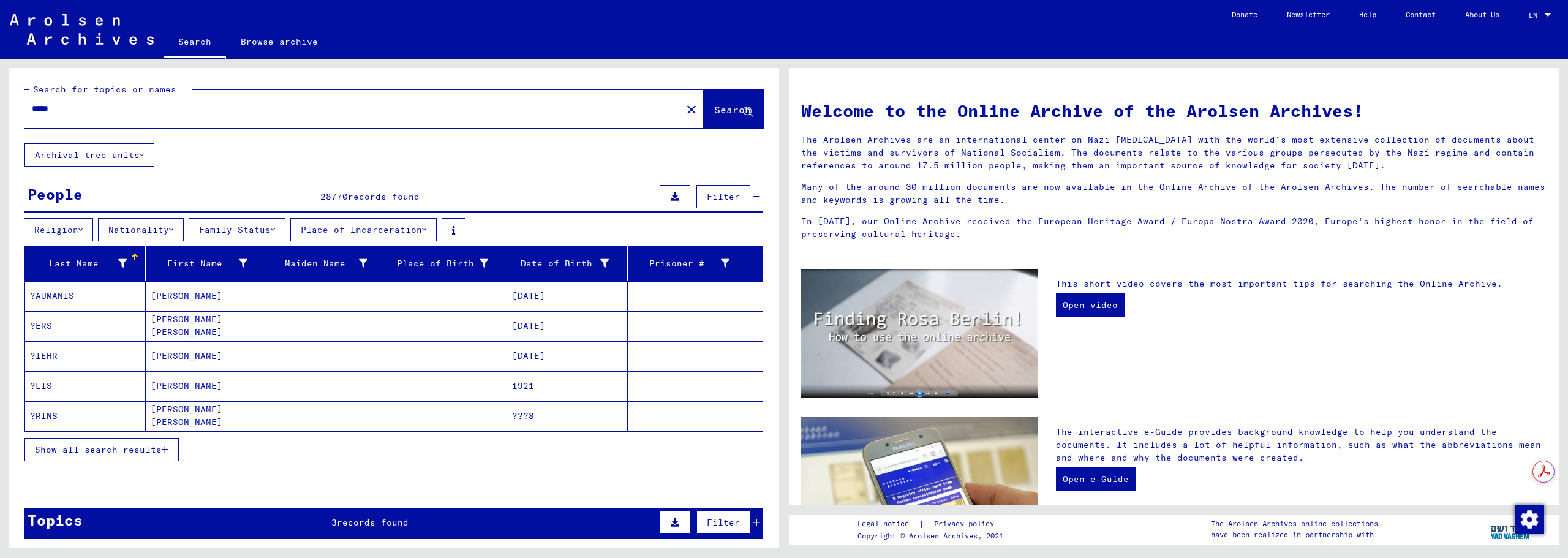
click at [118, 262] on icon at bounding box center [122, 263] width 9 height 9
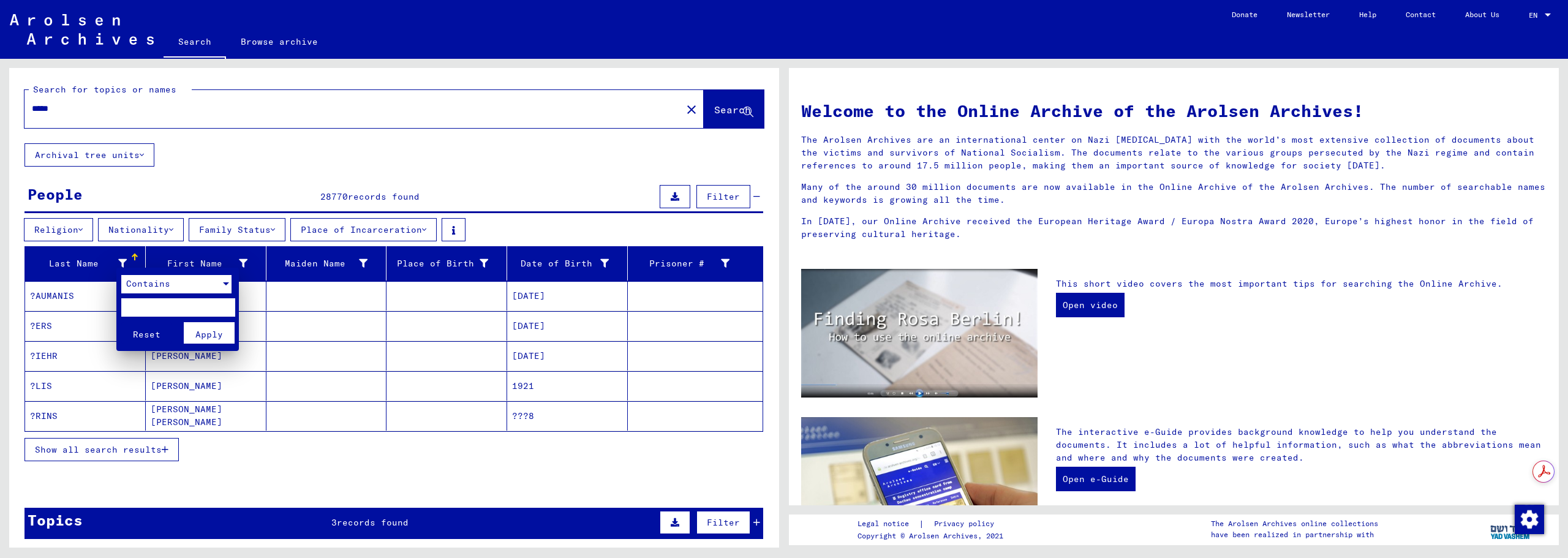
click at [144, 282] on span "Contains" at bounding box center [147, 284] width 44 height 11
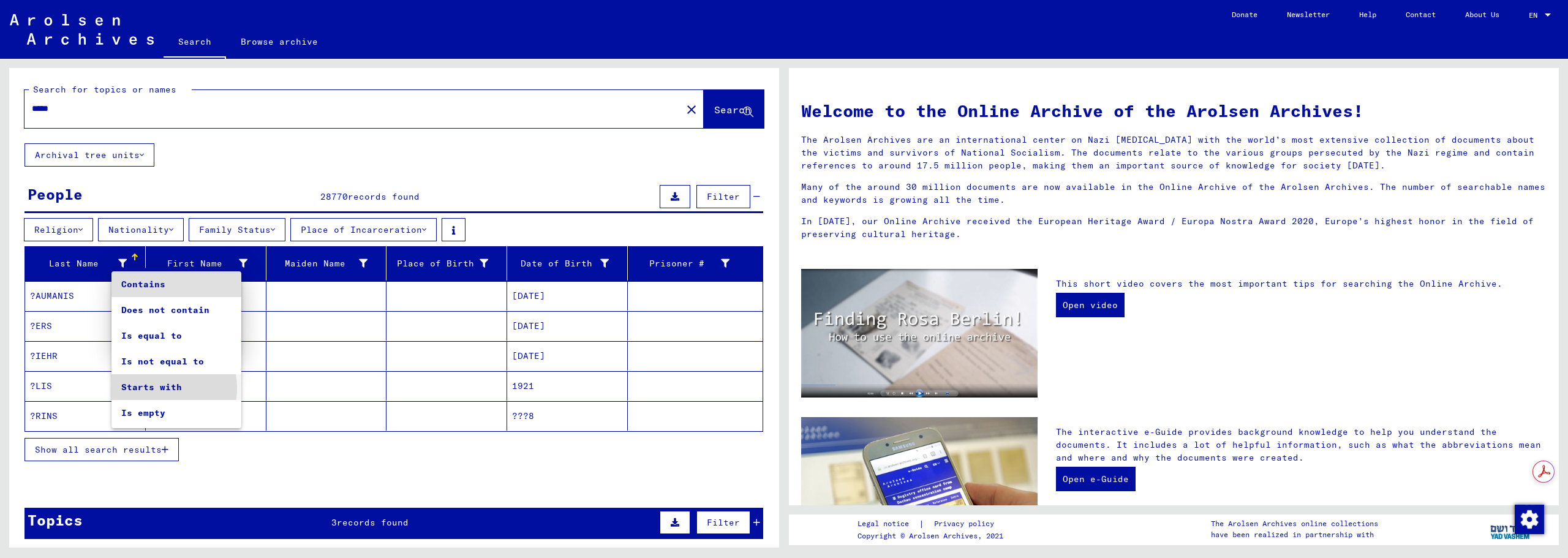
click at [151, 388] on span "Starts with" at bounding box center [177, 387] width 111 height 26
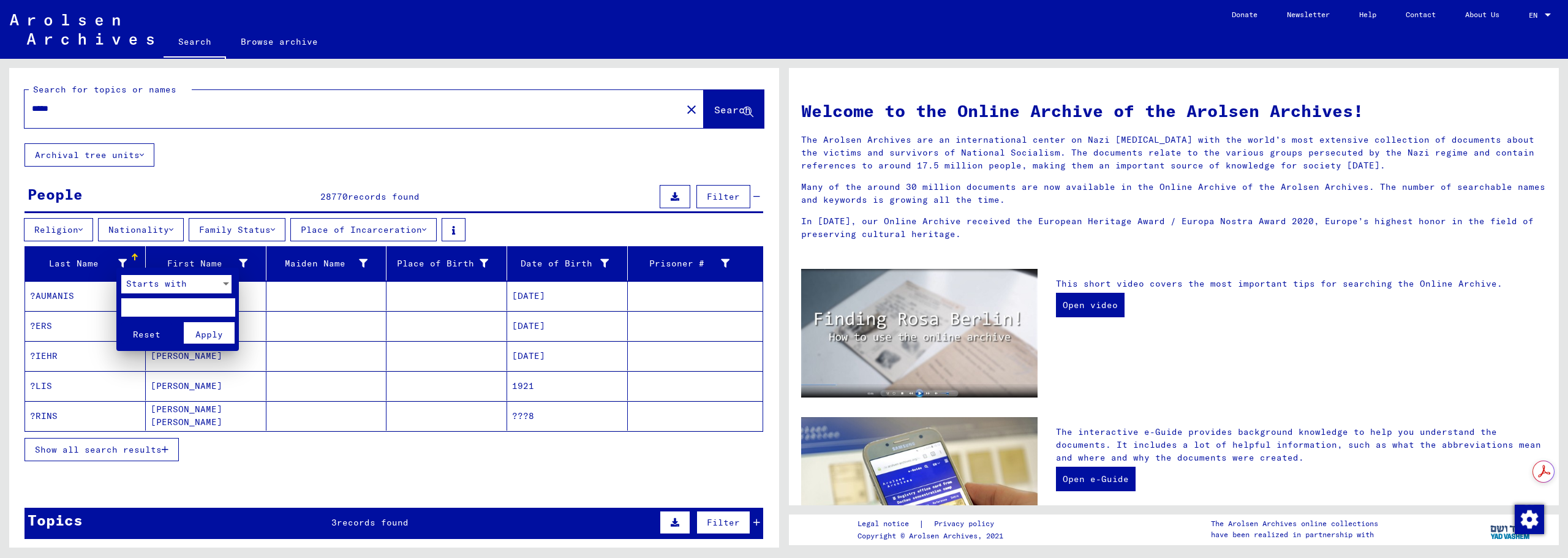
click at [177, 300] on input "text" at bounding box center [178, 307] width 113 height 19
type input "***"
click at [204, 339] on span "Apply" at bounding box center [209, 334] width 28 height 11
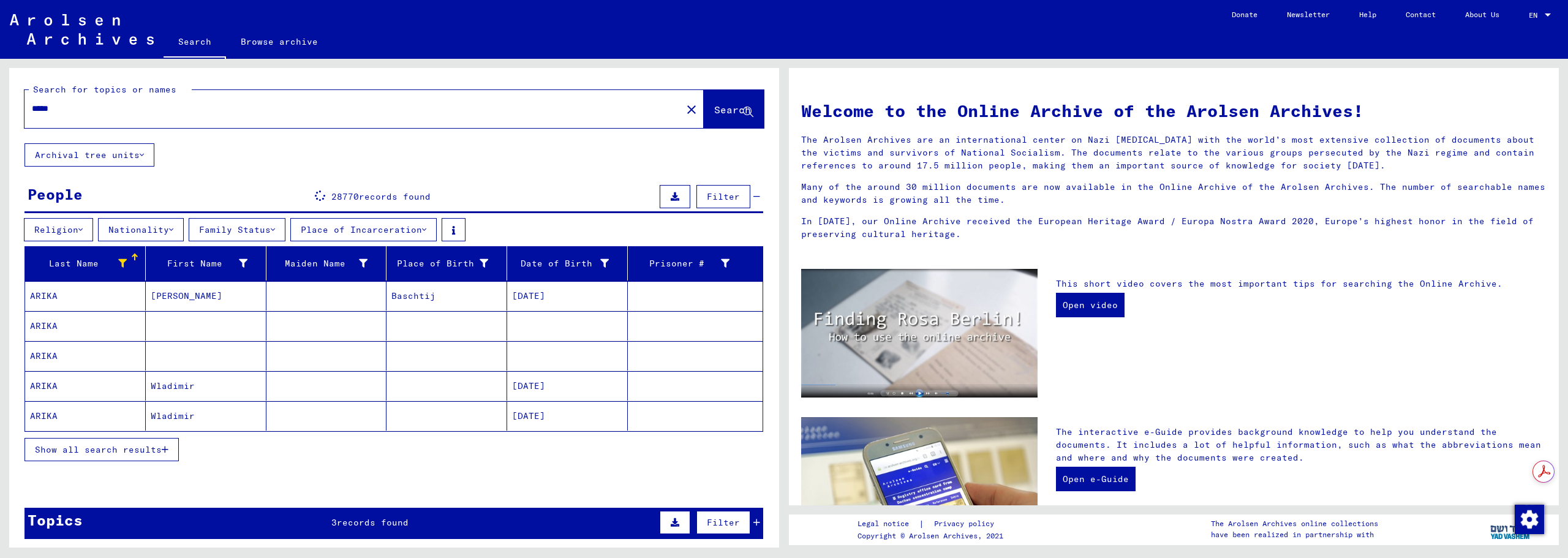
scroll to position [103, 0]
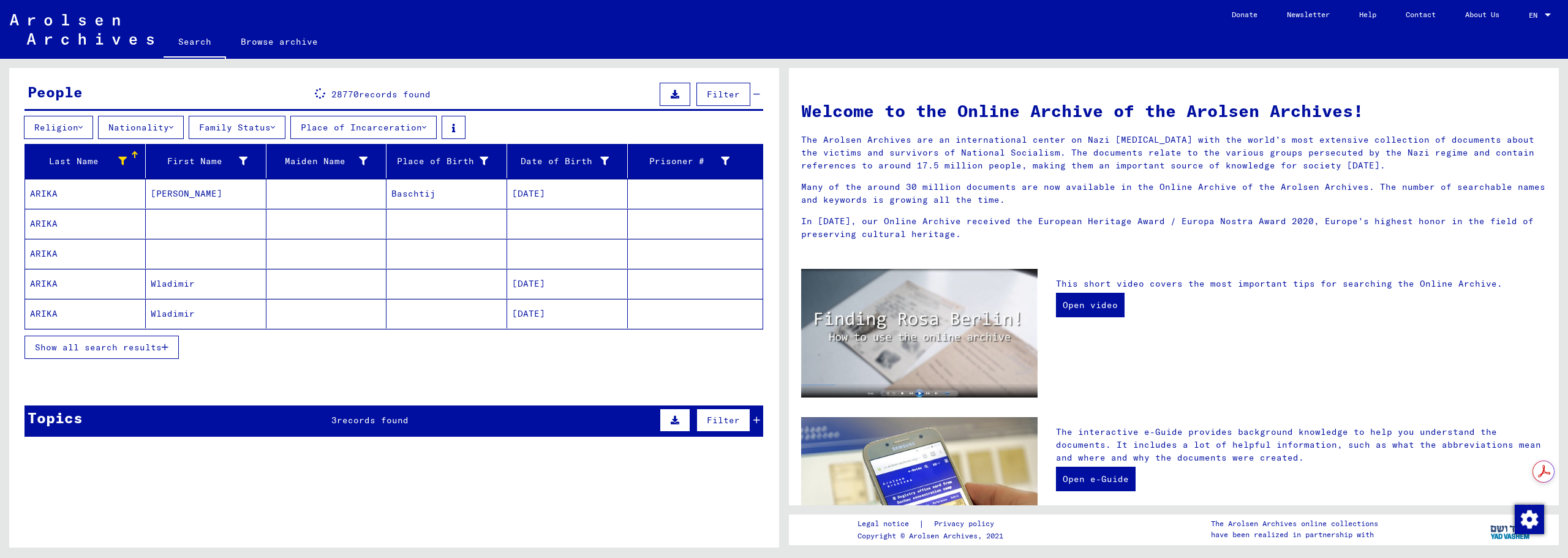
click at [104, 188] on mat-cell "ARIKA" at bounding box center [85, 193] width 120 height 29
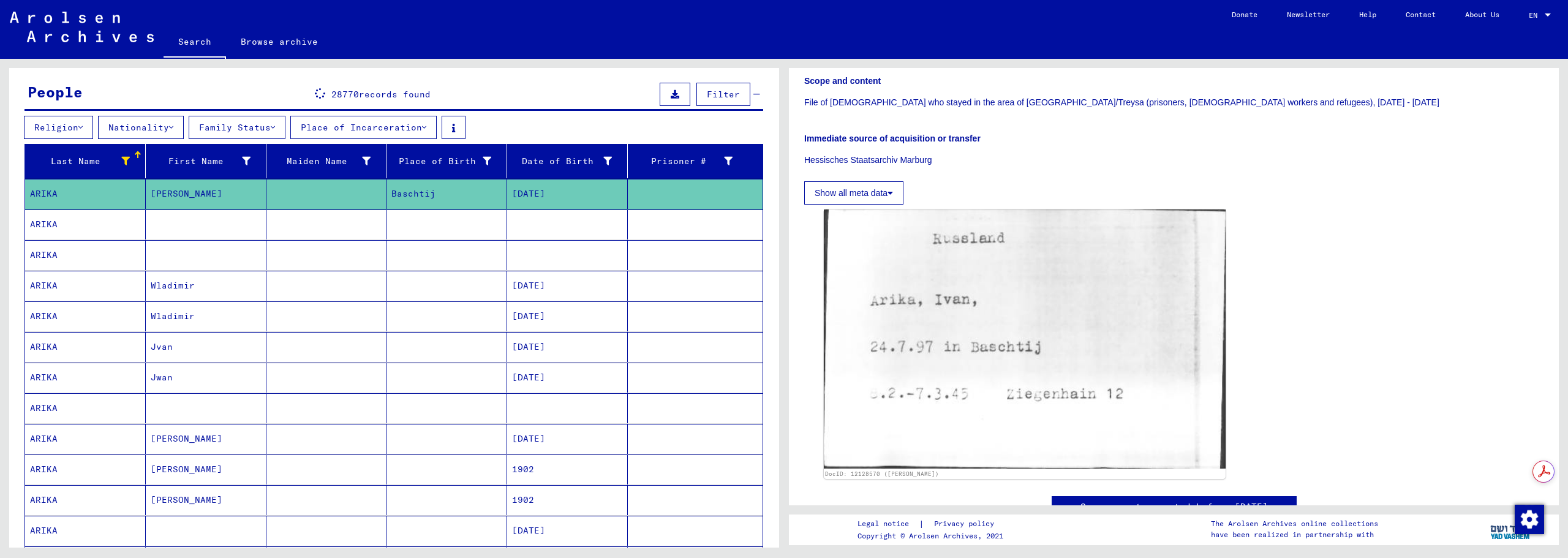
scroll to position [306, 0]
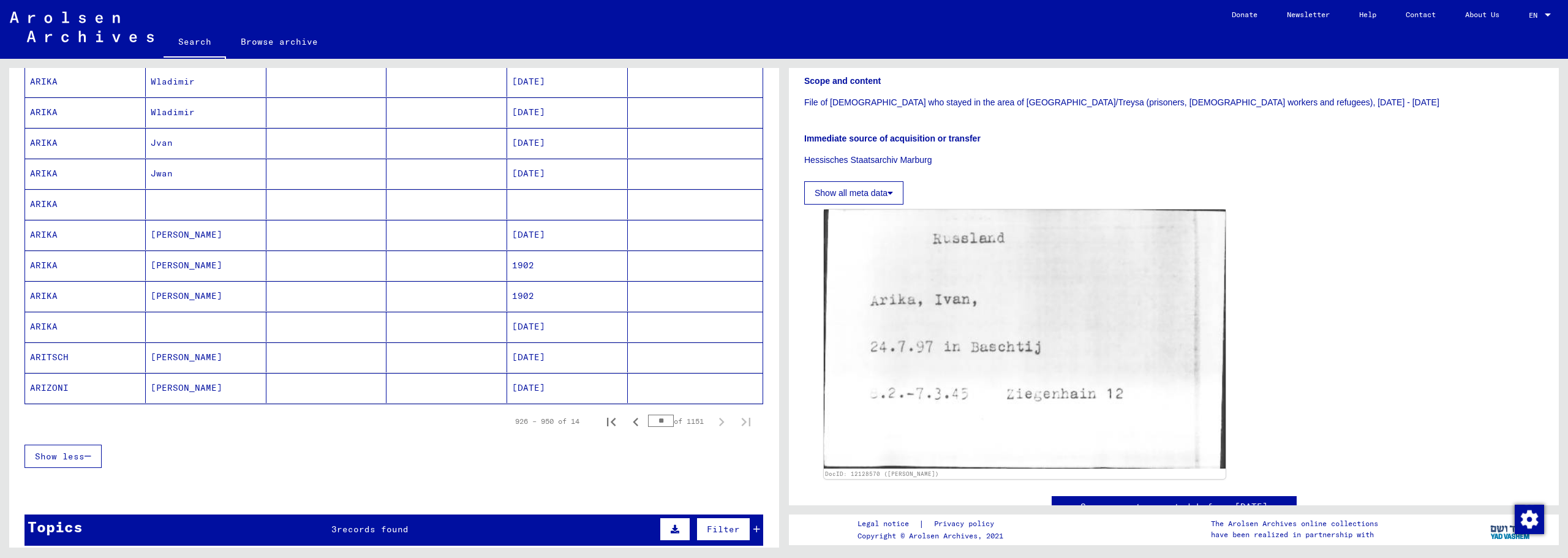
click at [71, 298] on mat-cell "ARIKA" at bounding box center [85, 296] width 120 height 30
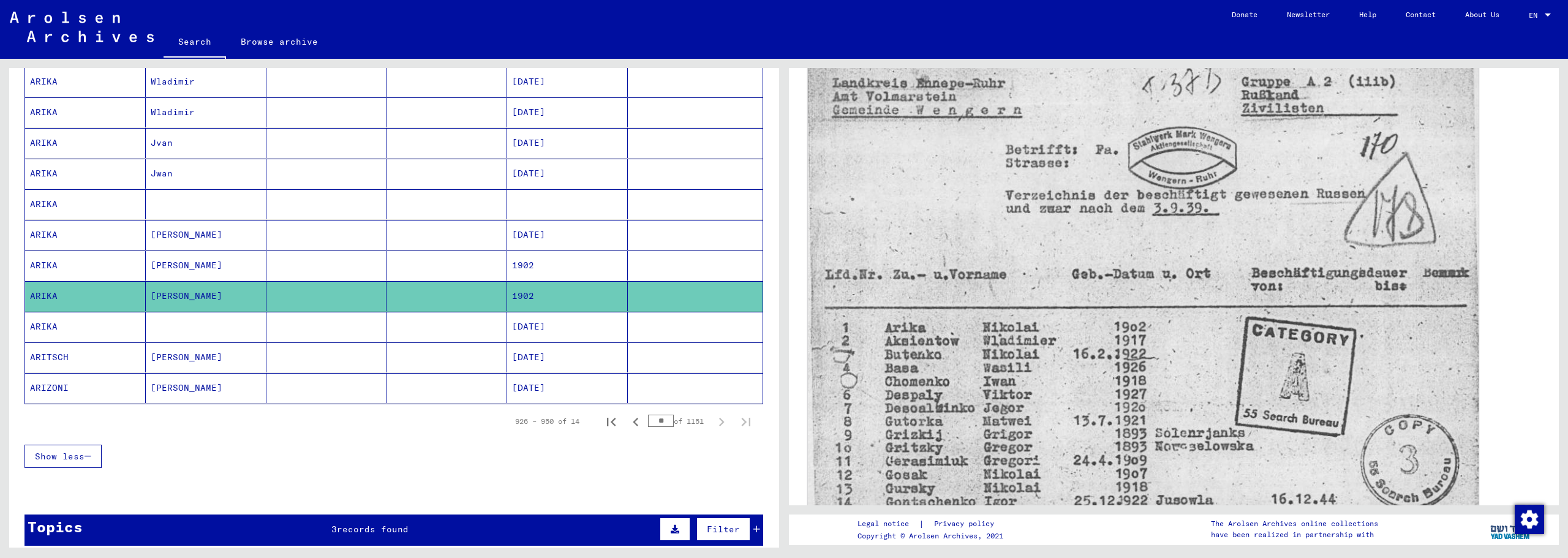
scroll to position [103, 0]
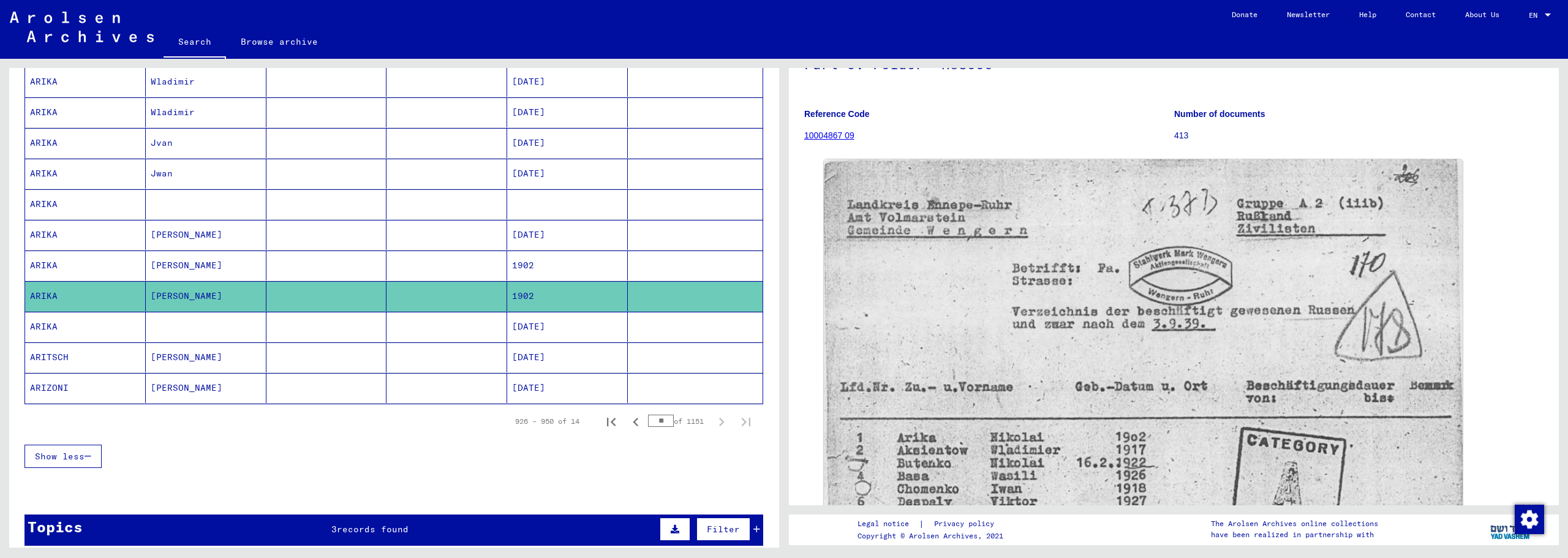
click at [198, 272] on mat-cell "[PERSON_NAME]" at bounding box center [205, 266] width 120 height 30
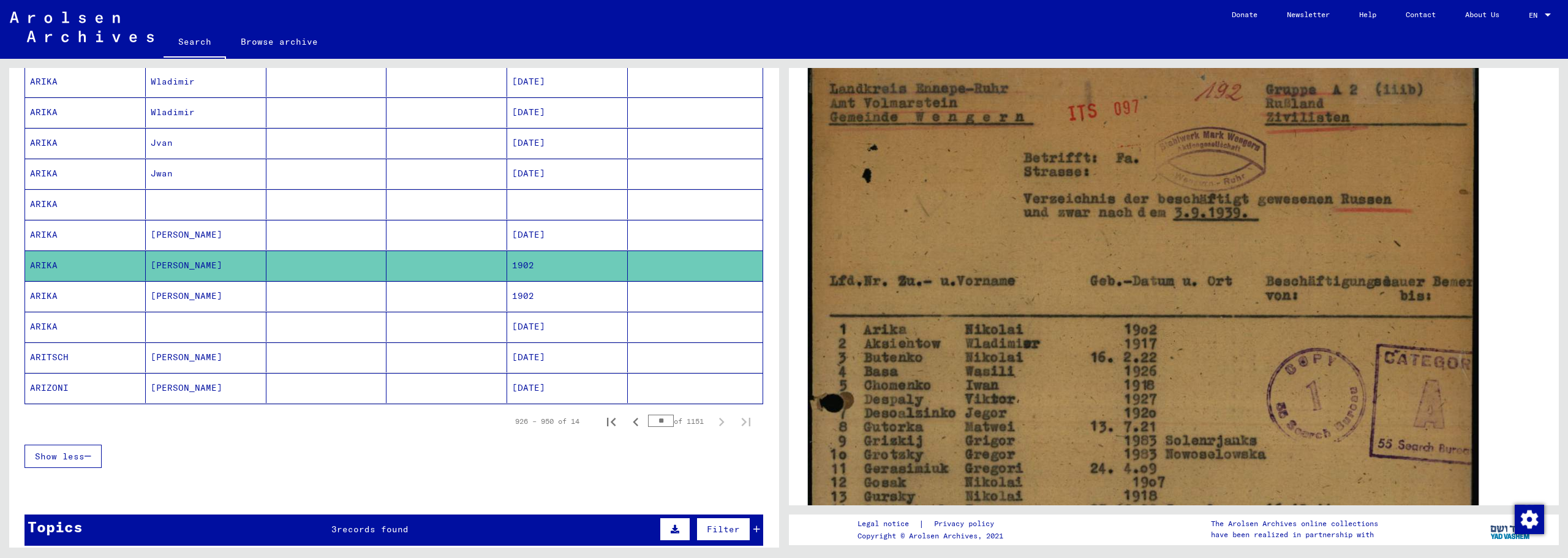
scroll to position [306, 0]
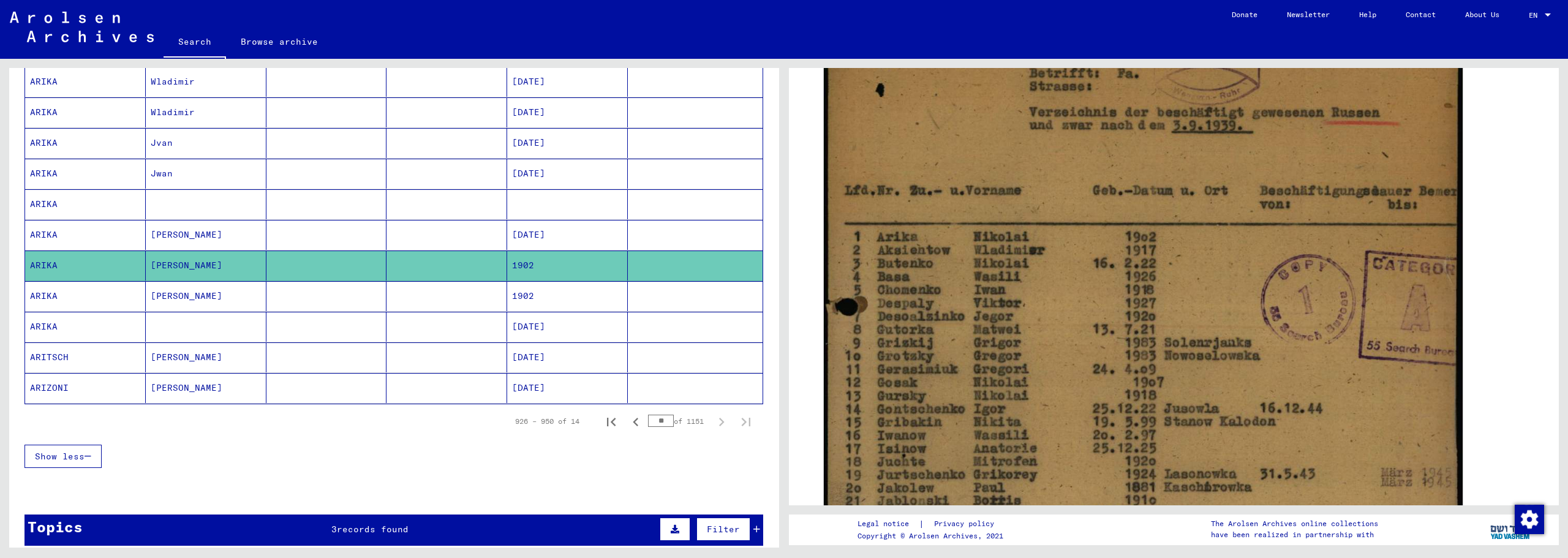
click at [328, 237] on mat-cell at bounding box center [326, 235] width 120 height 30
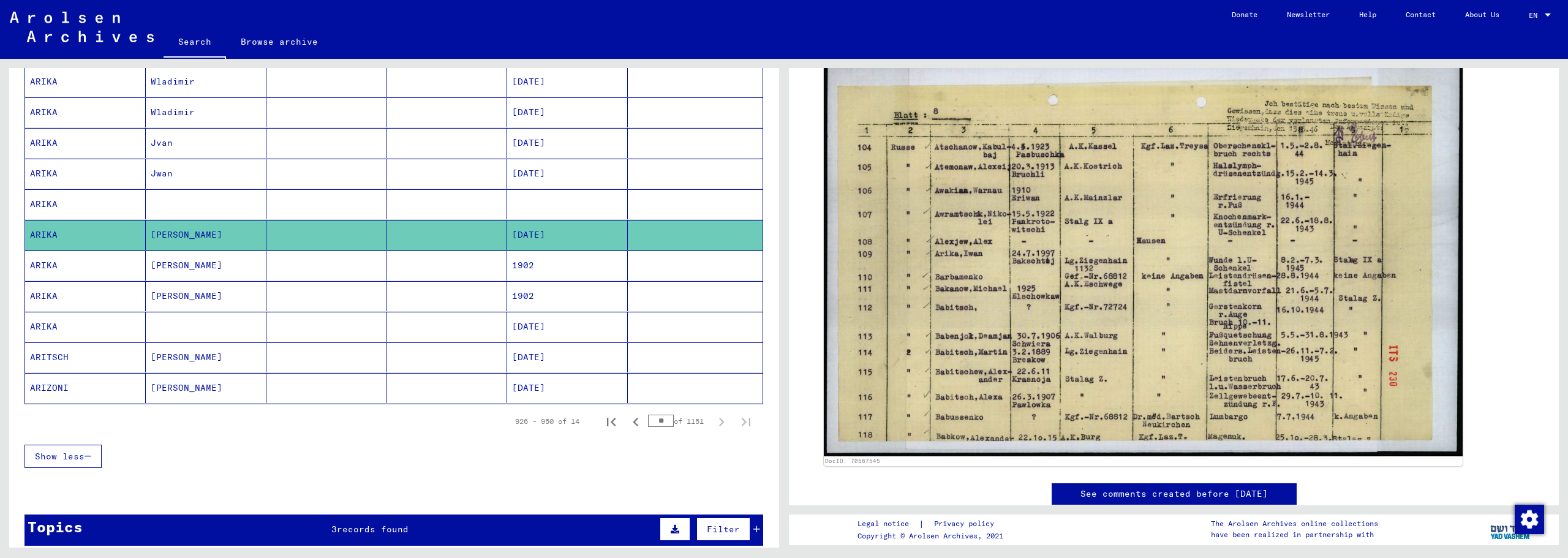
scroll to position [204, 0]
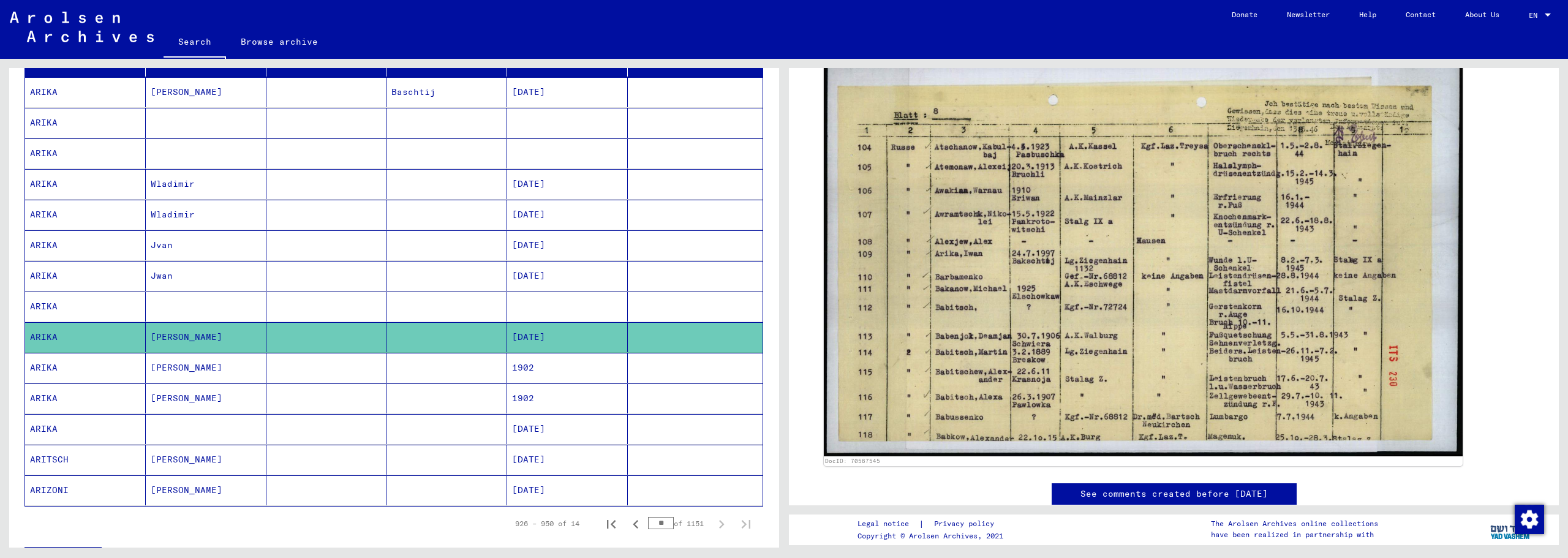
click at [168, 213] on mat-cell "Wladimir" at bounding box center [205, 215] width 120 height 30
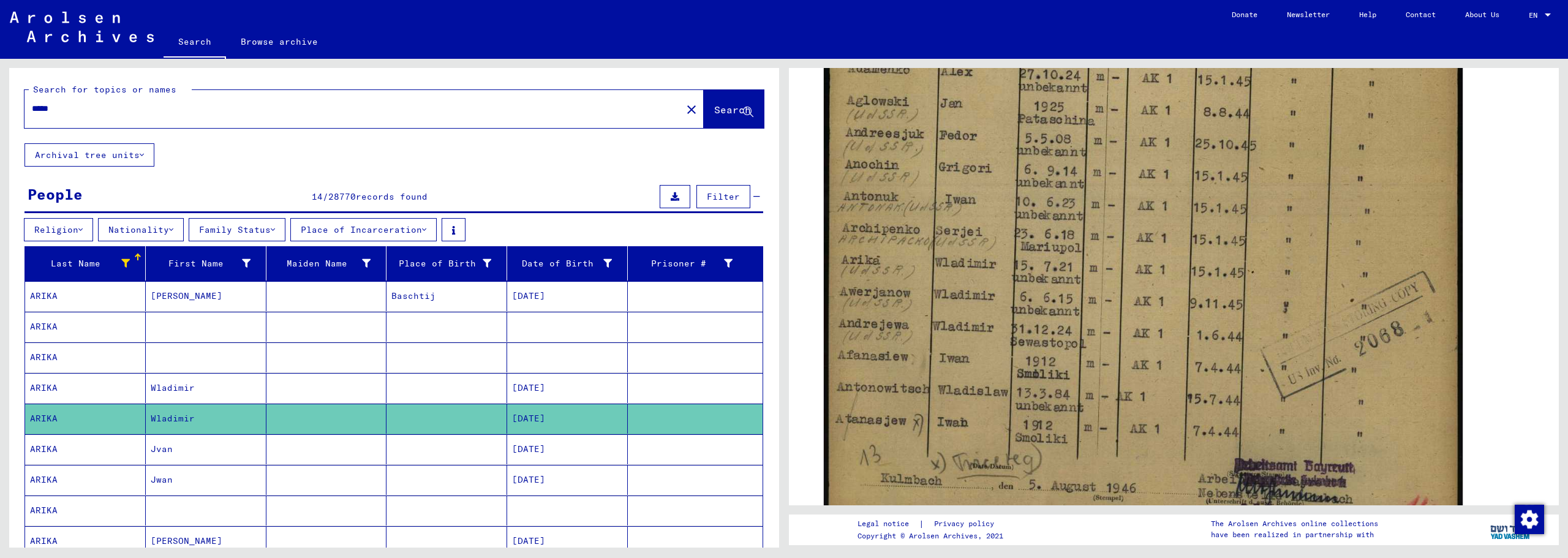
click at [52, 111] on input "*****" at bounding box center [353, 109] width 643 height 12
type input "*****"
